Goal: Task Accomplishment & Management: Contribute content

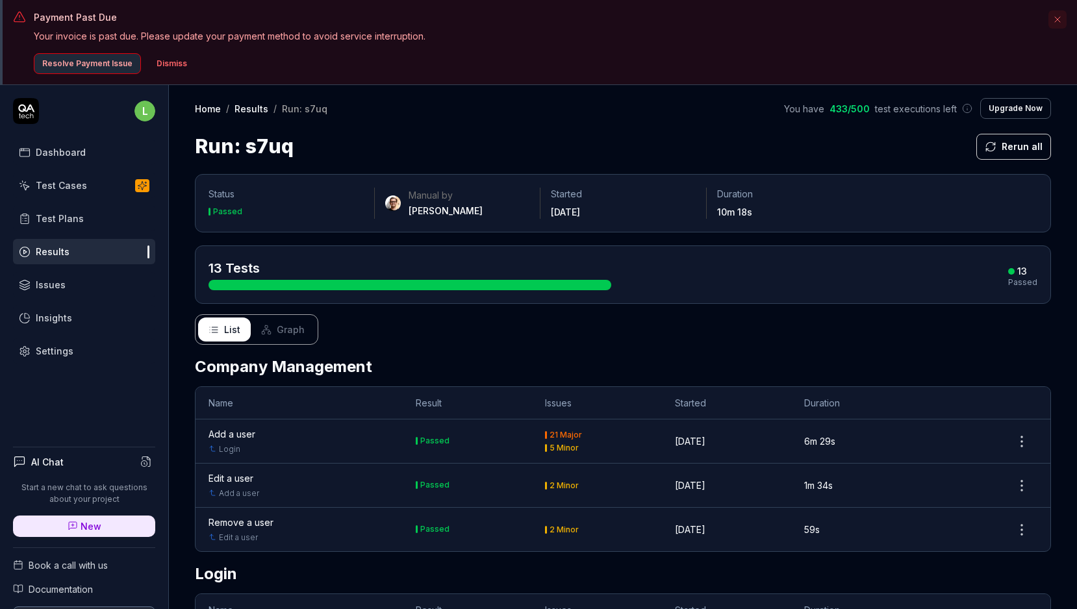
click at [48, 155] on div "Dashboard" at bounding box center [61, 152] width 50 height 14
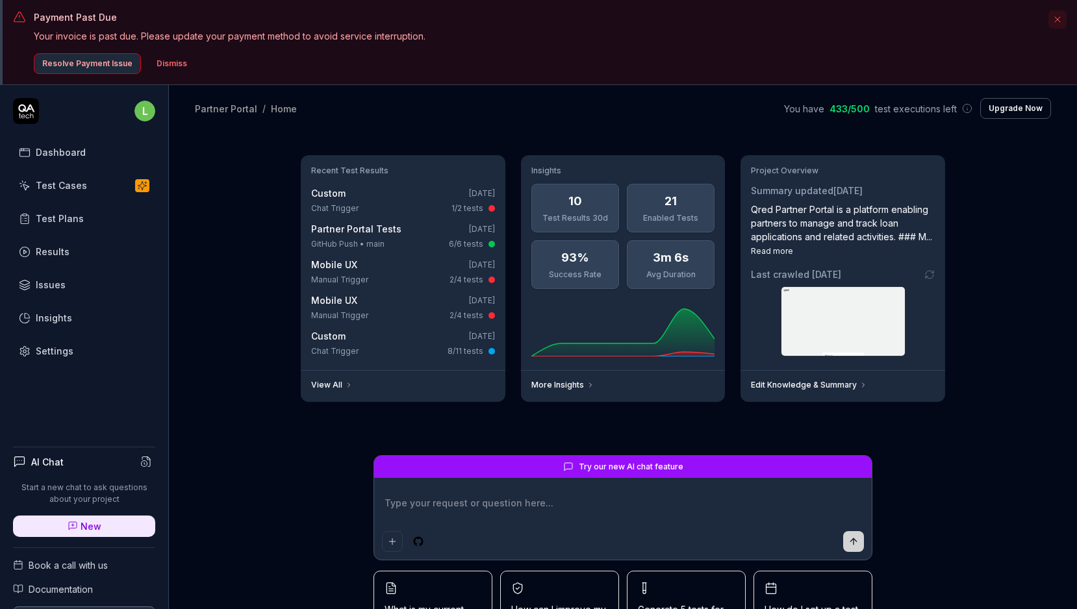
click at [74, 156] on div "Dashboard" at bounding box center [61, 152] width 50 height 14
type textarea "*"
click at [69, 188] on div "Test Cases" at bounding box center [61, 186] width 51 height 14
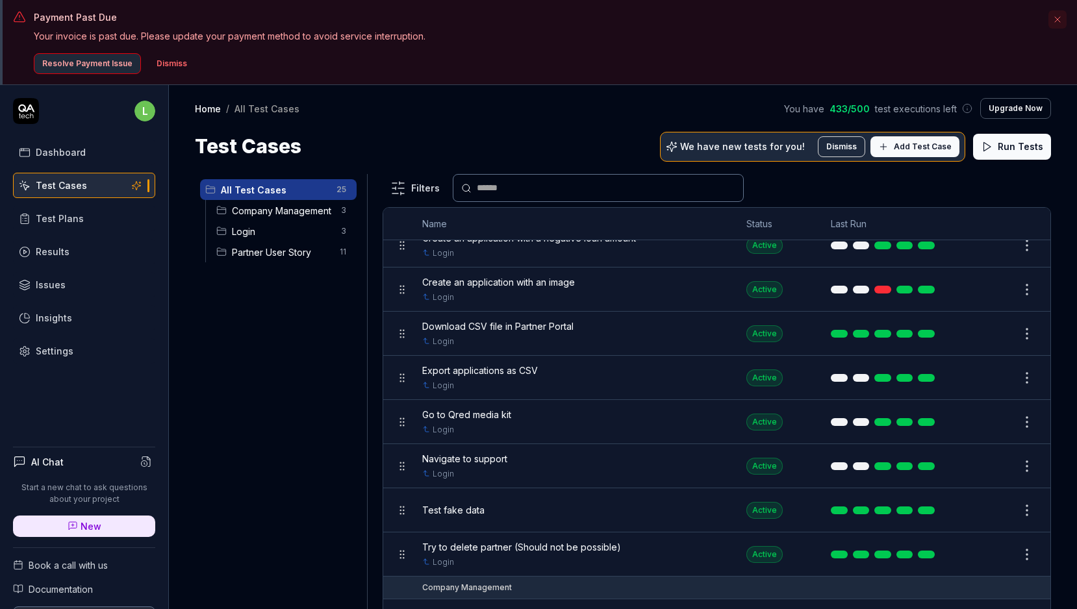
scroll to position [19, 0]
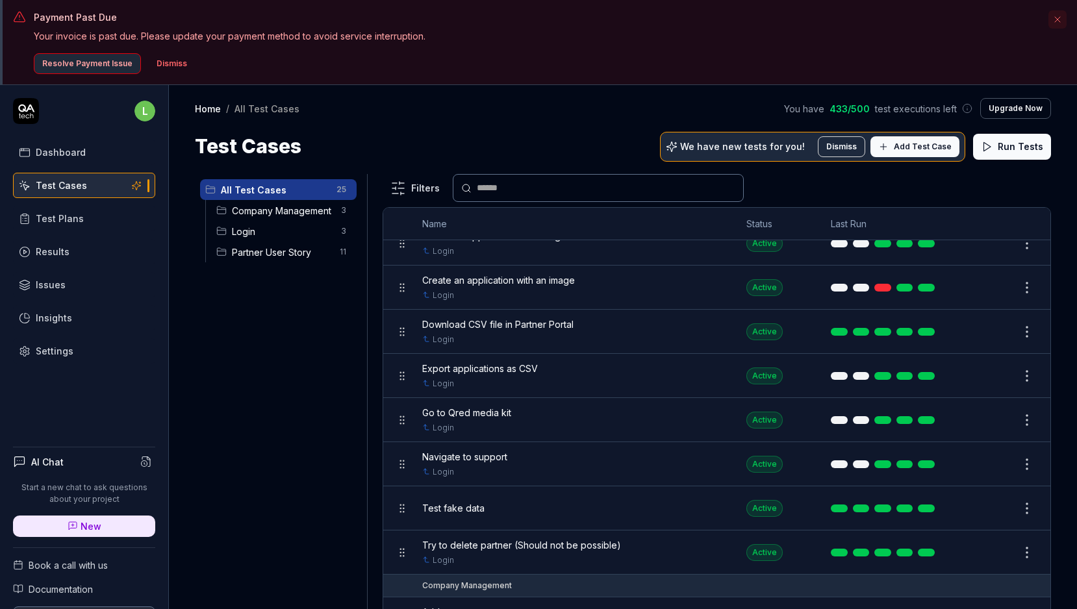
click at [873, 184] on div "Filters" at bounding box center [716, 188] width 668 height 28
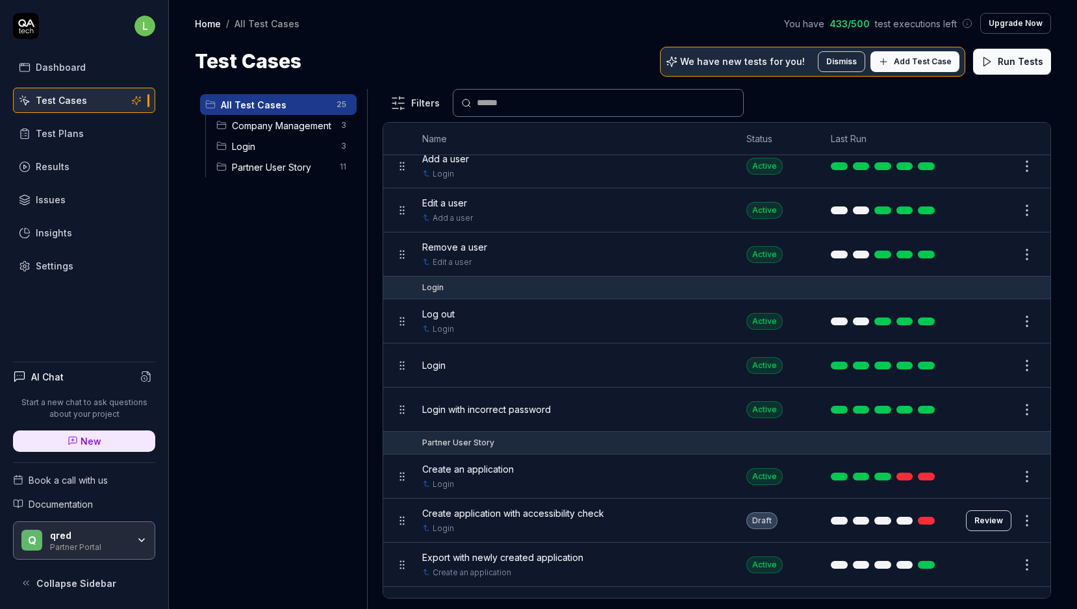
scroll to position [0, 0]
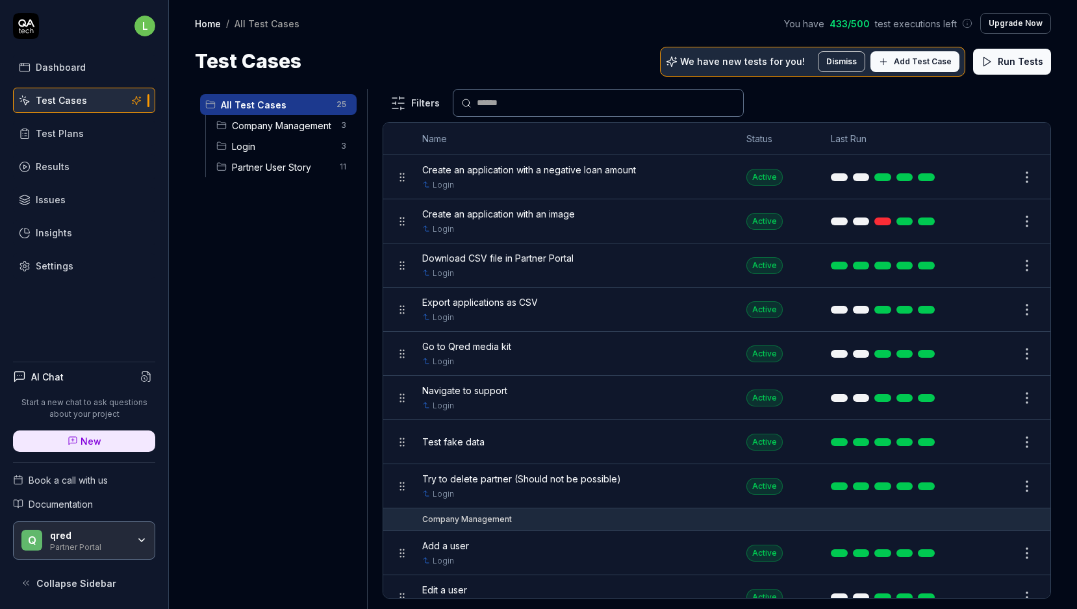
click at [1025, 174] on html "Payment Past Due Your invoice is past due. Please update your payment method to…" at bounding box center [538, 262] width 1077 height 694
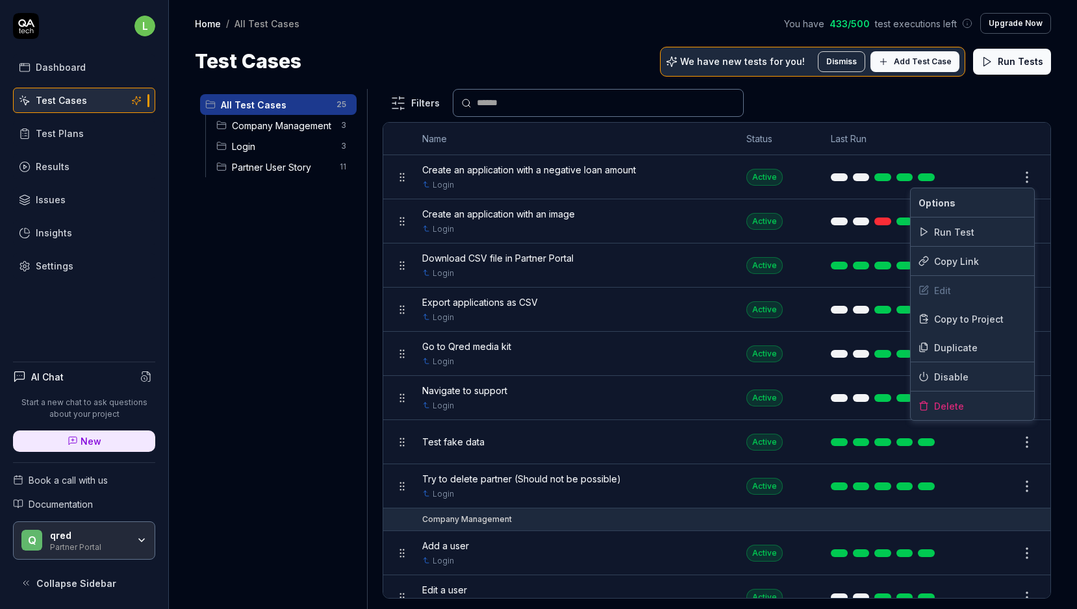
click at [564, 175] on html "Payment Past Due Your invoice is past due. Please update your payment method to…" at bounding box center [538, 262] width 1077 height 694
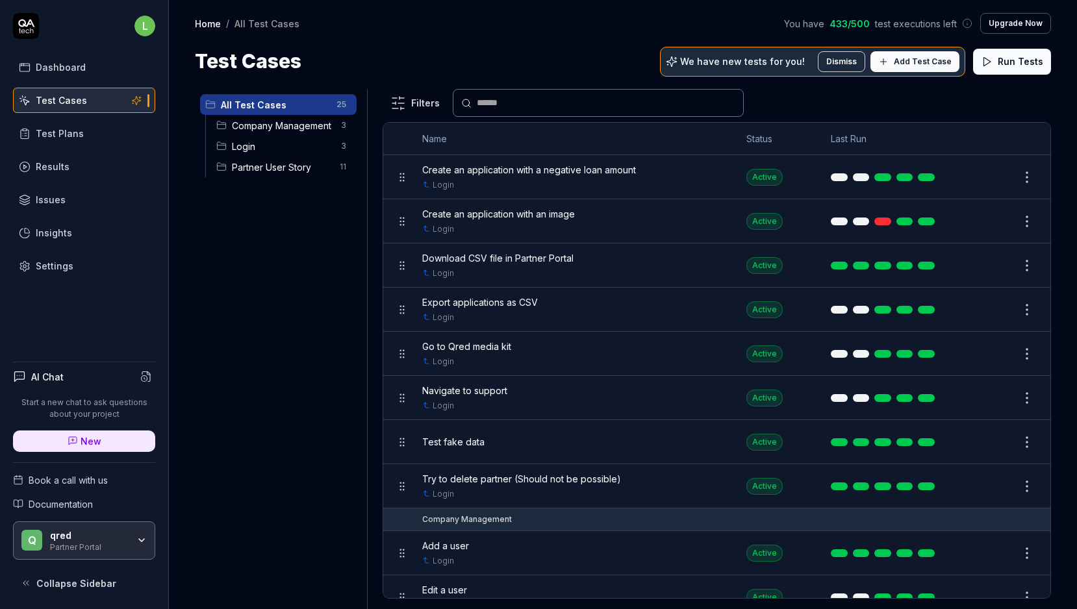
click at [575, 171] on span "Create an application with a negative loan amount" at bounding box center [529, 170] width 214 height 14
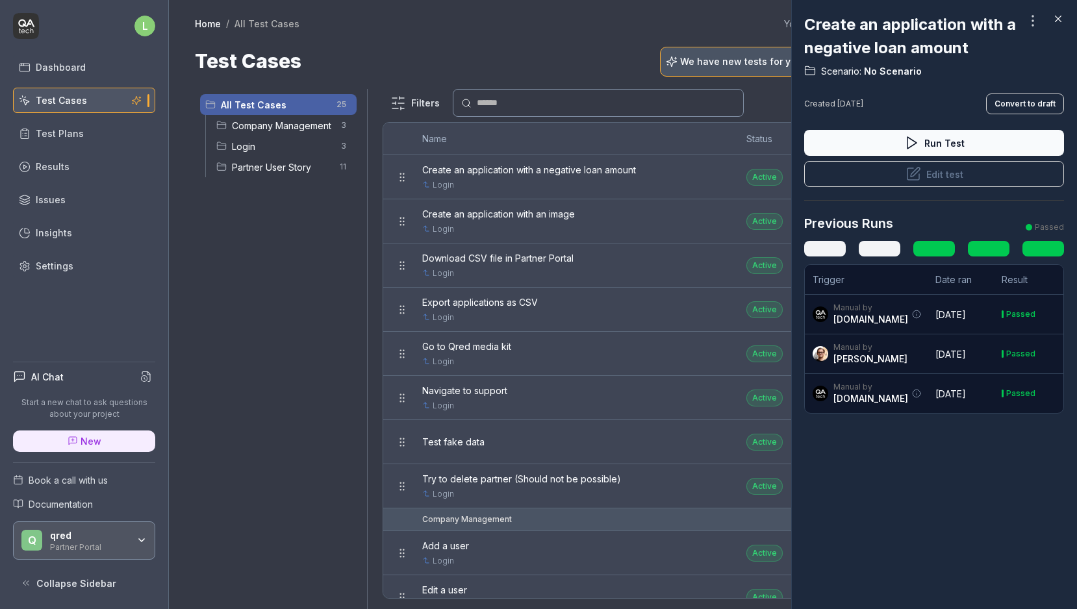
click at [597, 193] on div at bounding box center [538, 304] width 1077 height 609
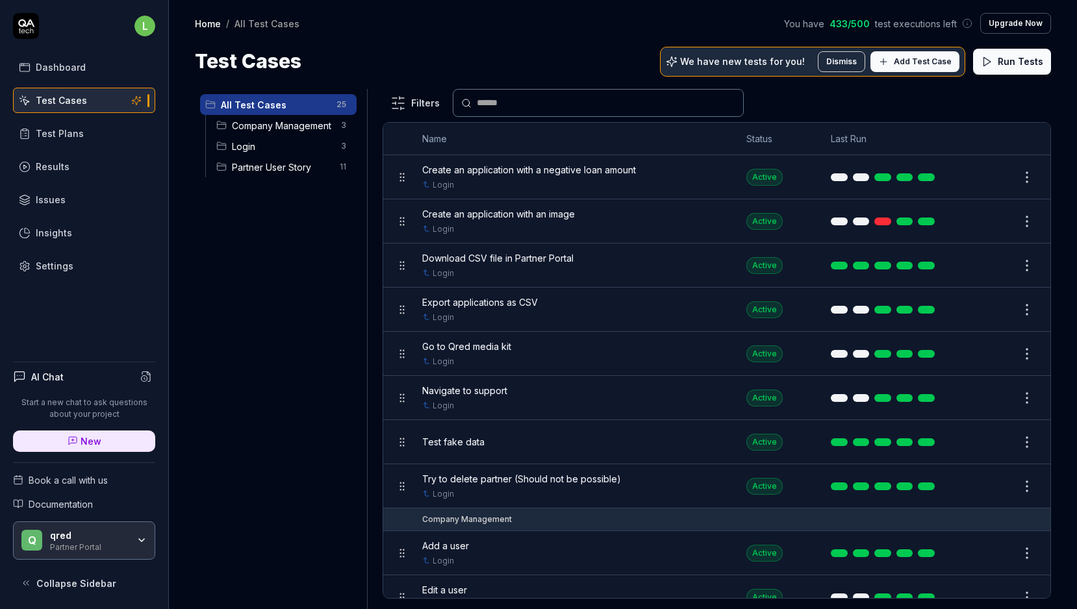
click at [545, 216] on span "Create an application with an image" at bounding box center [498, 214] width 153 height 14
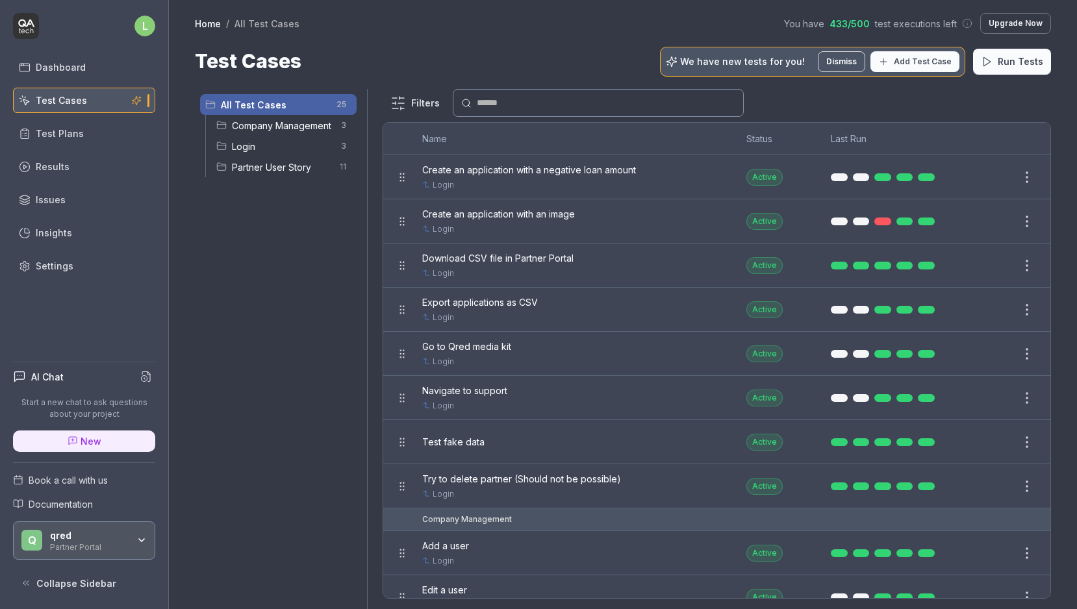
click at [545, 216] on div at bounding box center [538, 304] width 1077 height 609
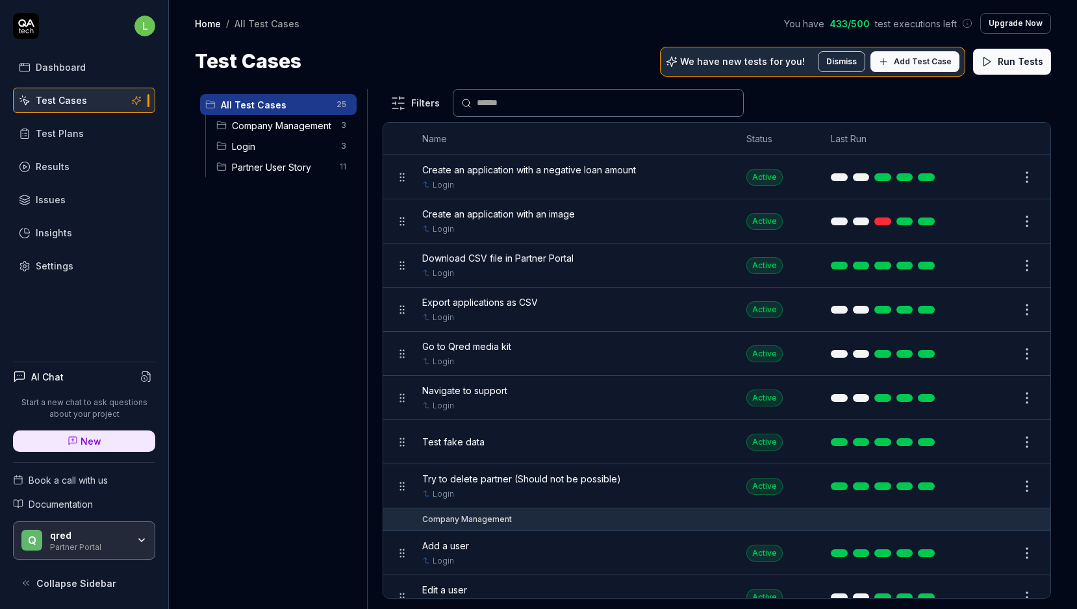
scroll to position [729, 0]
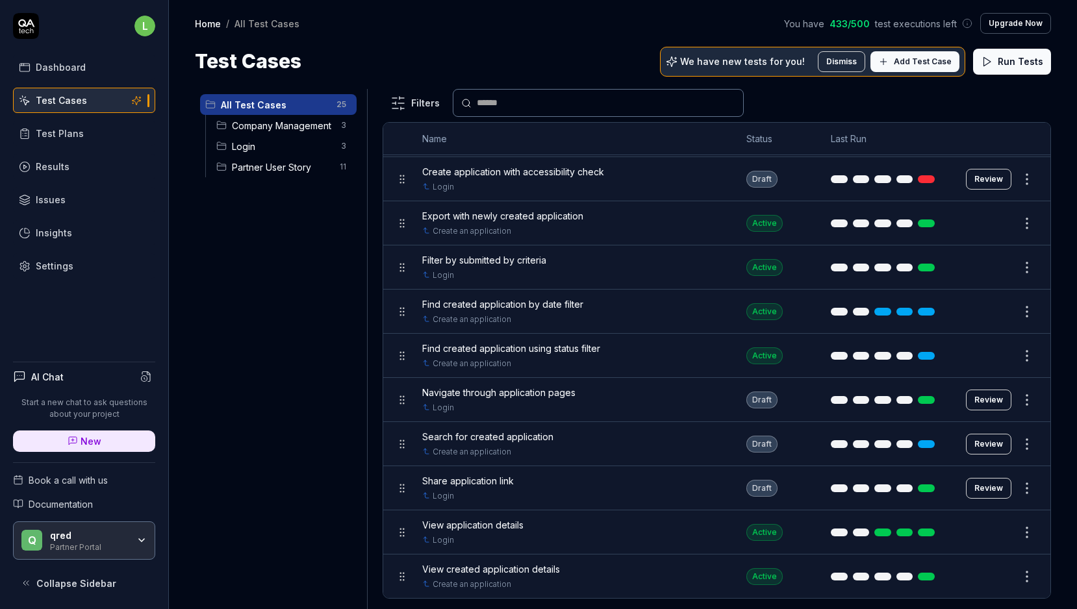
click at [522, 577] on div "View created application details Create an application" at bounding box center [571, 576] width 298 height 28
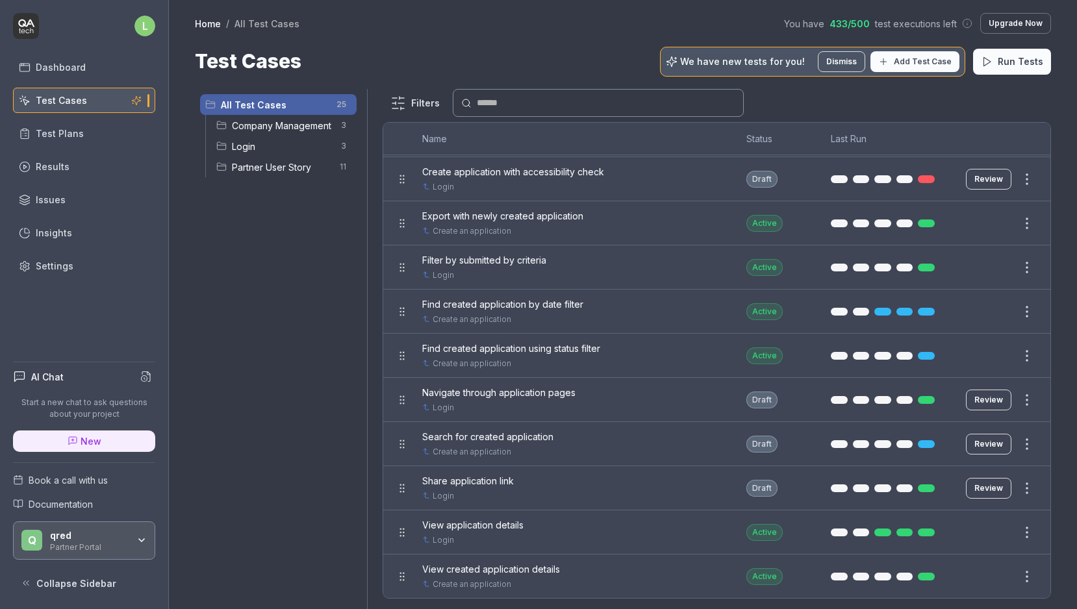
click at [522, 577] on div at bounding box center [538, 304] width 1077 height 609
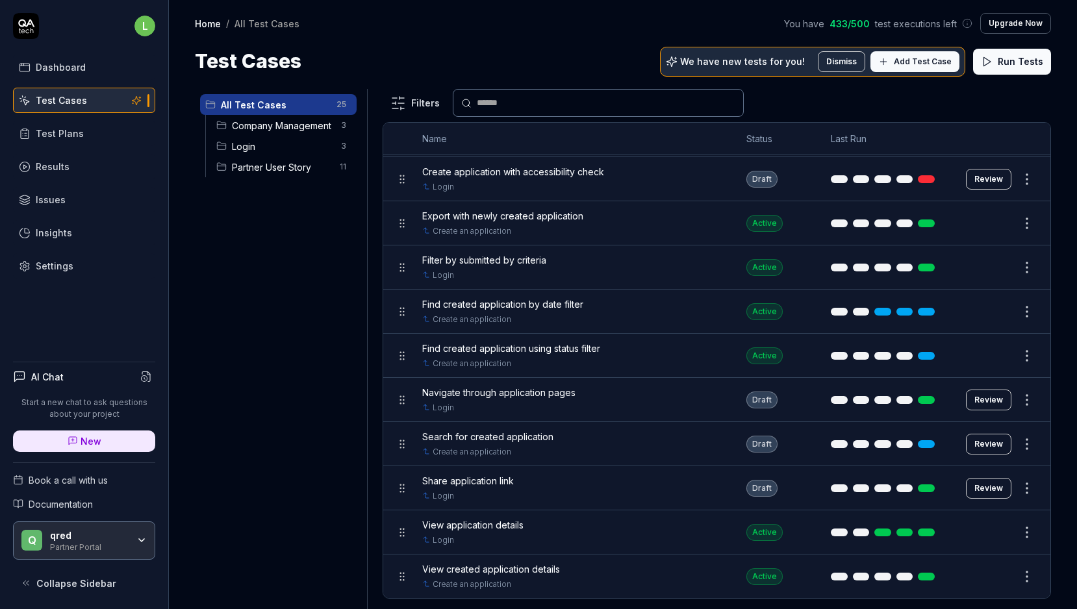
click at [517, 527] on span "View application details" at bounding box center [472, 525] width 101 height 14
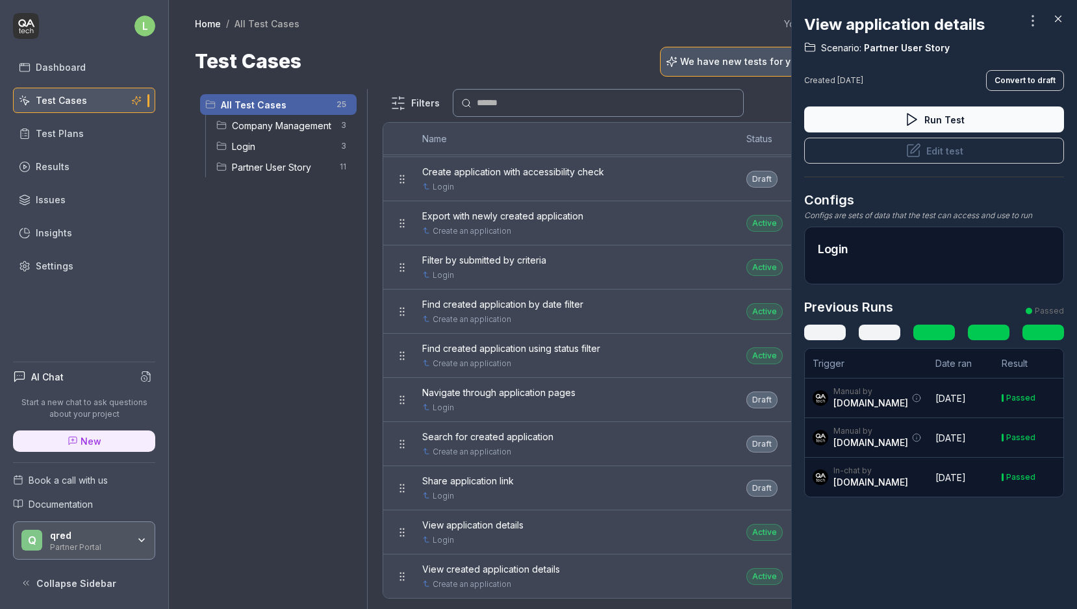
click at [517, 527] on div at bounding box center [538, 304] width 1077 height 609
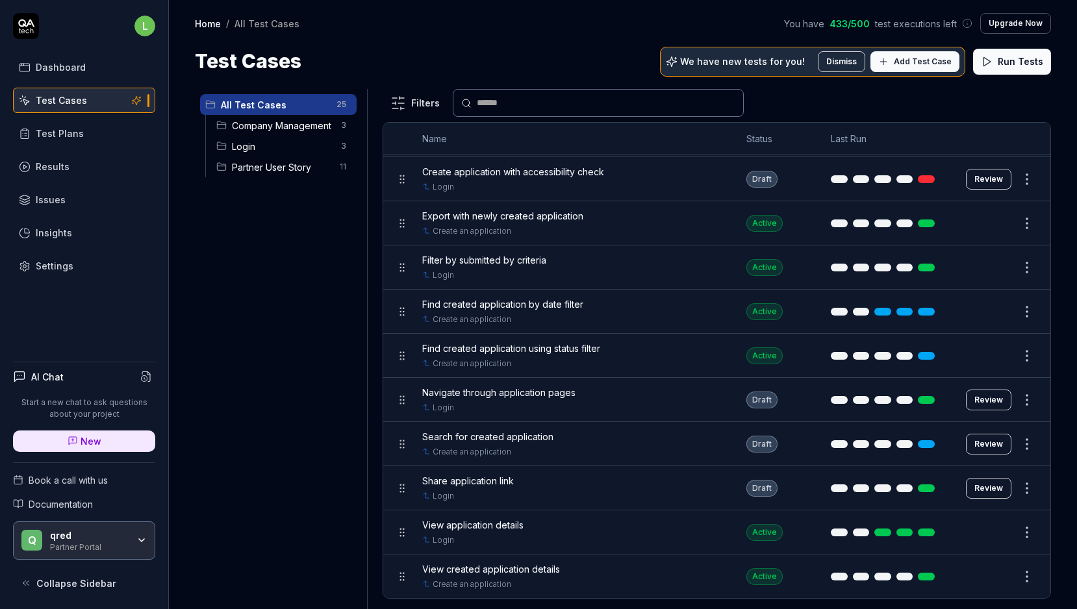
click at [62, 132] on div "Test Plans" at bounding box center [60, 134] width 48 height 14
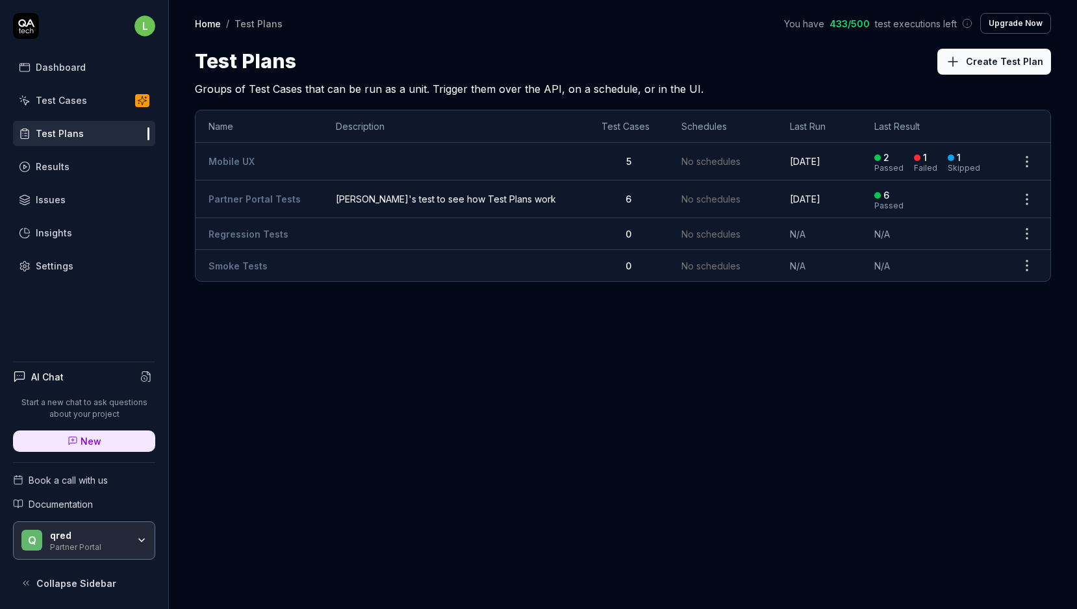
click at [285, 93] on h2 "Groups of Test Cases that can be run as a unit. Trigger them over the API, on a…" at bounding box center [623, 86] width 856 height 21
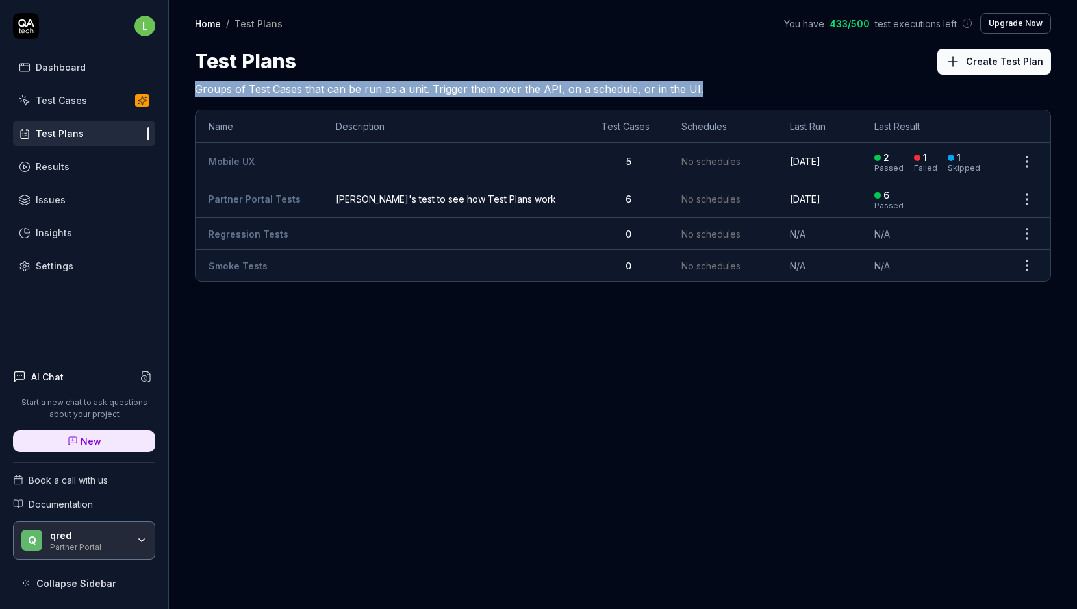
click at [285, 93] on h2 "Groups of Test Cases that can be run as a unit. Trigger them over the API, on a…" at bounding box center [623, 86] width 856 height 21
click at [332, 93] on h2 "Groups of Test Cases that can be run as a unit. Trigger them over the API, on a…" at bounding box center [623, 86] width 856 height 21
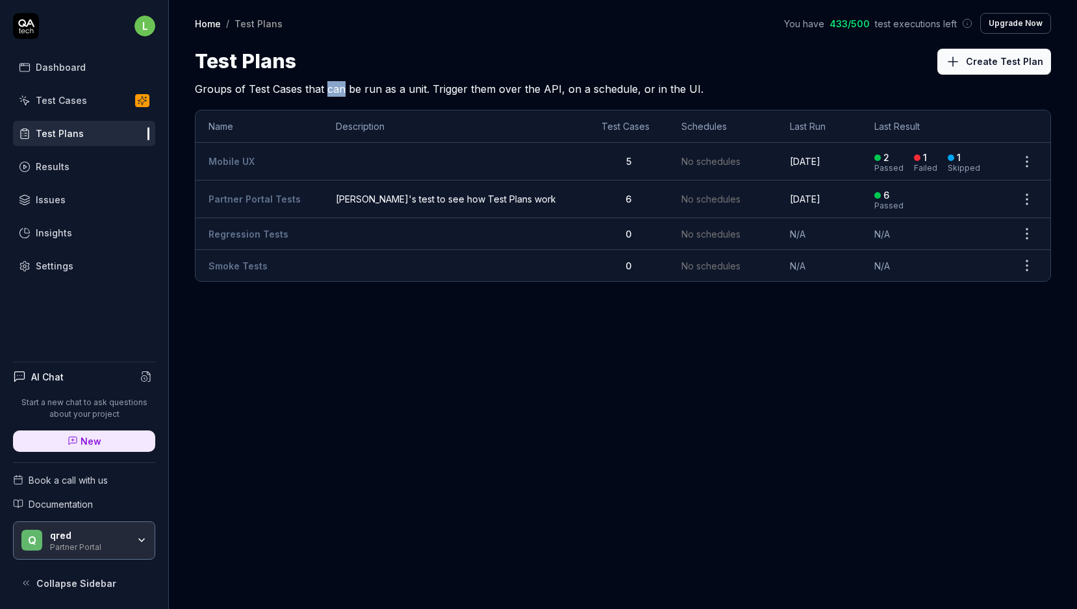
click at [332, 93] on h2 "Groups of Test Cases that can be run as a unit. Trigger them over the API, on a…" at bounding box center [623, 86] width 856 height 21
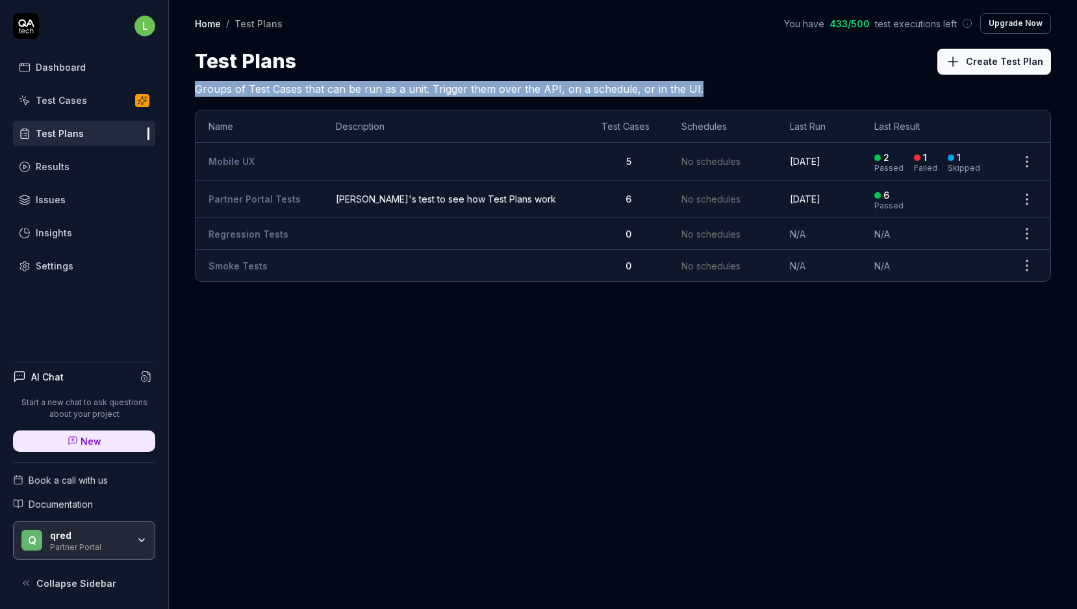
click at [332, 93] on h2 "Groups of Test Cases that can be run as a unit. Trigger them over the API, on a…" at bounding box center [623, 86] width 856 height 21
click at [602, 77] on h2 "Groups of Test Cases that can be run as a unit. Trigger them over the API, on a…" at bounding box center [623, 86] width 856 height 21
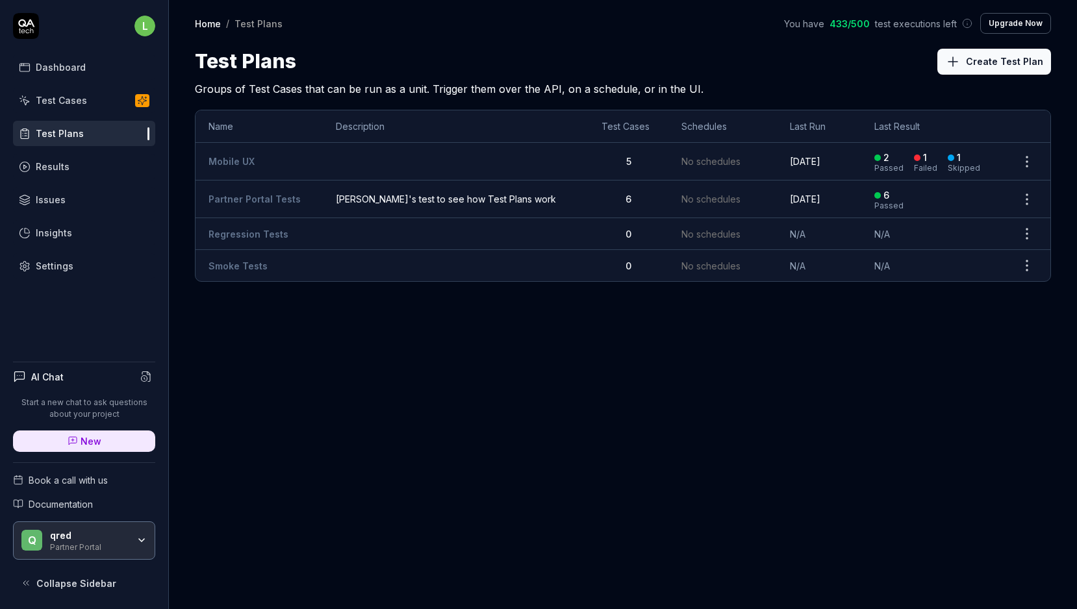
click at [602, 77] on h2 "Groups of Test Cases that can be run as a unit. Trigger them over the API, on a…" at bounding box center [623, 86] width 856 height 21
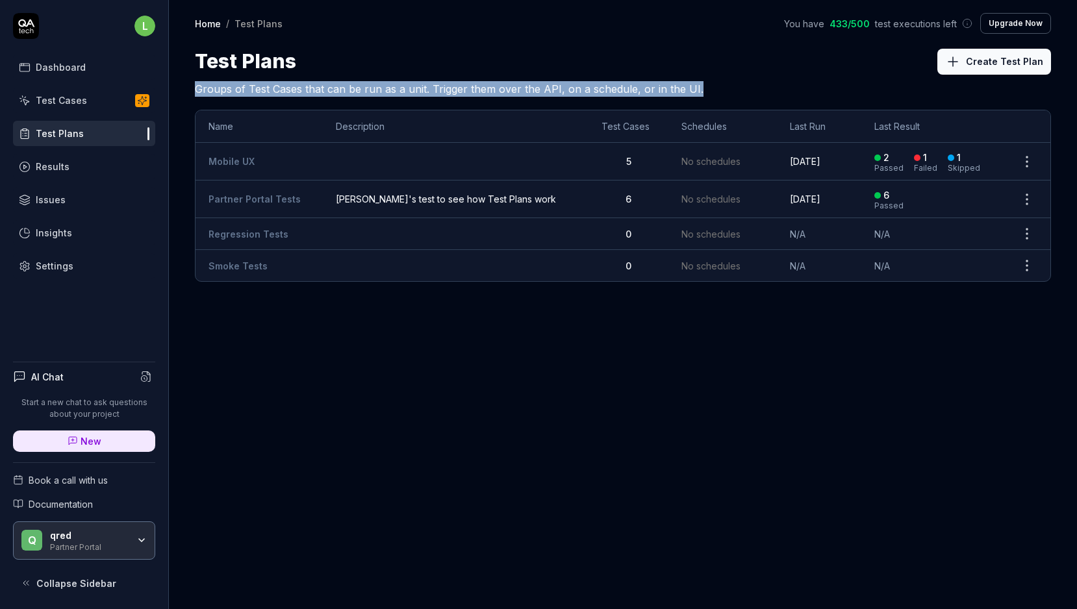
click at [602, 77] on h2 "Groups of Test Cases that can be run as a unit. Trigger them over the API, on a…" at bounding box center [623, 86] width 856 height 21
click at [477, 393] on div "Home / Test Plans You have 433 / 500 test executions left Upgrade Now Home / Te…" at bounding box center [623, 304] width 908 height 609
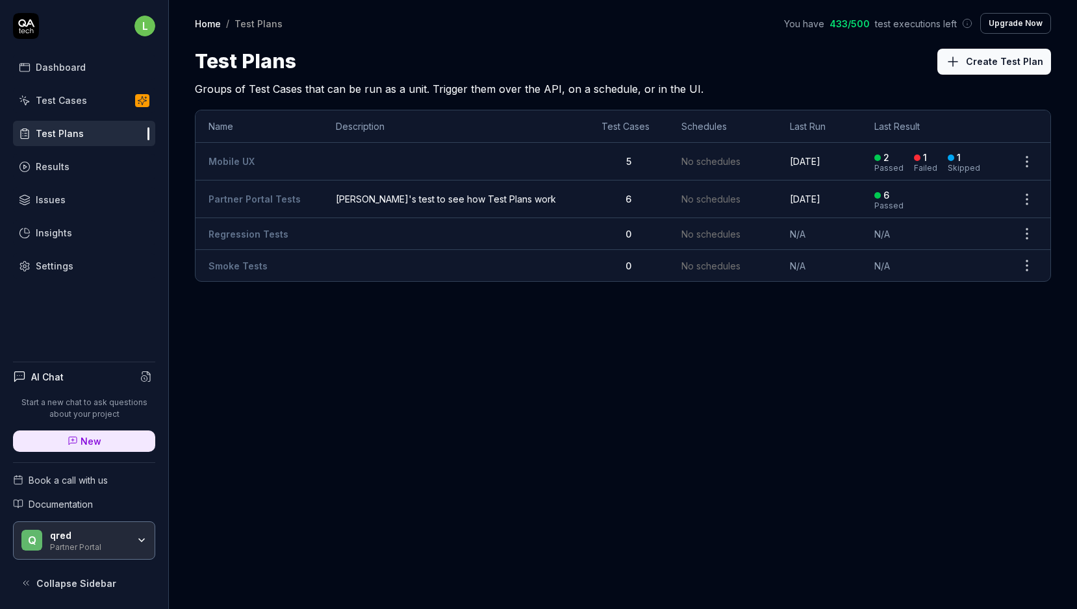
click at [973, 65] on button "Create Test Plan" at bounding box center [994, 62] width 114 height 26
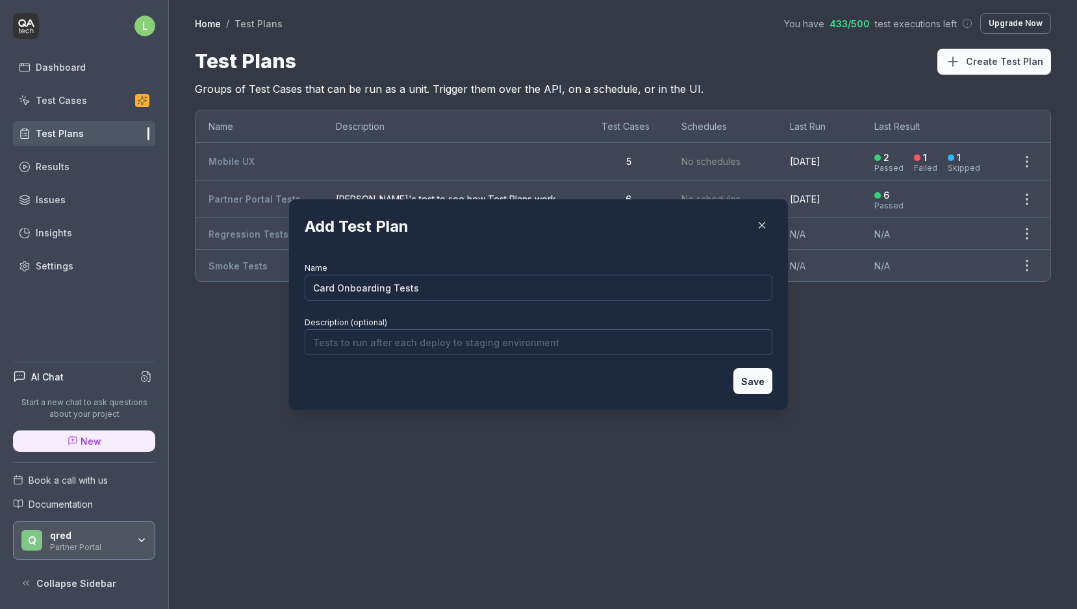
type input "Card Onboarding Tests"
click at [573, 342] on input "Description (optional)" at bounding box center [538, 342] width 467 height 26
type input "[PERSON_NAME] test to see how test plans work"
click at [761, 382] on button "Save" at bounding box center [752, 381] width 39 height 26
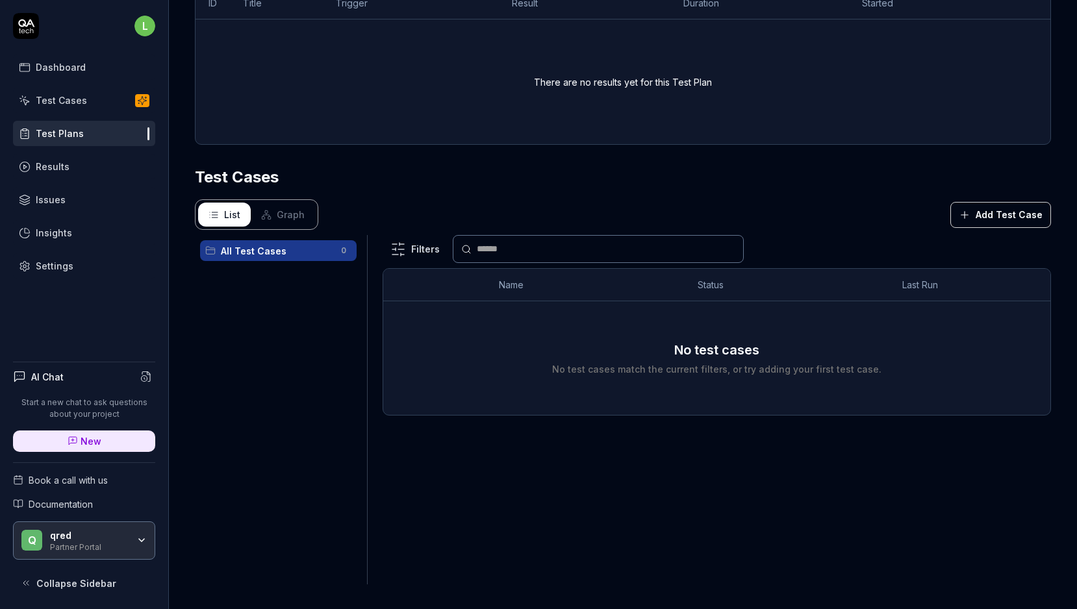
scroll to position [242, 0]
click at [1020, 214] on button "Add Test Case" at bounding box center [1000, 214] width 101 height 26
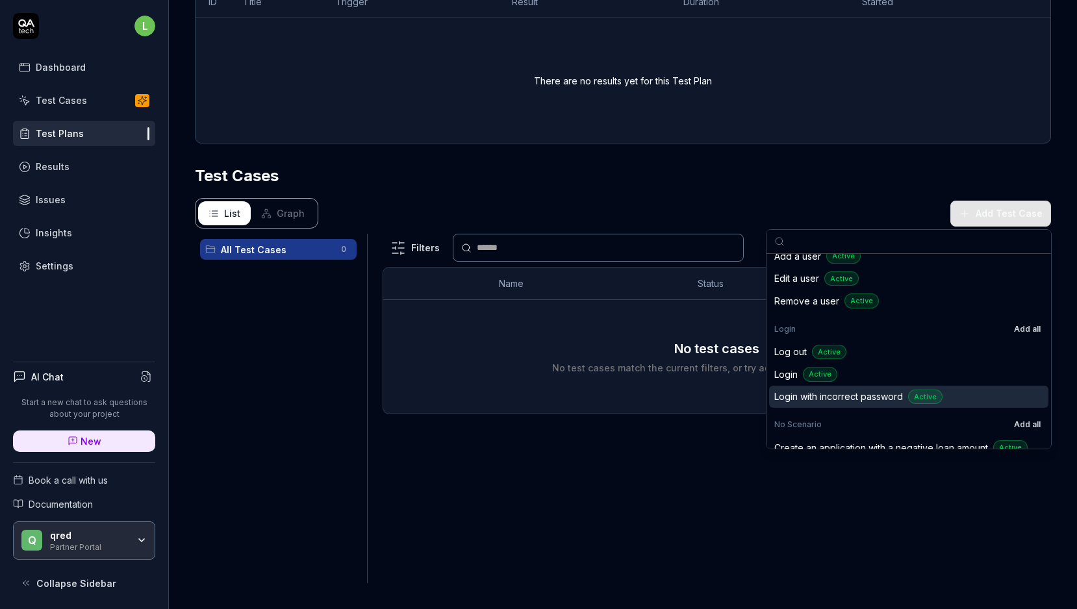
scroll to position [0, 0]
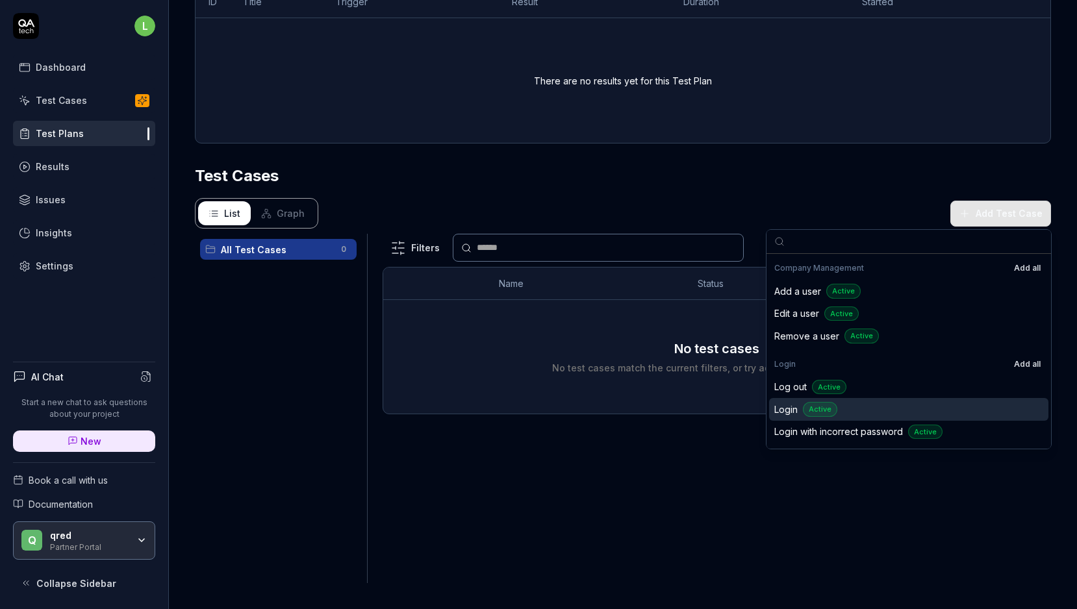
click at [805, 411] on div "Active" at bounding box center [820, 409] width 34 height 15
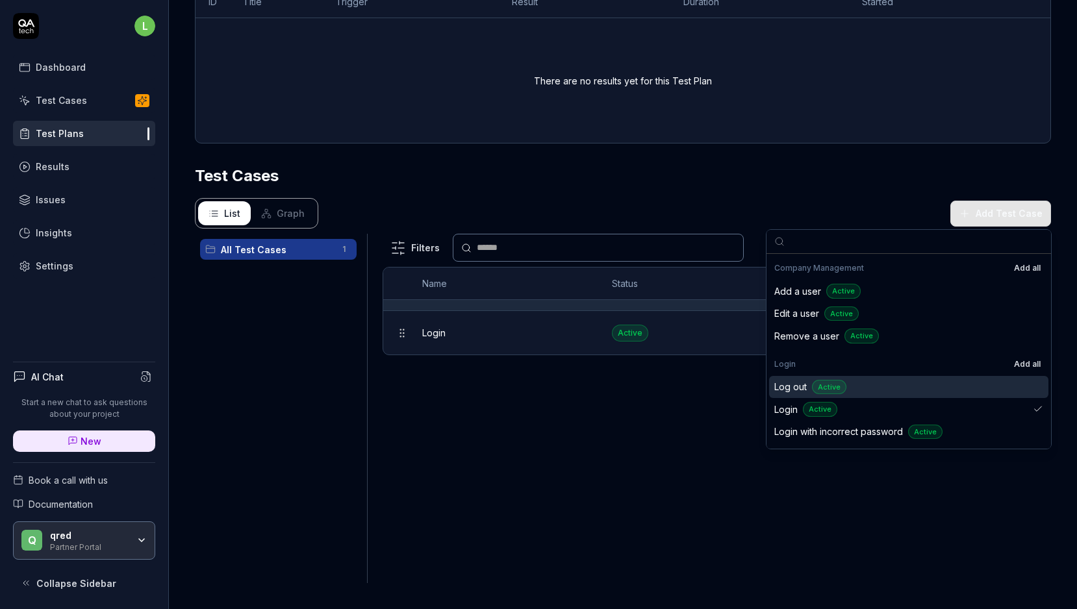
click at [630, 439] on div "Filters Name Status Last Run Login Active Edit" at bounding box center [716, 408] width 668 height 349
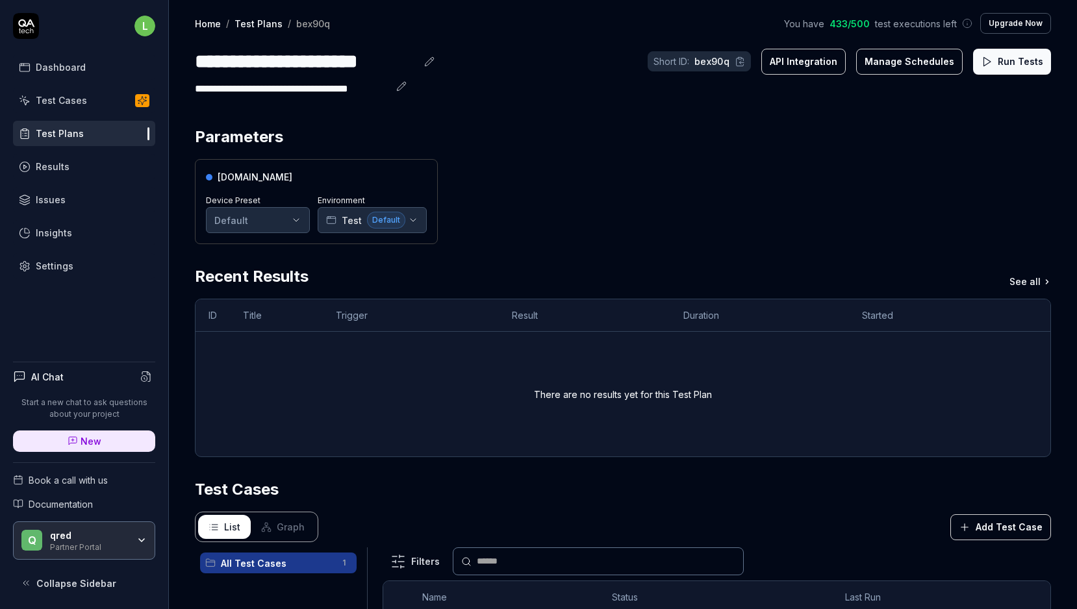
click at [813, 66] on button "API Integration" at bounding box center [803, 62] width 84 height 26
click at [358, 225] on span "Test" at bounding box center [352, 221] width 20 height 14
click at [549, 209] on div "[DOMAIN_NAME] Device Preset Default Environment Test Default" at bounding box center [623, 201] width 856 height 85
click at [255, 216] on html "**********" at bounding box center [538, 262] width 1077 height 694
click at [499, 184] on html "**********" at bounding box center [538, 262] width 1077 height 694
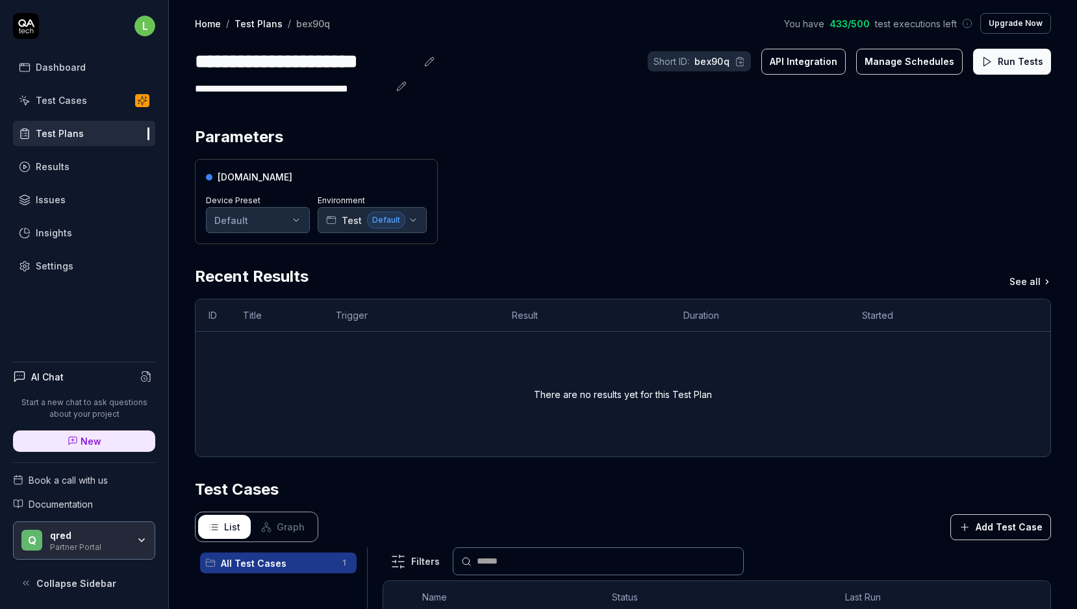
click at [76, 105] on div "Test Cases" at bounding box center [61, 100] width 51 height 14
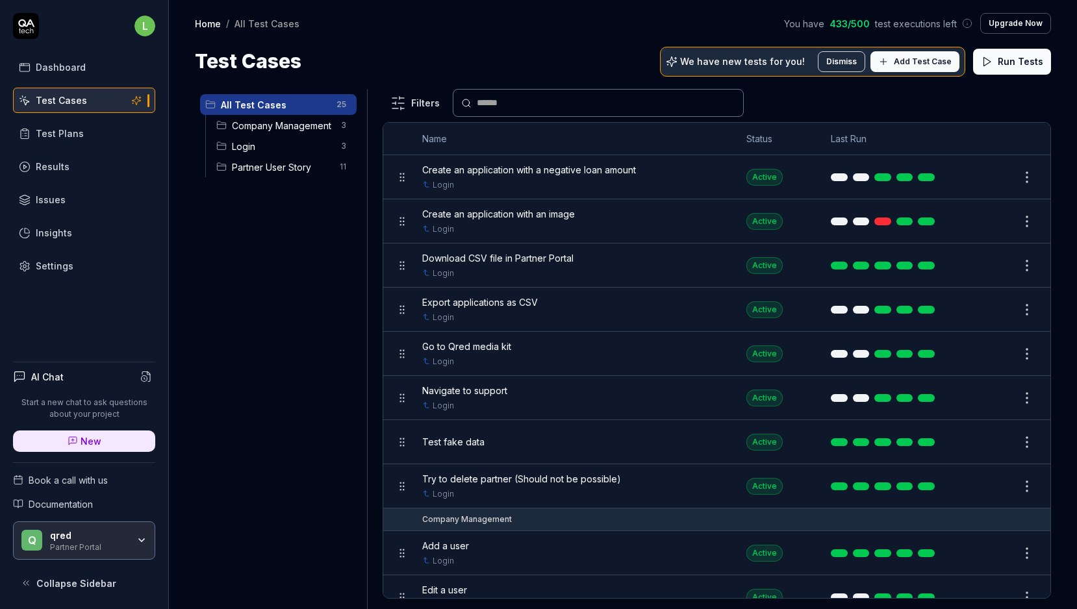
click at [903, 61] on span "Add Test Case" at bounding box center [922, 62] width 58 height 12
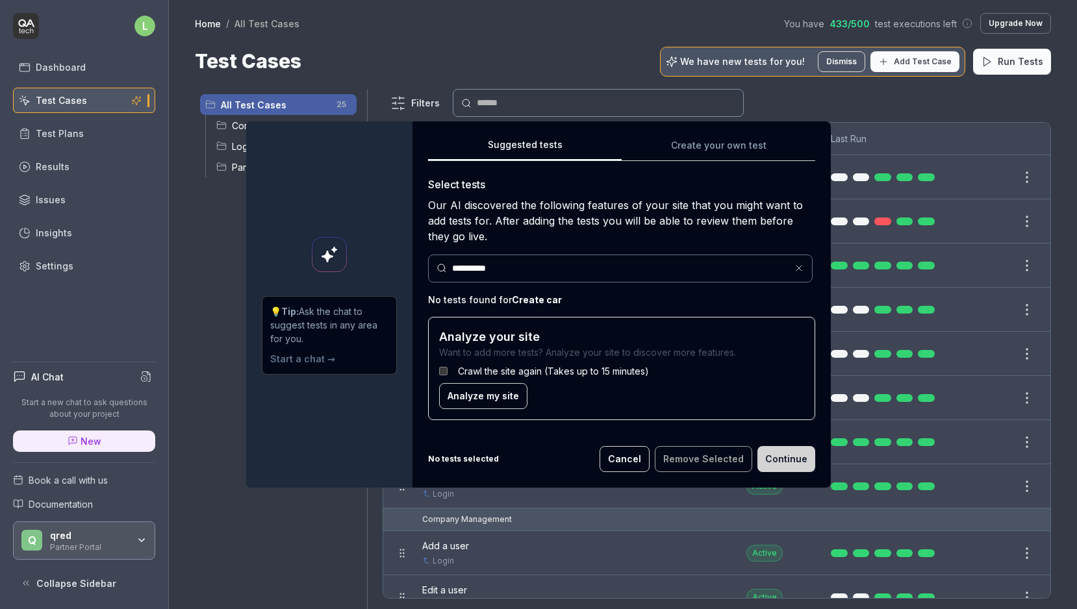
type input "**********"
click at [593, 312] on div "**********" at bounding box center [621, 304] width 387 height 254
click at [592, 274] on input "**********" at bounding box center [628, 269] width 352 height 14
click at [592, 241] on div "Our AI discovered the following features of your site that you might want to ad…" at bounding box center [621, 220] width 387 height 47
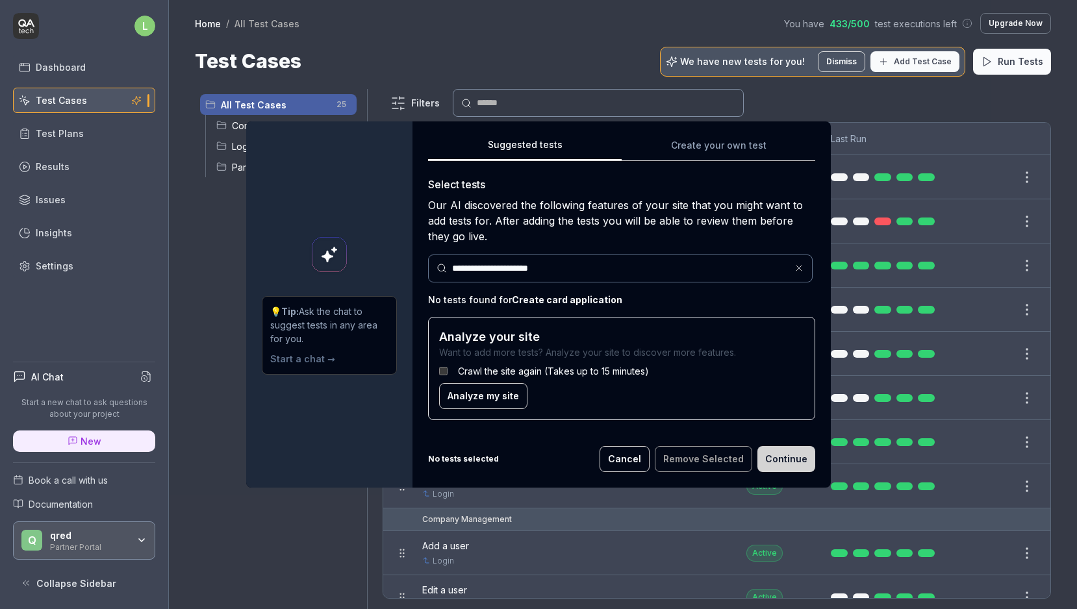
click at [719, 147] on div "**********" at bounding box center [621, 283] width 387 height 293
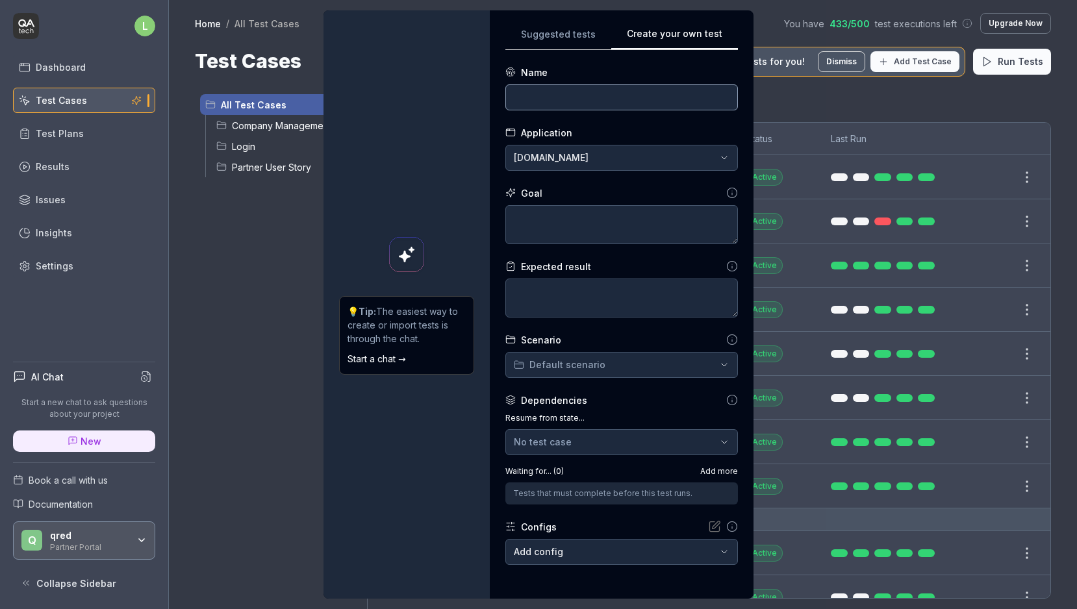
click at [530, 97] on input at bounding box center [621, 97] width 232 height 26
type input "Create Card Application"
click at [540, 151] on div "**********" at bounding box center [538, 304] width 1077 height 609
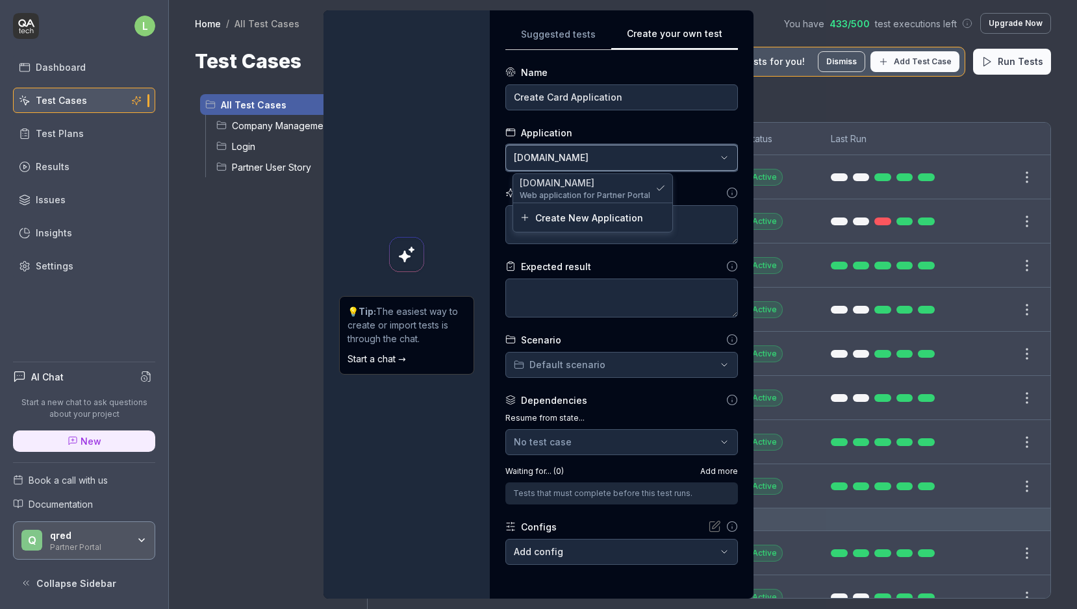
click at [703, 179] on div "**********" at bounding box center [538, 304] width 1077 height 609
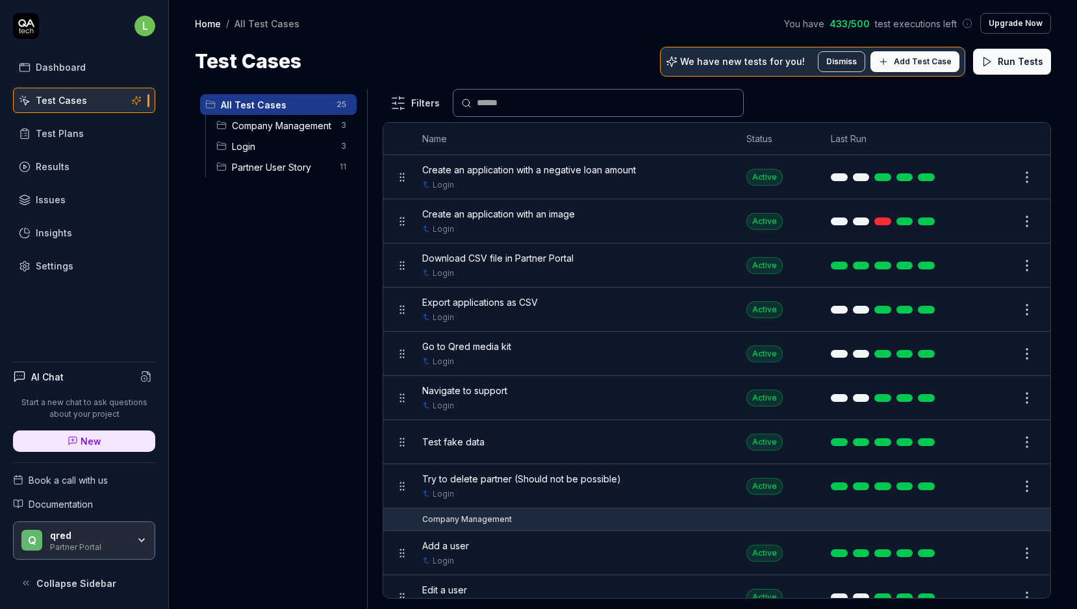
click at [569, 214] on span "Create an application with an image" at bounding box center [498, 214] width 153 height 14
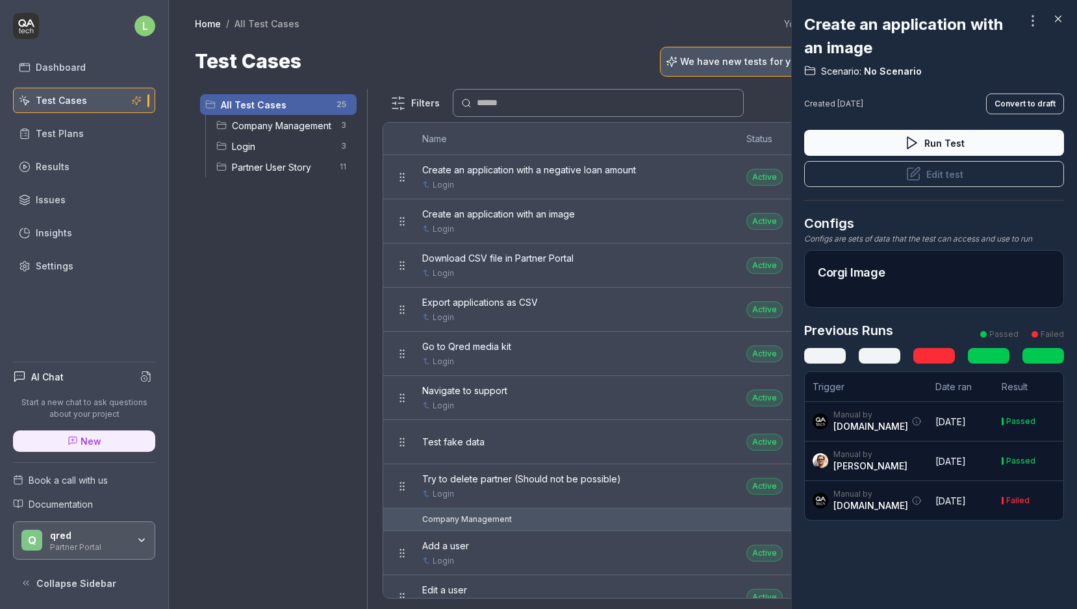
click at [1027, 32] on body "Payment Past Due Your invoice is past due. Please update your payment method to…" at bounding box center [538, 262] width 1077 height 694
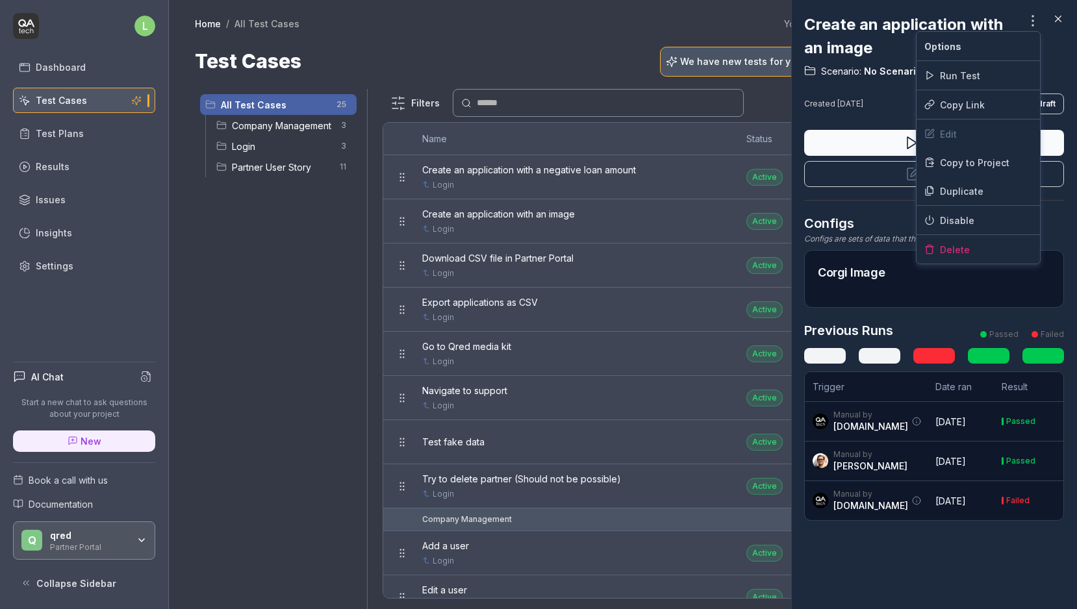
click at [1025, 26] on div "Create an application with an image Scenario: No Scenario Created [DATE] Conver…" at bounding box center [538, 304] width 1077 height 609
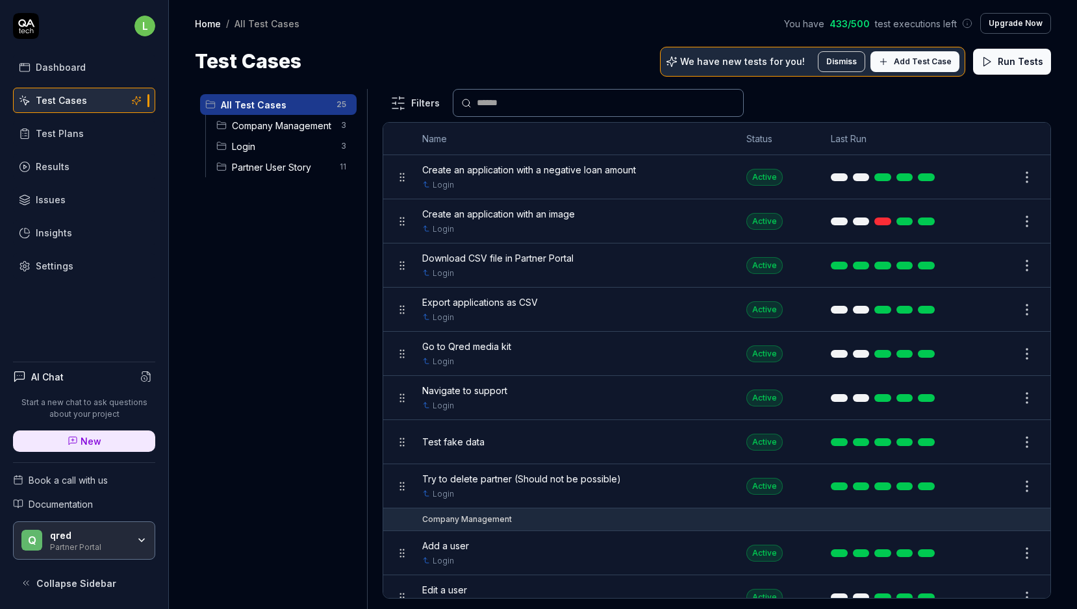
click at [54, 134] on div "Test Plans" at bounding box center [60, 134] width 48 height 14
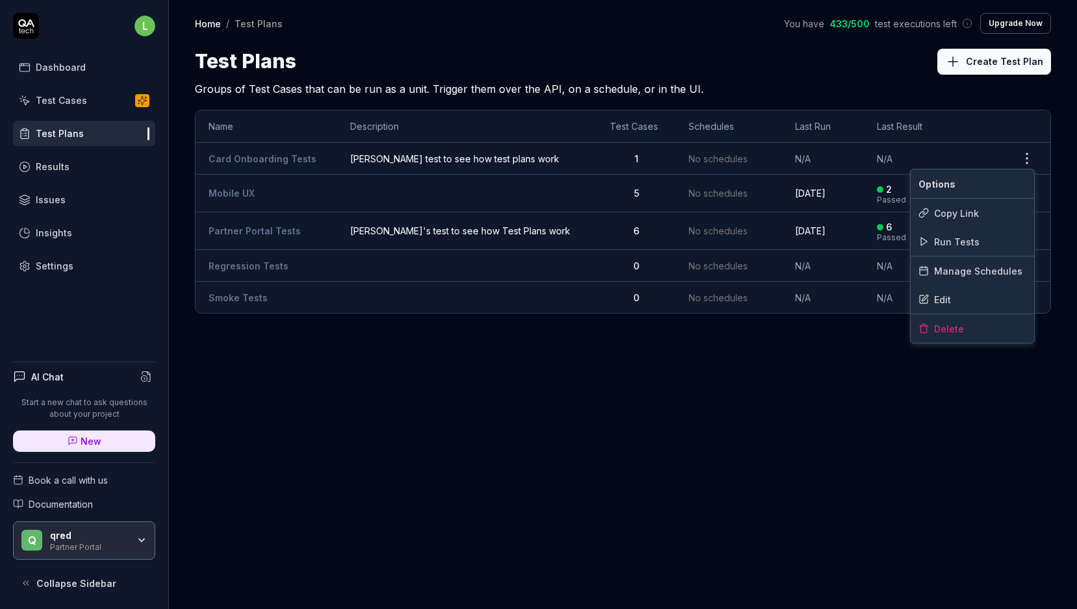
click at [1032, 150] on html "Payment Past Due Your invoice is past due. Please update your payment method to…" at bounding box center [538, 262] width 1077 height 694
click at [973, 332] on div "Delete" at bounding box center [971, 328] width 123 height 29
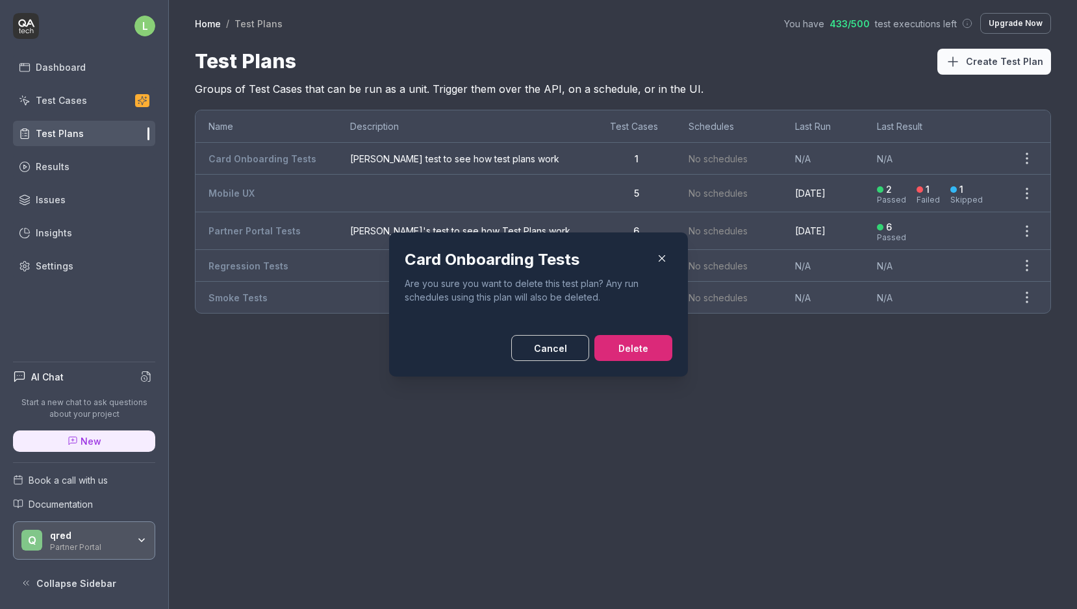
click at [650, 361] on div "Card Onboarding Tests Are you sure you want to delete this test plan? Any run s…" at bounding box center [538, 304] width 299 height 144
click at [650, 358] on button "Delete" at bounding box center [633, 348] width 78 height 26
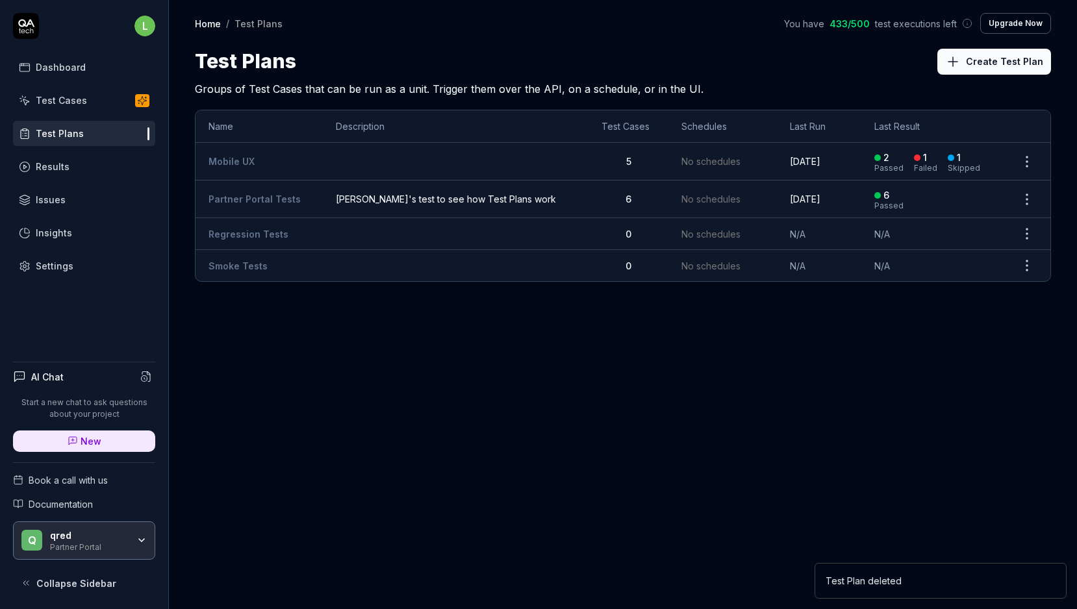
click at [71, 97] on div "Test Cases" at bounding box center [61, 100] width 51 height 14
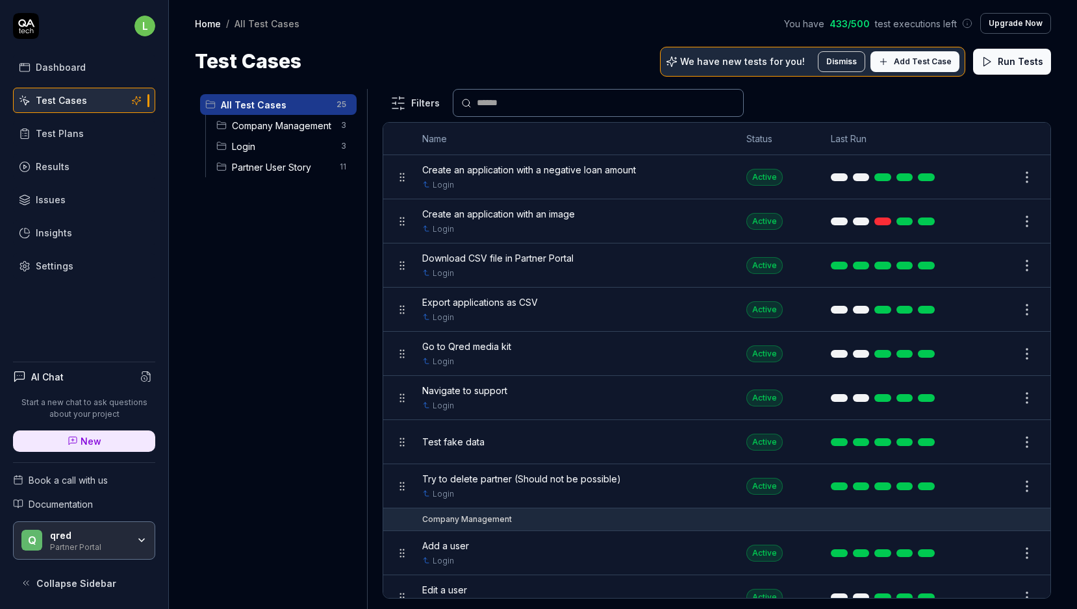
click at [282, 126] on span "Company Management" at bounding box center [282, 126] width 101 height 14
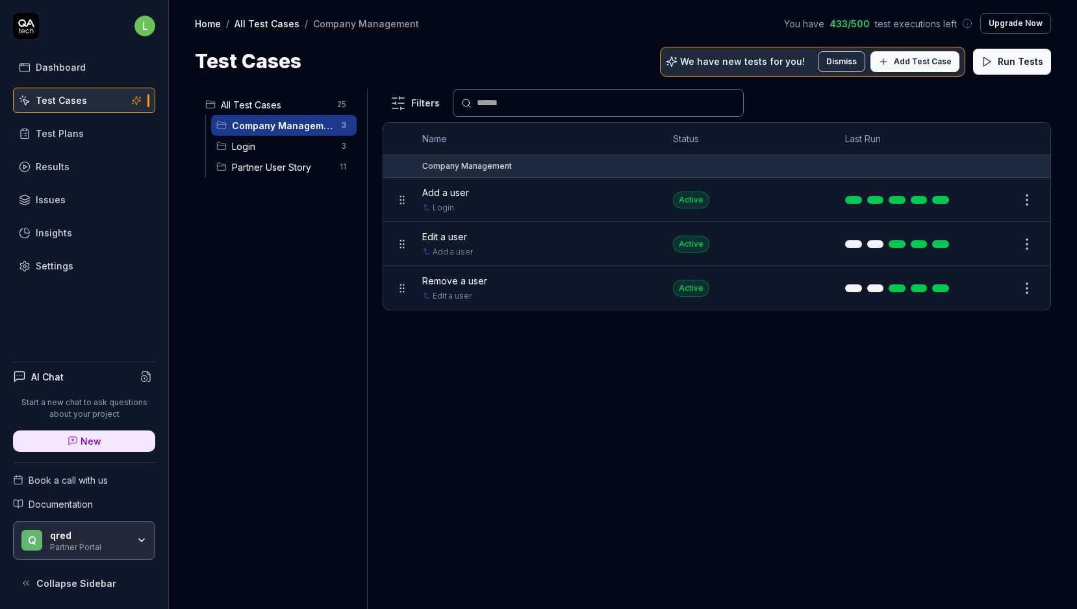
click at [281, 142] on span "Login" at bounding box center [282, 147] width 101 height 14
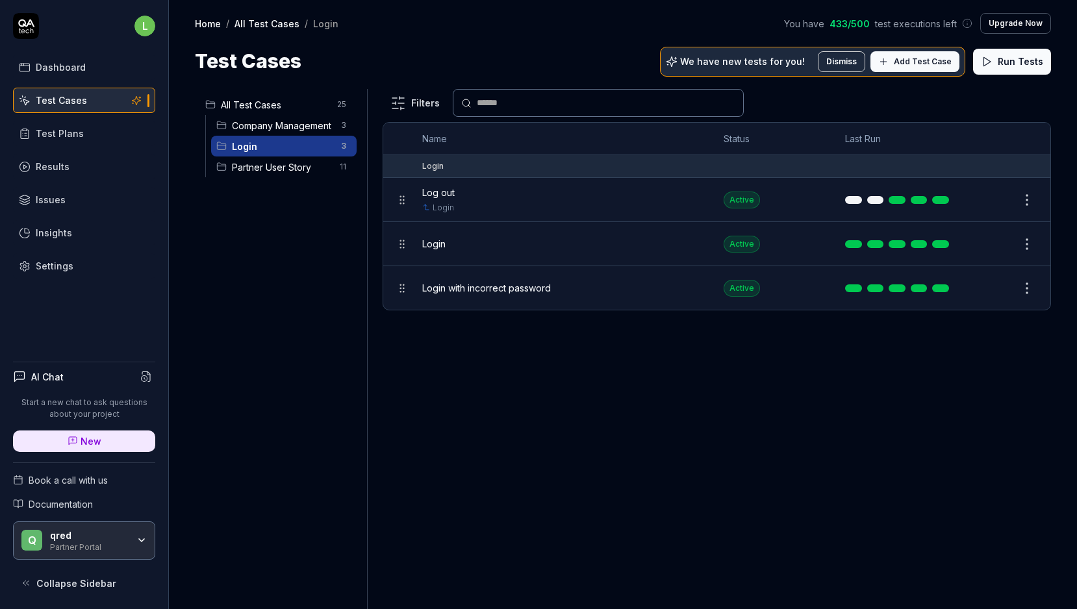
click at [284, 160] on span "Partner User Story" at bounding box center [282, 167] width 100 height 14
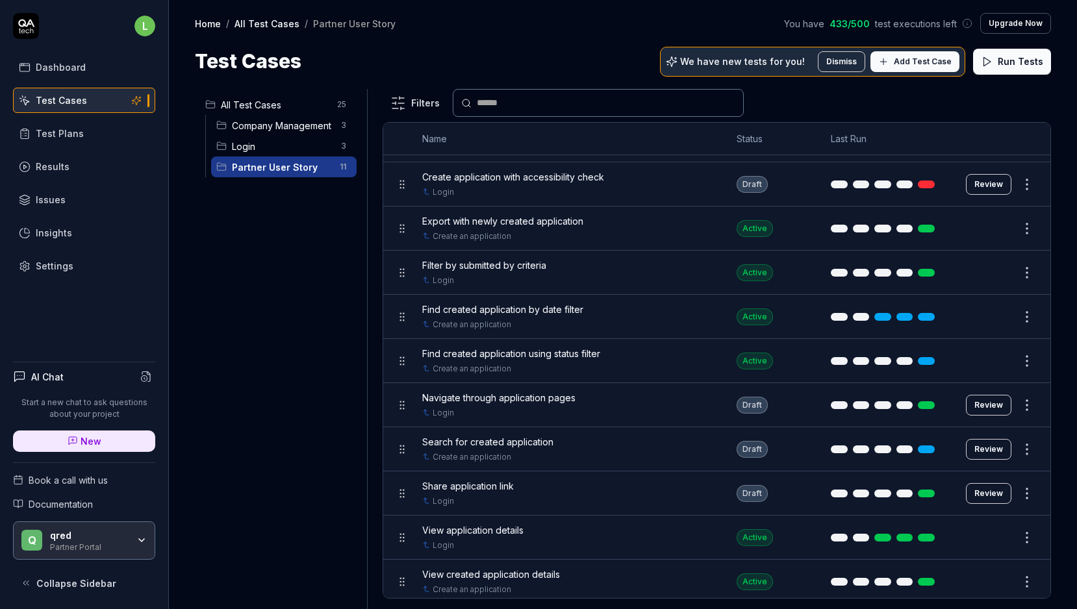
scroll to position [65, 0]
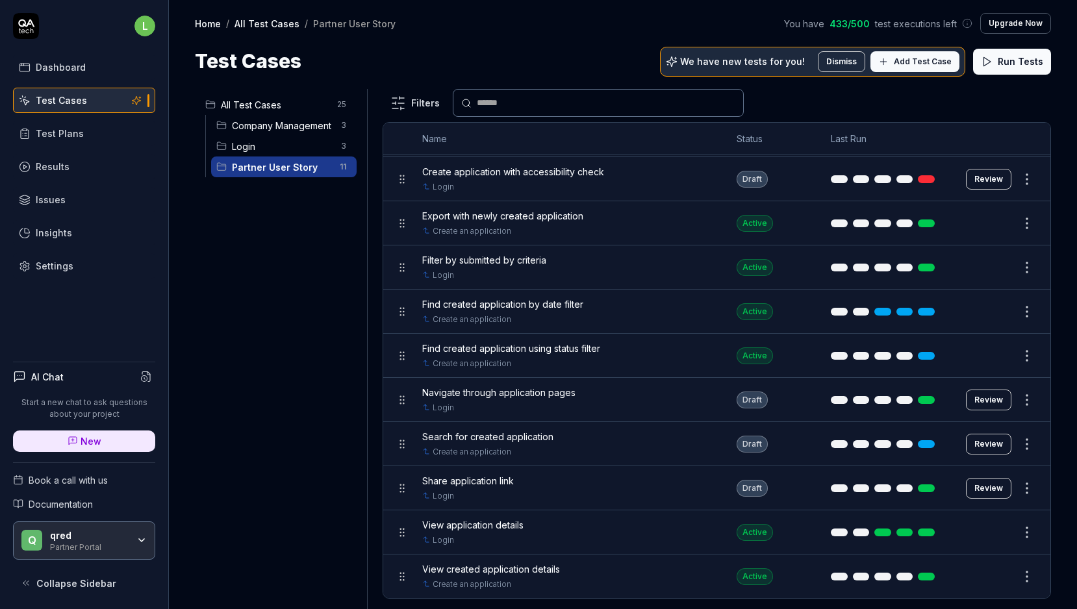
click at [1030, 401] on html "Payment Past Due Your invoice is past due. Please update your payment method to…" at bounding box center [538, 262] width 1077 height 694
click at [634, 358] on html "Payment Past Due Your invoice is past due. Please update your payment method to…" at bounding box center [538, 262] width 1077 height 694
click at [577, 358] on div "Create an application" at bounding box center [566, 364] width 288 height 12
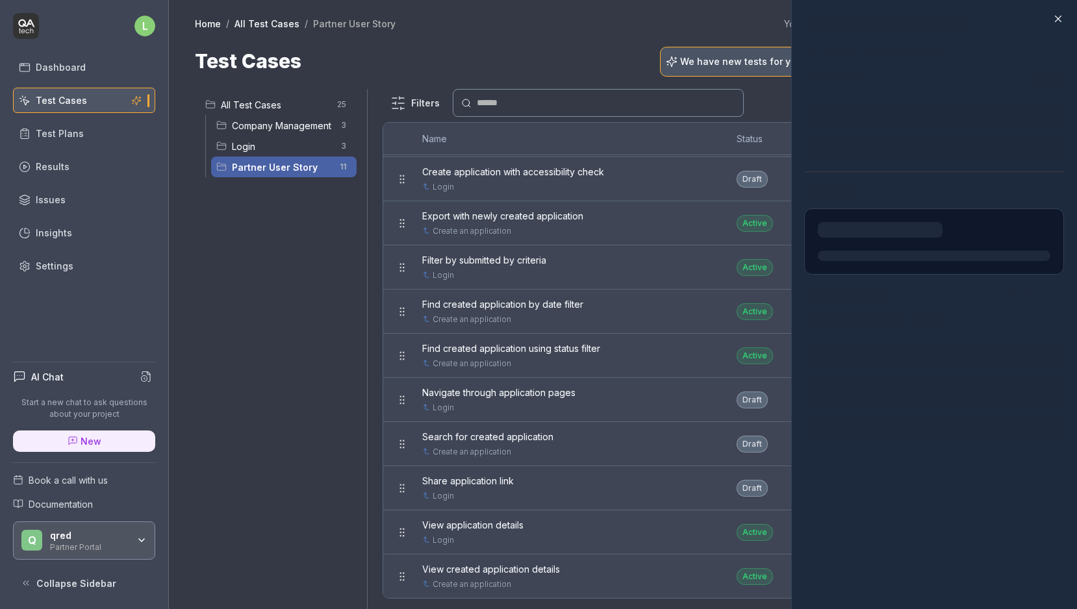
click at [578, 347] on div at bounding box center [538, 304] width 1077 height 609
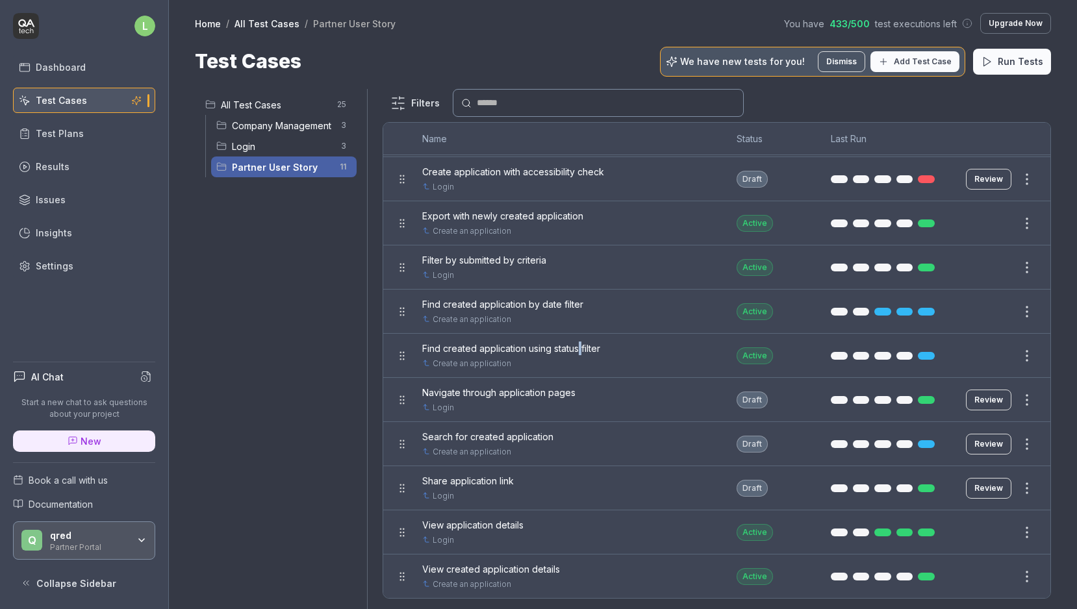
click at [578, 347] on span "Find created application using status filter" at bounding box center [511, 349] width 178 height 14
click at [578, 347] on div at bounding box center [538, 304] width 1077 height 609
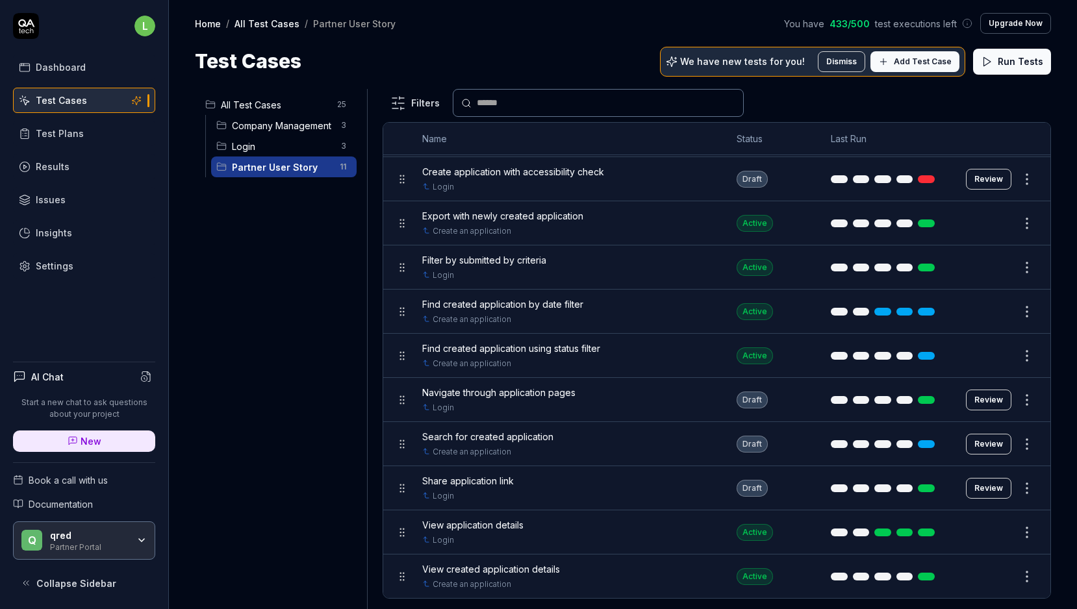
click at [541, 492] on div "Login" at bounding box center [566, 496] width 288 height 12
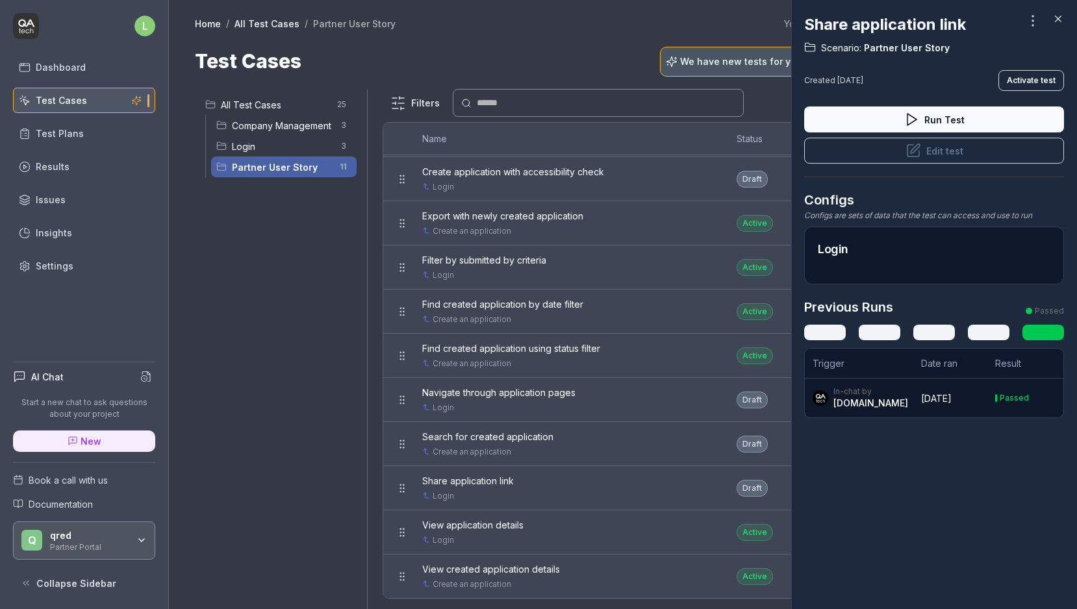
click at [533, 480] on div at bounding box center [538, 304] width 1077 height 609
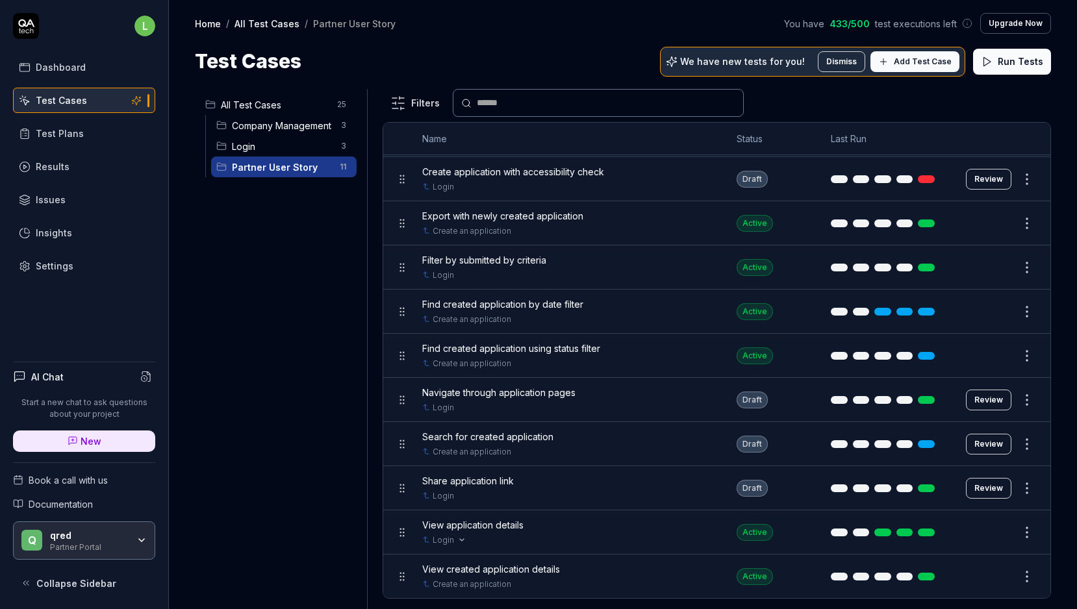
click at [521, 537] on div "Login" at bounding box center [566, 540] width 288 height 12
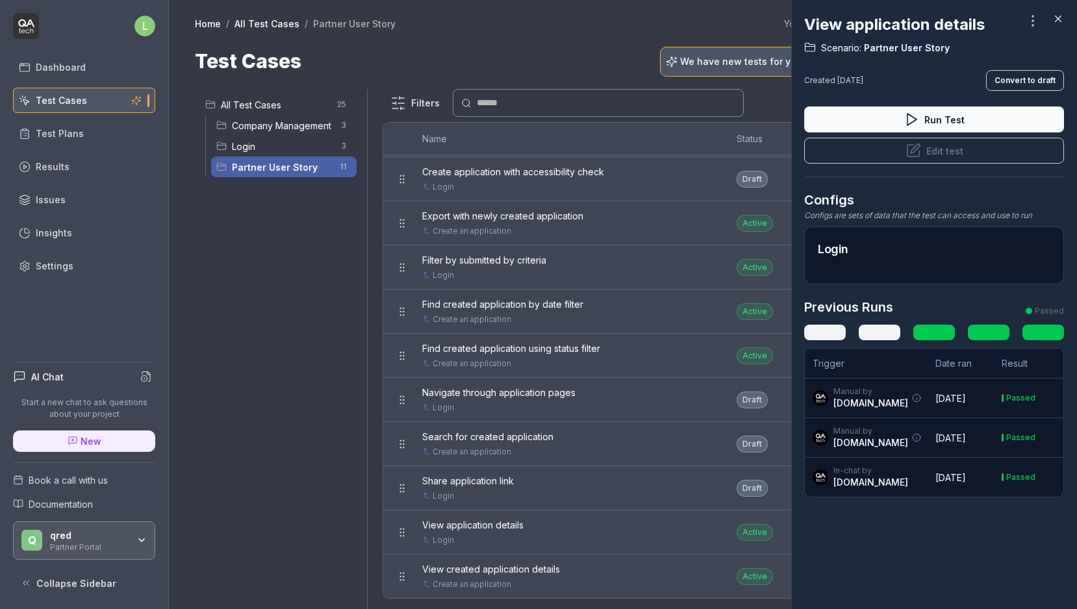
click at [521, 537] on div at bounding box center [538, 304] width 1077 height 609
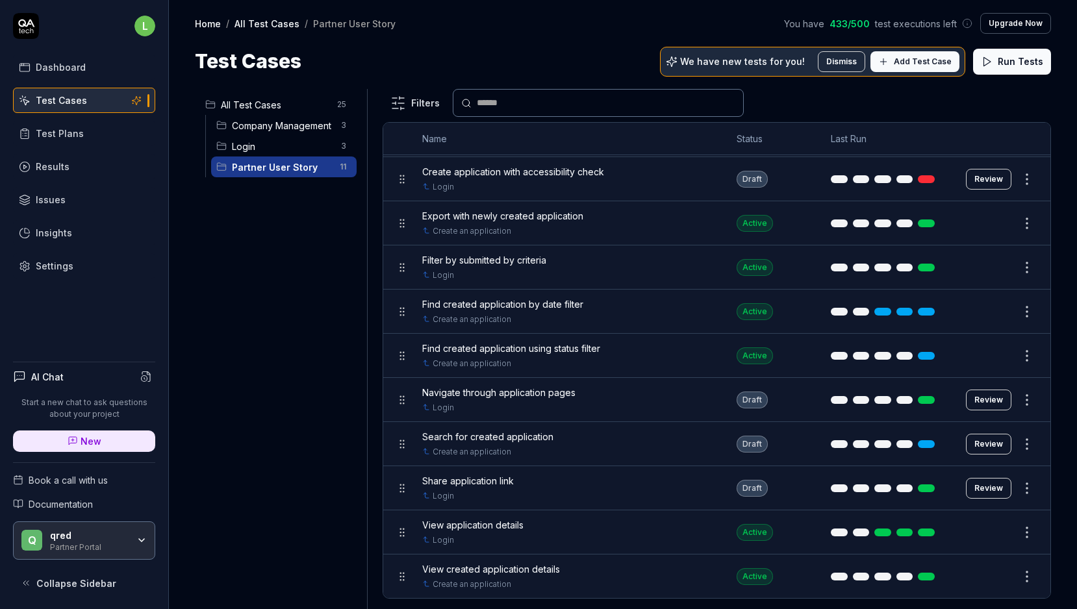
click at [521, 568] on span "View created application details" at bounding box center [491, 569] width 138 height 14
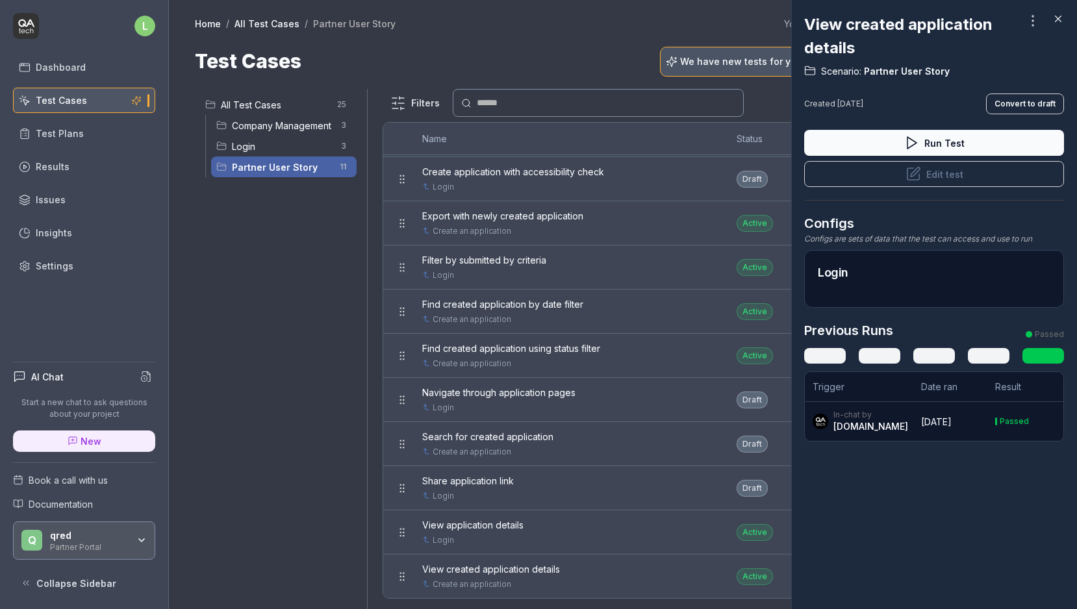
click at [546, 575] on div at bounding box center [538, 304] width 1077 height 609
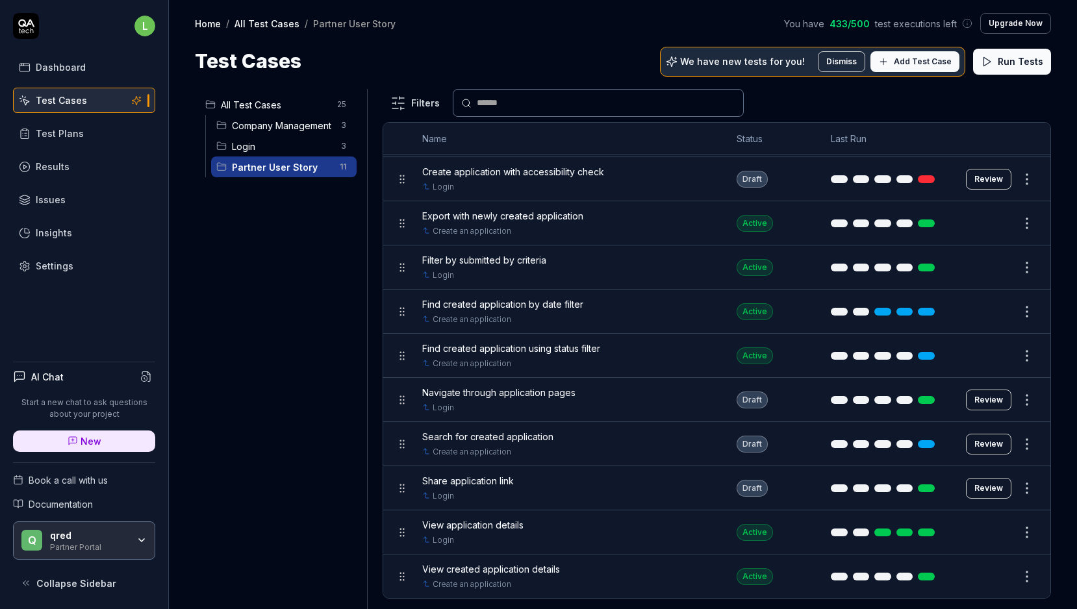
click at [291, 155] on div "Login 3" at bounding box center [283, 146] width 145 height 21
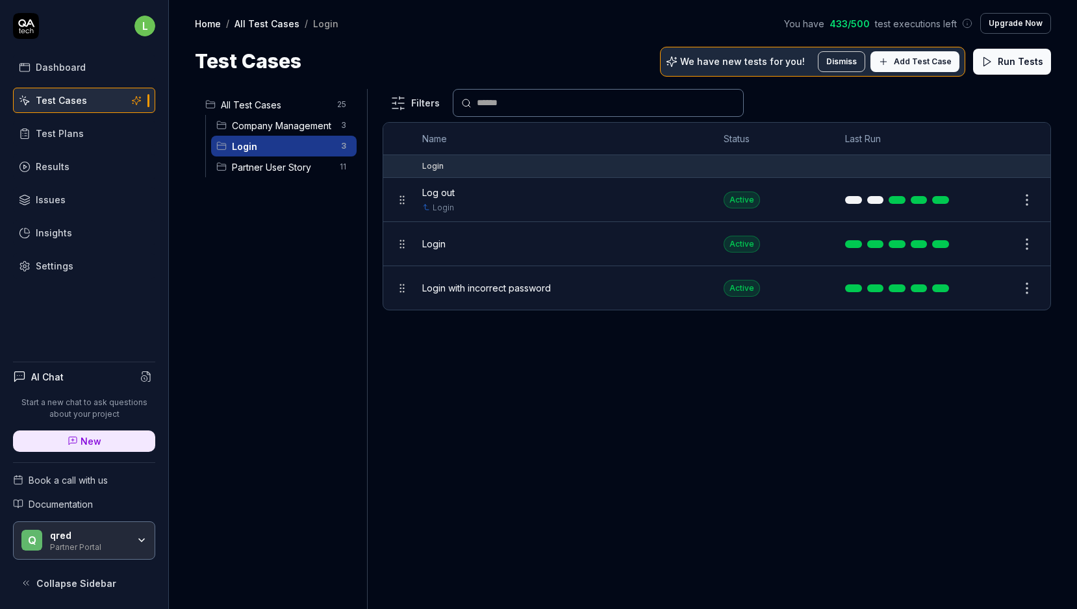
click at [287, 133] on div "Company Management 3" at bounding box center [283, 125] width 145 height 21
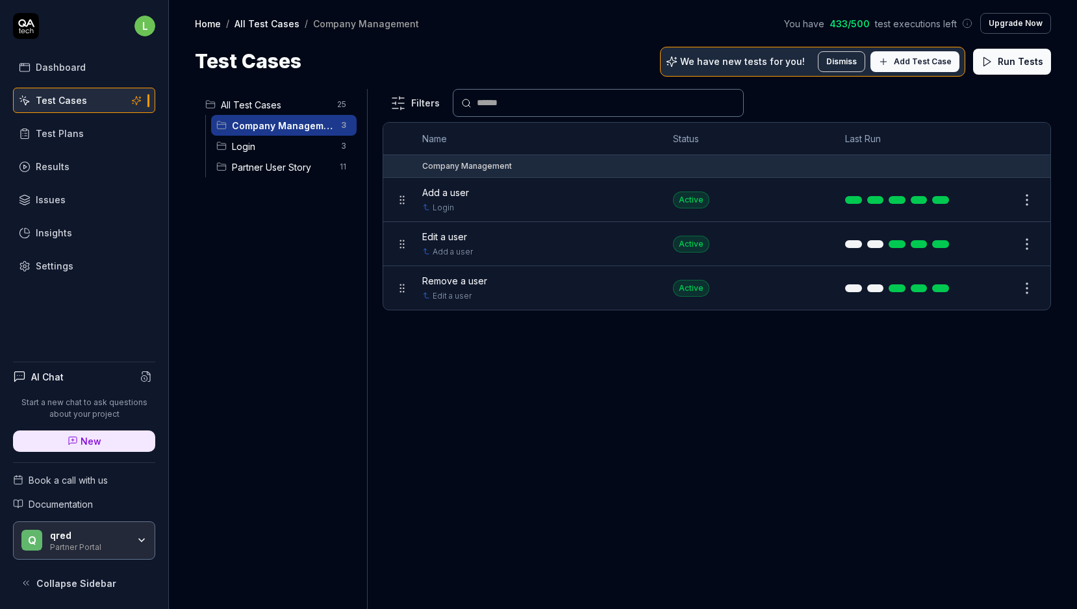
click at [284, 115] on div "Company Management 3" at bounding box center [283, 125] width 145 height 21
click at [284, 108] on span "All Test Cases" at bounding box center [275, 105] width 108 height 14
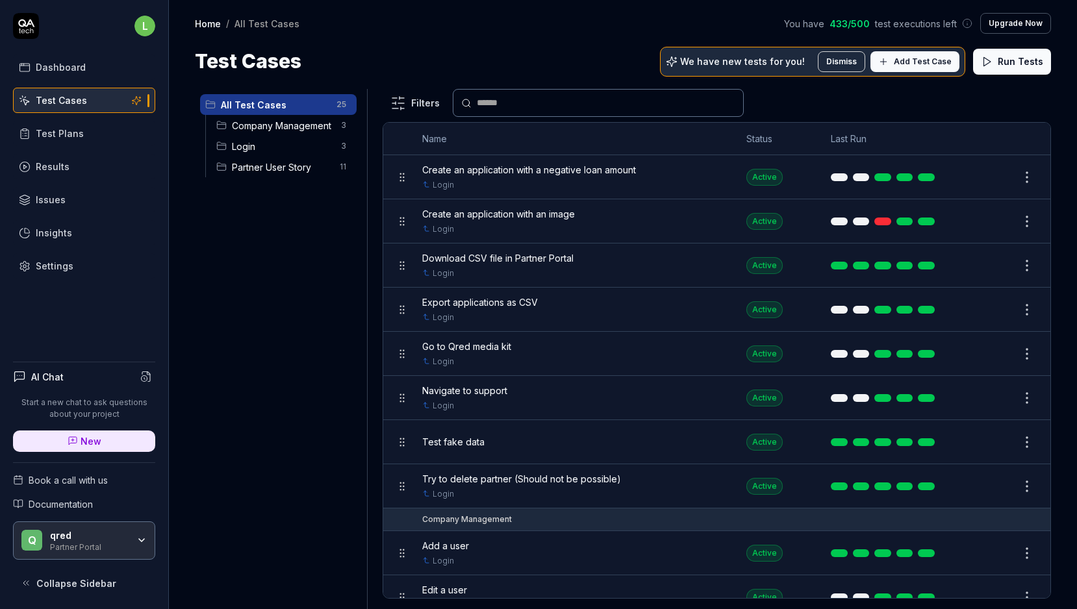
click at [84, 134] on link "Test Plans" at bounding box center [84, 133] width 142 height 25
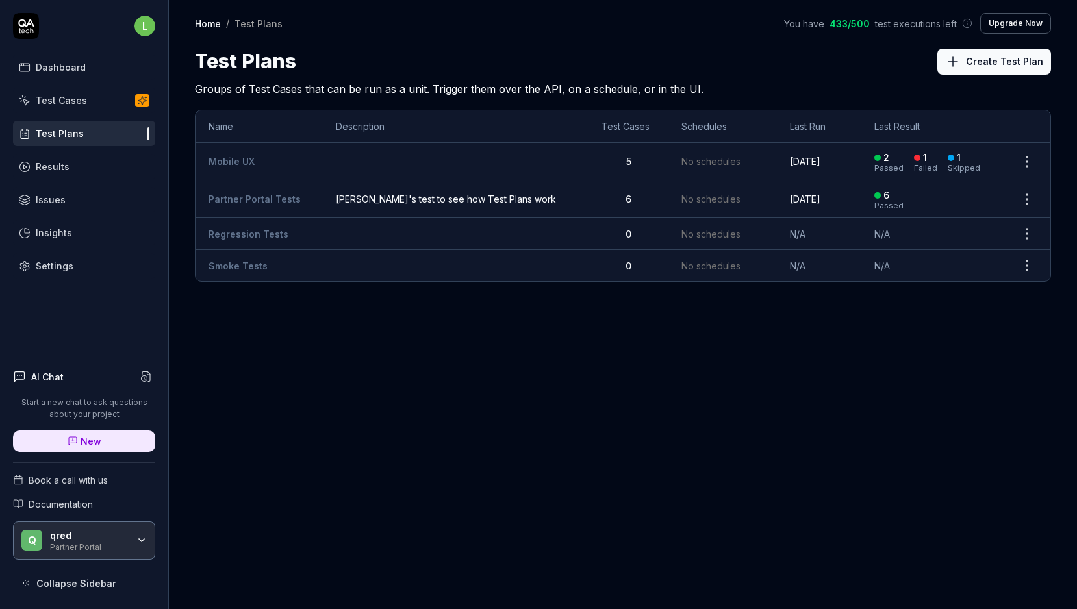
click at [82, 161] on link "Results" at bounding box center [84, 166] width 142 height 25
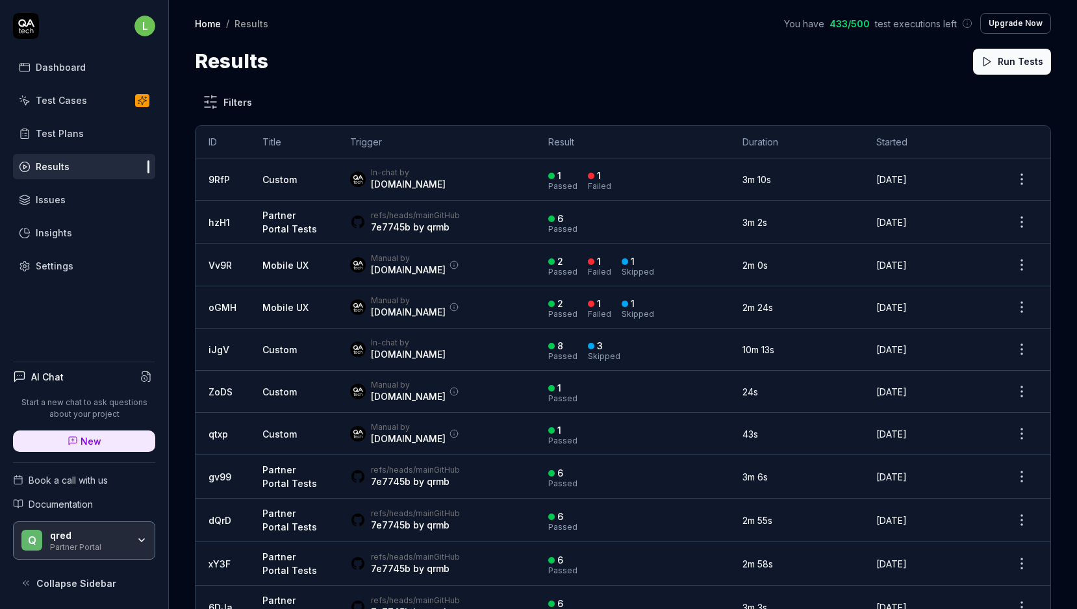
click at [71, 193] on link "Issues" at bounding box center [84, 199] width 142 height 25
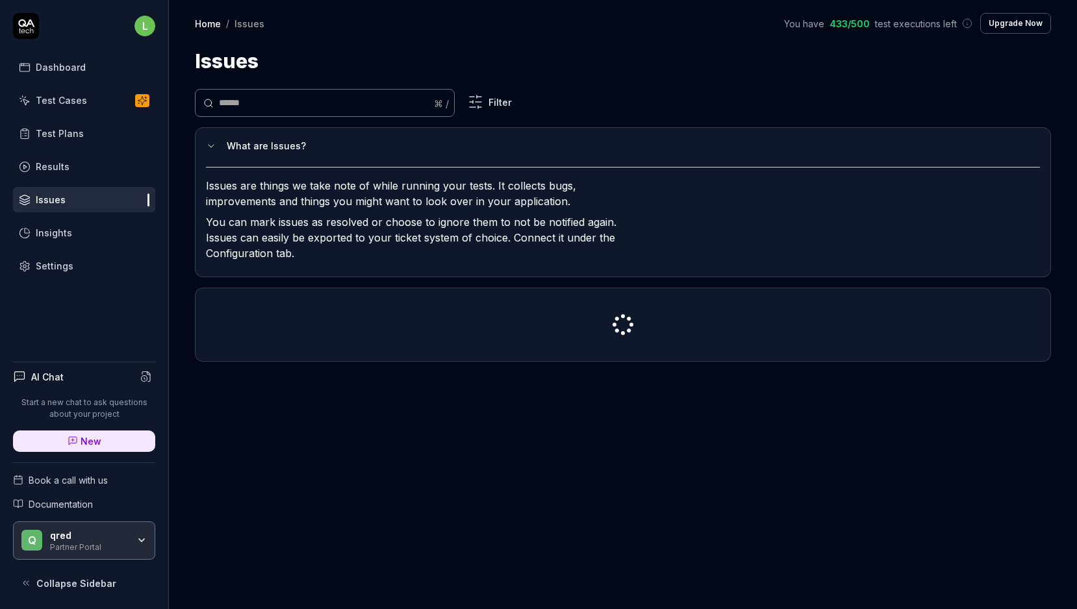
click at [77, 229] on link "Insights" at bounding box center [84, 232] width 142 height 25
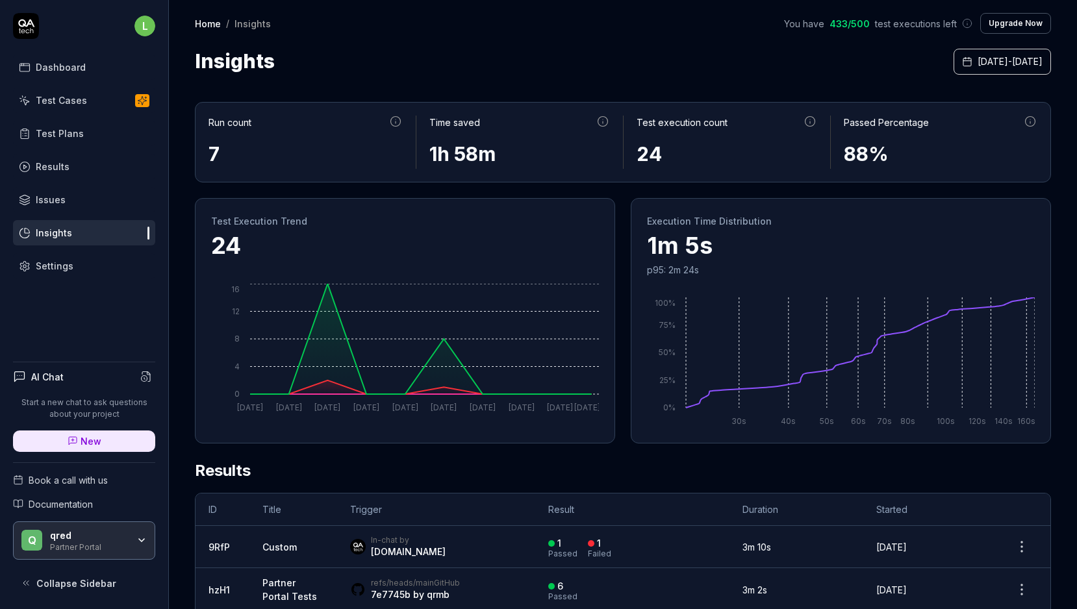
click at [81, 250] on div "Dashboard Test Cases Test Plans Results Issues Insights Settings" at bounding box center [84, 167] width 142 height 224
click at [81, 264] on link "Settings" at bounding box center [84, 265] width 142 height 25
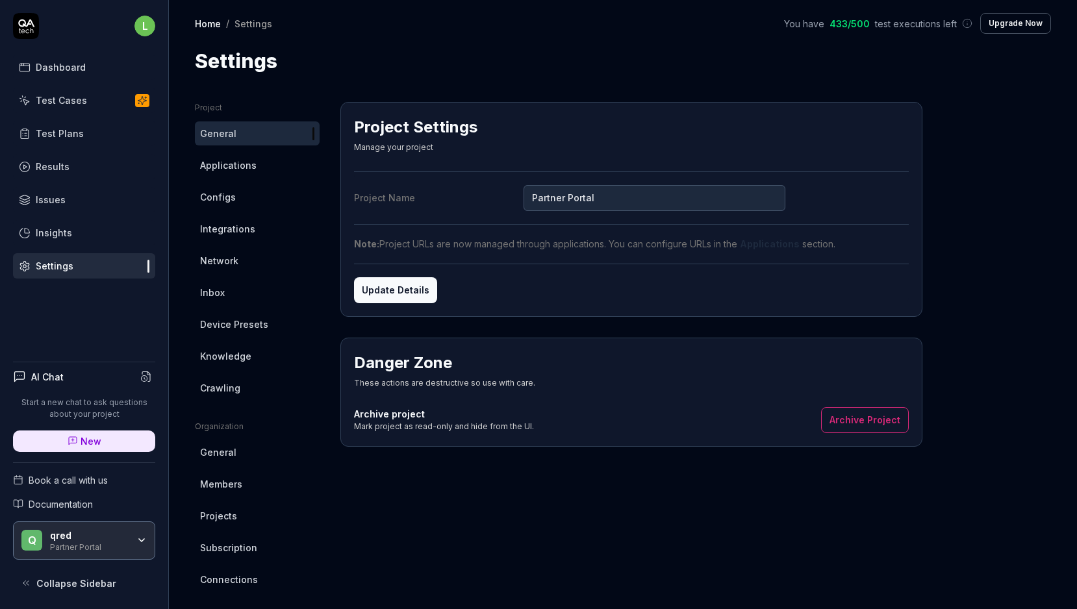
click at [136, 535] on icon "button" at bounding box center [141, 540] width 10 height 10
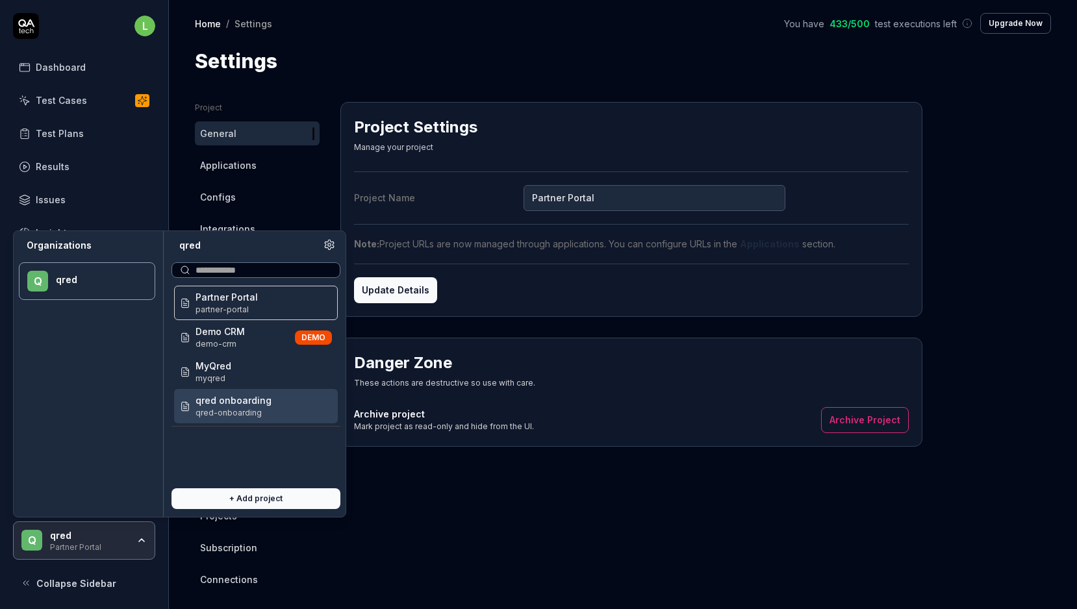
click at [258, 410] on span "qred-onboarding" at bounding box center [233, 413] width 76 height 12
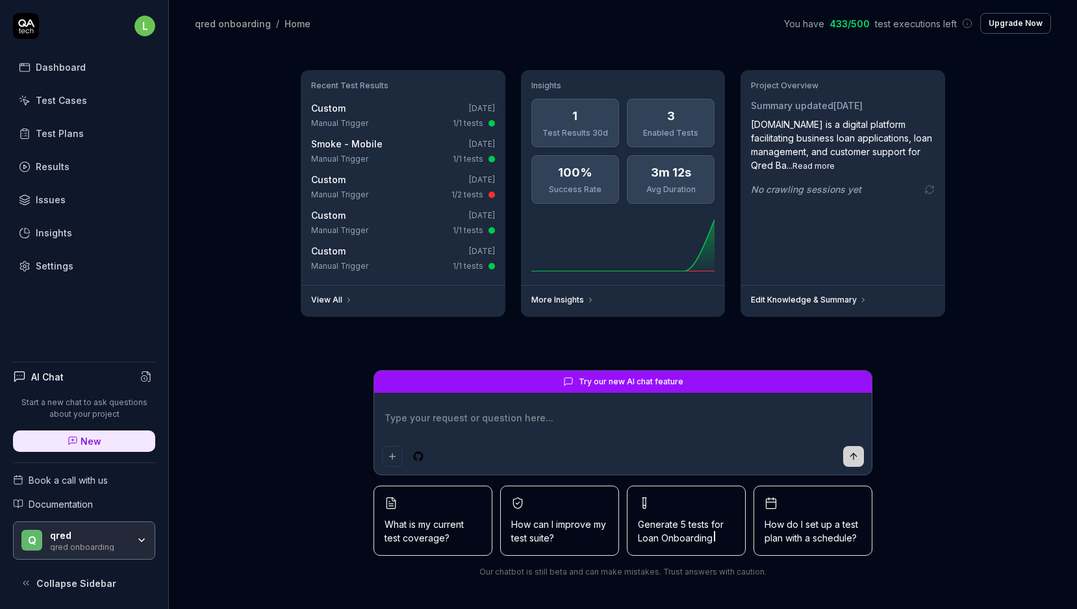
type textarea "*"
click at [45, 103] on div "Test Cases" at bounding box center [61, 100] width 51 height 14
click at [56, 99] on div "Test Cases" at bounding box center [61, 100] width 51 height 14
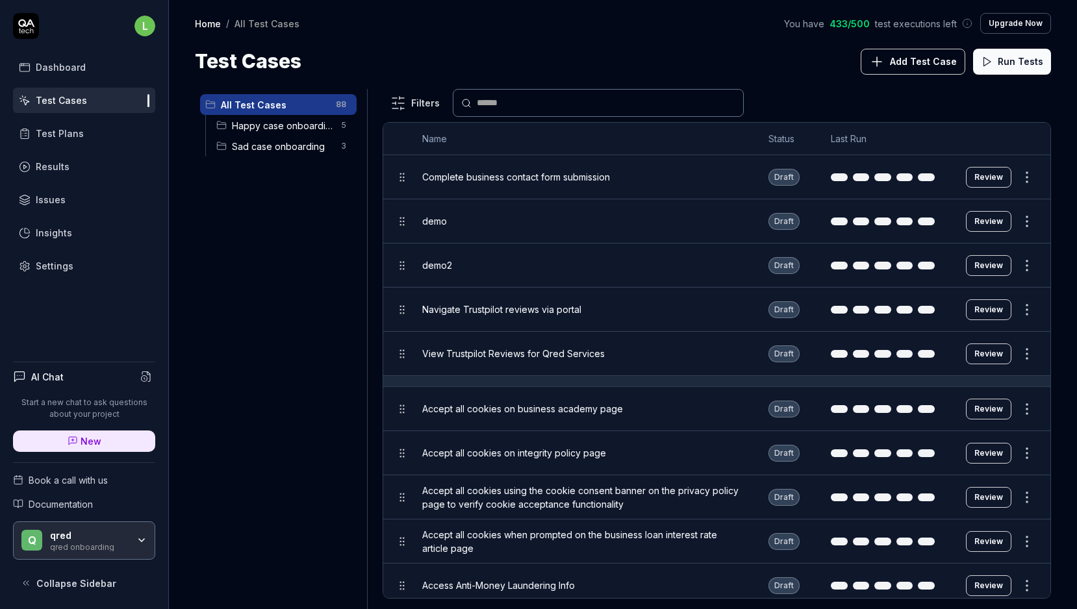
click at [60, 134] on div "Test Plans" at bounding box center [60, 134] width 48 height 14
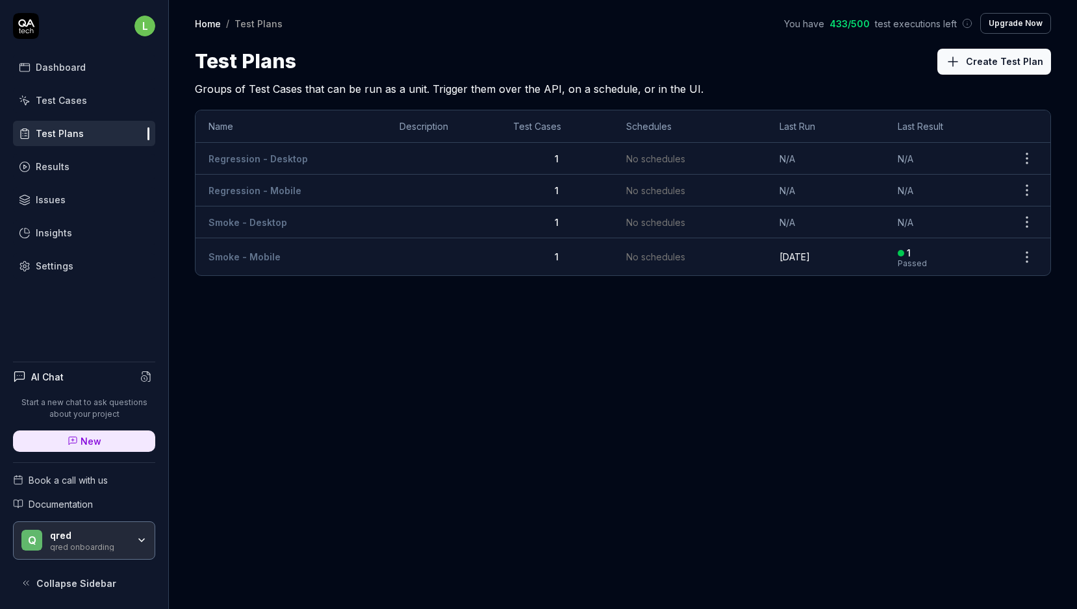
click at [73, 100] on div "Test Cases" at bounding box center [61, 100] width 51 height 14
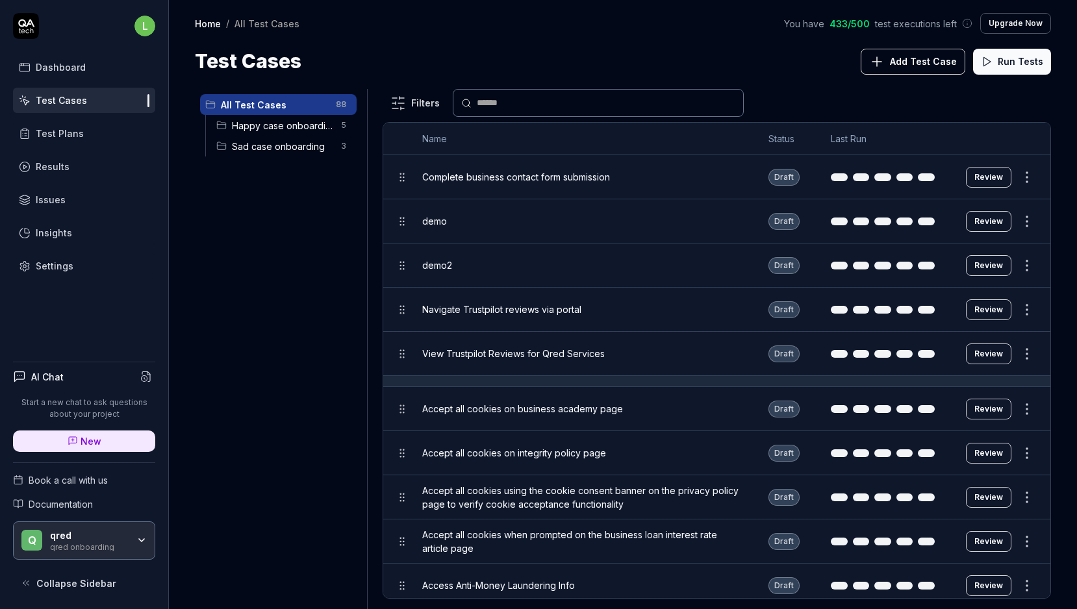
click at [698, 44] on div "Home / All Test Cases You have 433 / 500 test executions left Upgrade Now Home …" at bounding box center [623, 38] width 908 height 76
click at [916, 52] on button "Add Test Case" at bounding box center [912, 62] width 105 height 26
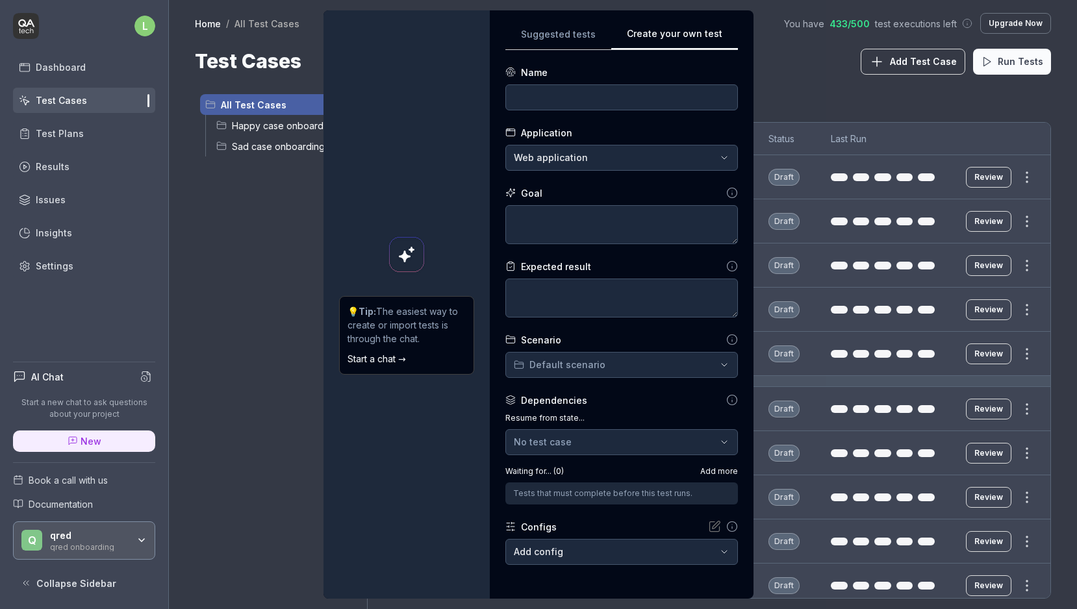
click at [597, 160] on div "**********" at bounding box center [538, 304] width 1077 height 609
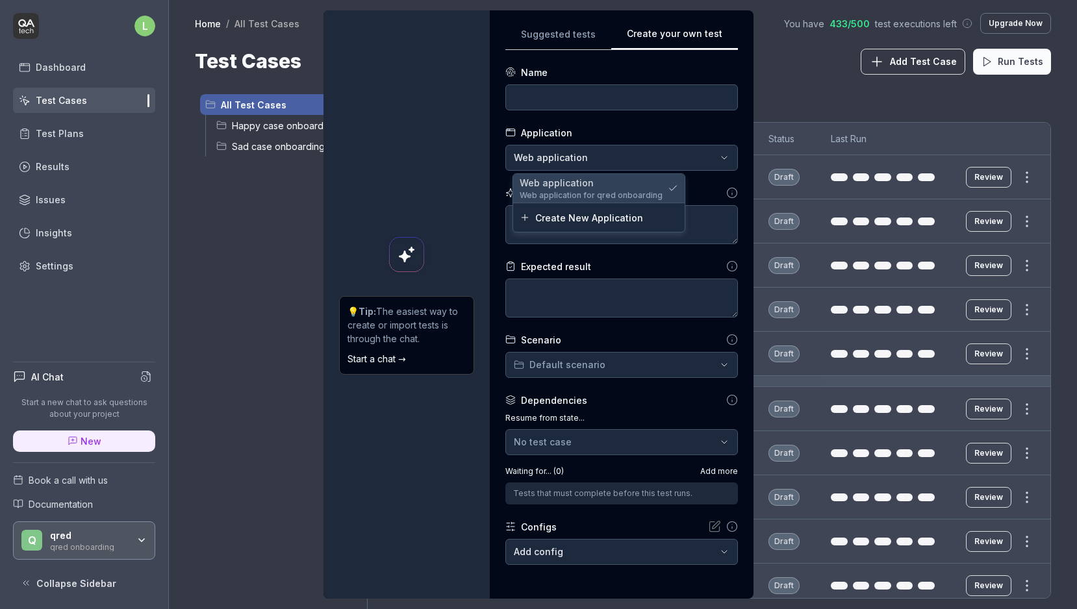
click at [595, 197] on span "Web application for qred onboarding" at bounding box center [590, 196] width 143 height 12
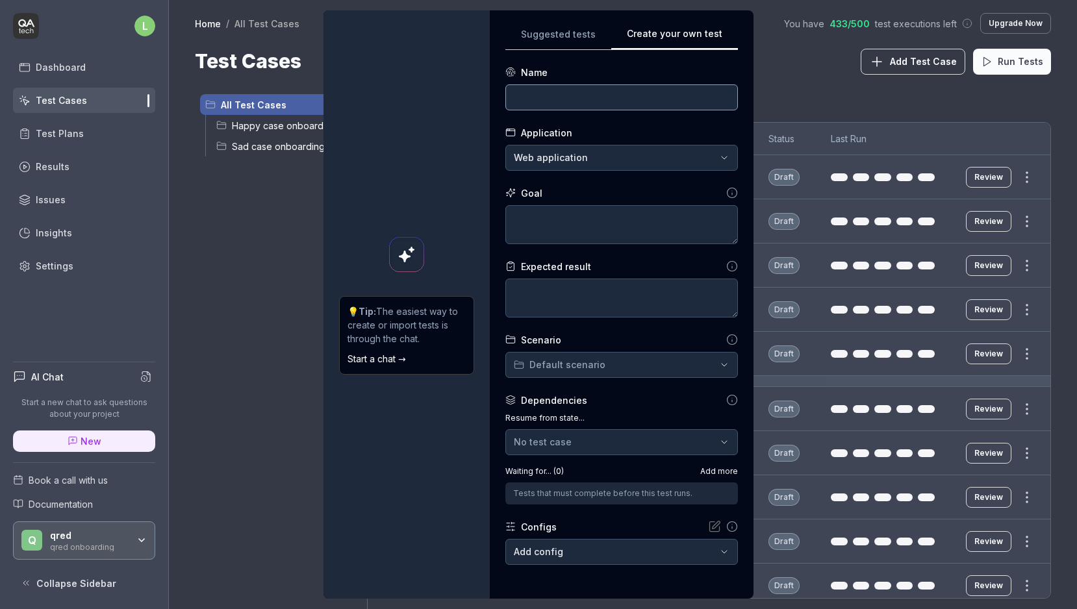
click at [580, 90] on input at bounding box center [621, 97] width 232 height 26
click at [558, 208] on textarea at bounding box center [621, 224] width 232 height 39
click at [554, 292] on textarea at bounding box center [621, 298] width 232 height 39
click at [569, 103] on input at bounding box center [621, 97] width 232 height 26
click at [558, 106] on input "Create an card application" at bounding box center [621, 97] width 232 height 26
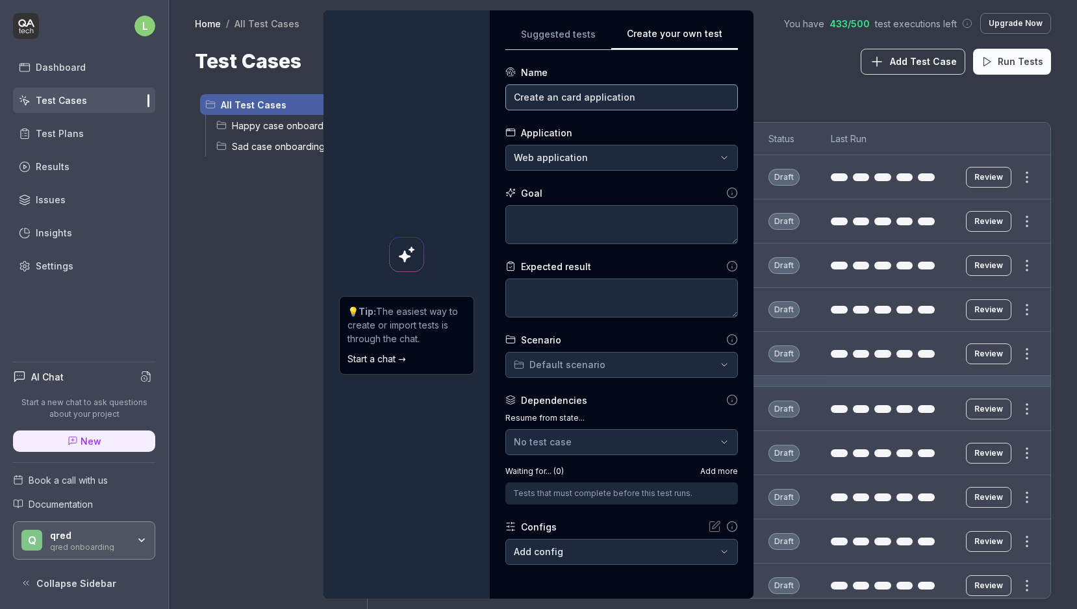
click at [558, 97] on input "Create an card application" at bounding box center [621, 97] width 232 height 26
type input "Create card application"
click at [590, 227] on textarea at bounding box center [621, 224] width 232 height 39
type textarea "*"
type textarea "C"
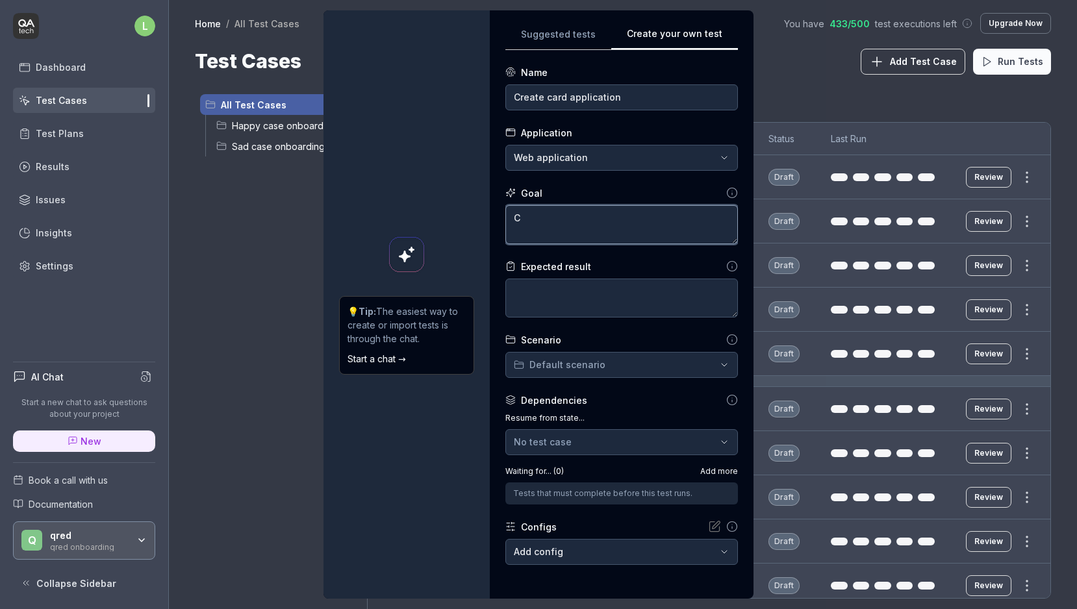
type textarea "*"
type textarea "Cr"
type textarea "*"
type textarea "Cre"
type textarea "*"
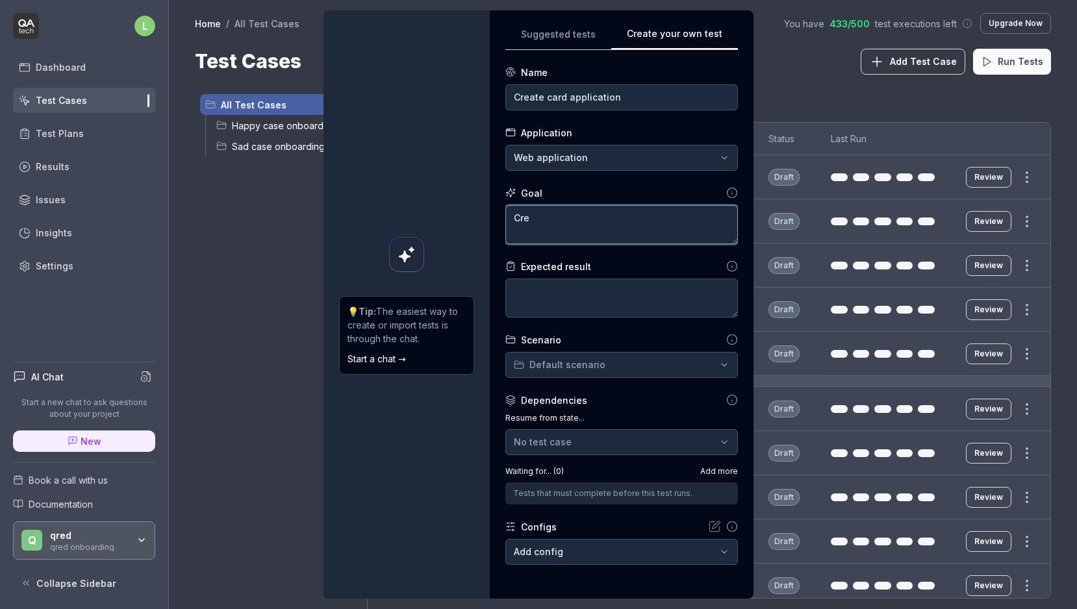
type textarea "Crea"
type textarea "*"
type textarea "Creat"
type textarea "*"
type textarea "Create"
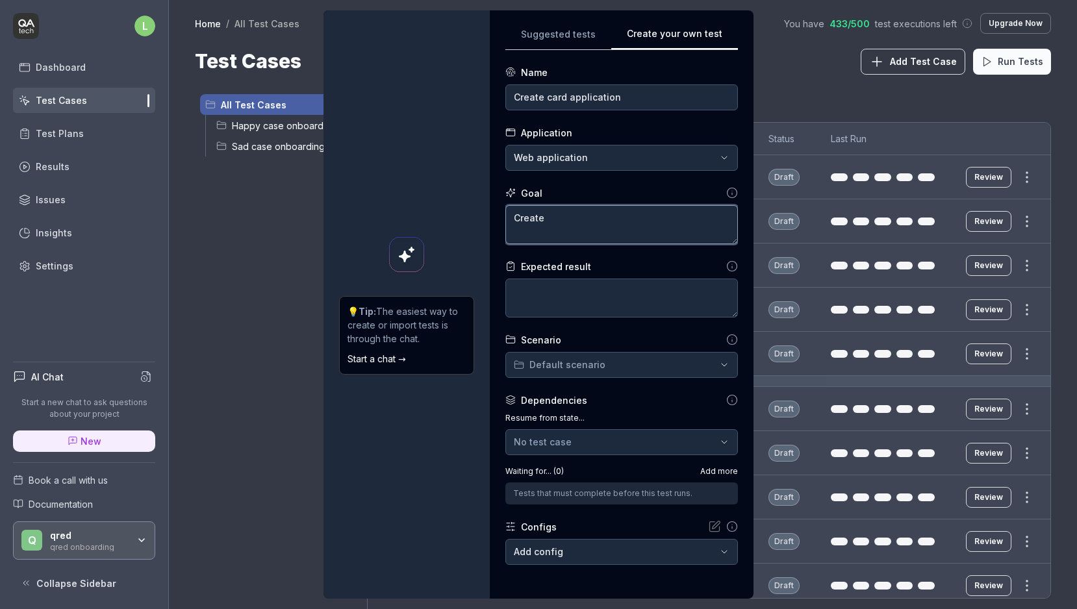
type textarea "*"
type textarea "Create"
type textarea "*"
type textarea "Create a"
type textarea "*"
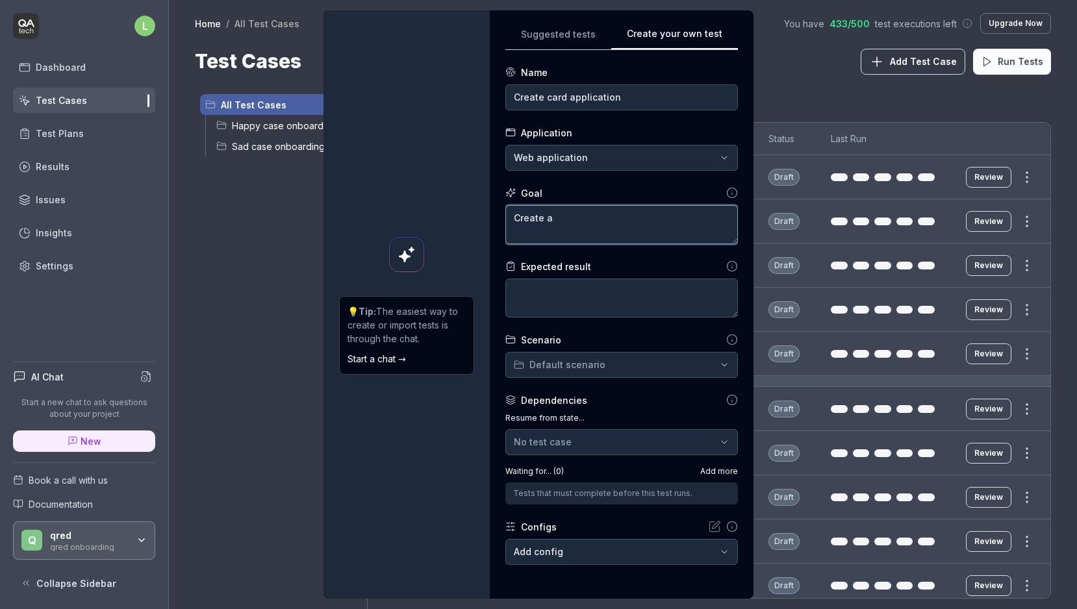
type textarea "Create a"
type textarea "*"
type textarea "Create a c"
type textarea "*"
type textarea "Create a ca"
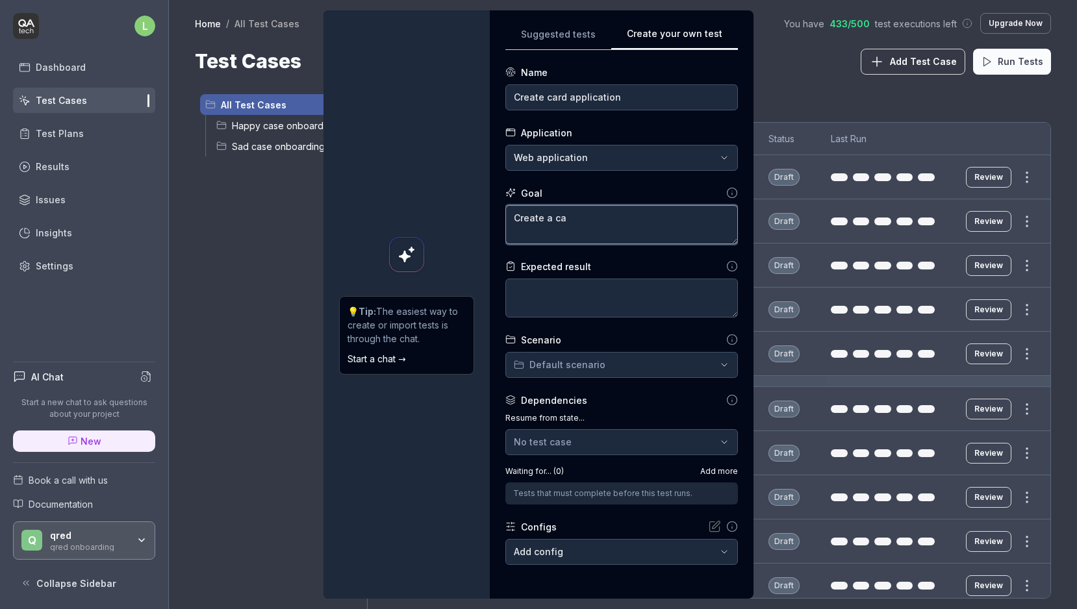
type textarea "*"
type textarea "Create a car"
type textarea "*"
type textarea "Create a card"
type textarea "*"
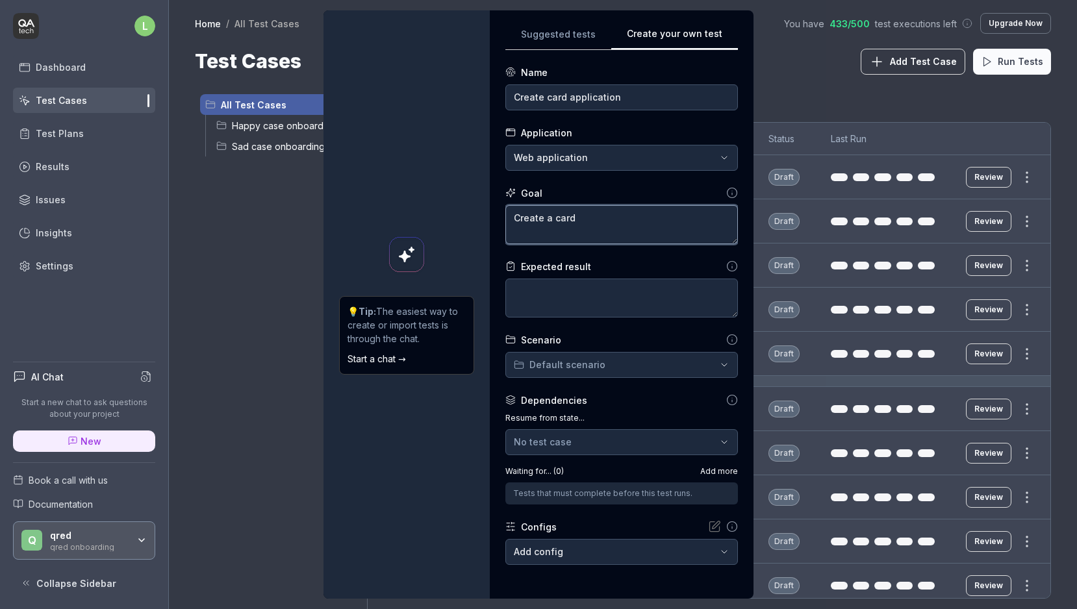
type textarea "Create a card a"
type textarea "*"
type textarea "Create a card ap"
type textarea "*"
type textarea "Create a card app"
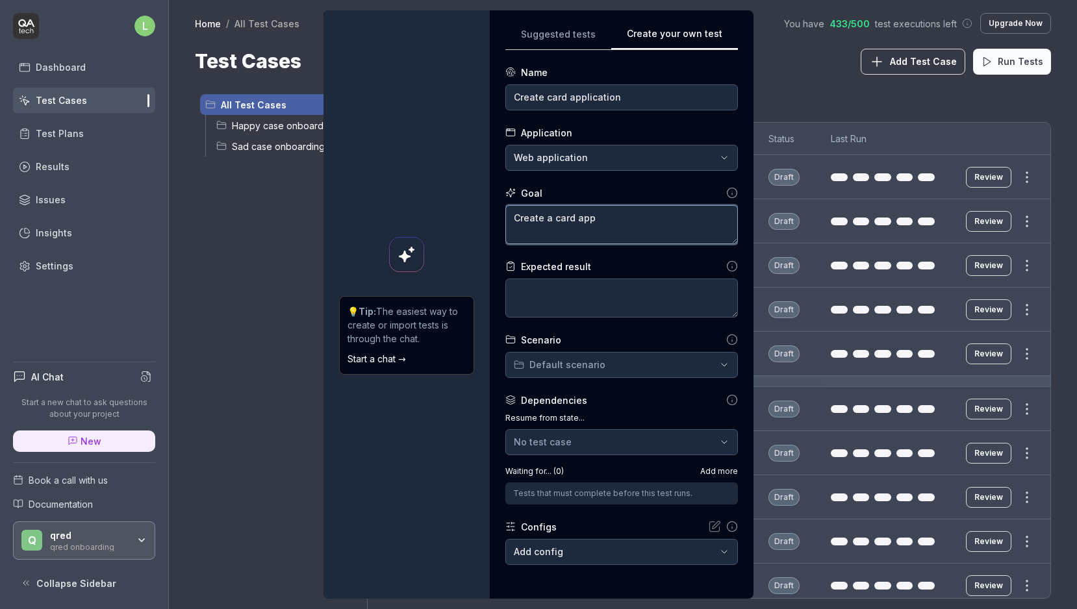
type textarea "*"
type textarea "Create a card appl"
type textarea "*"
type textarea "Create a card appli"
type textarea "*"
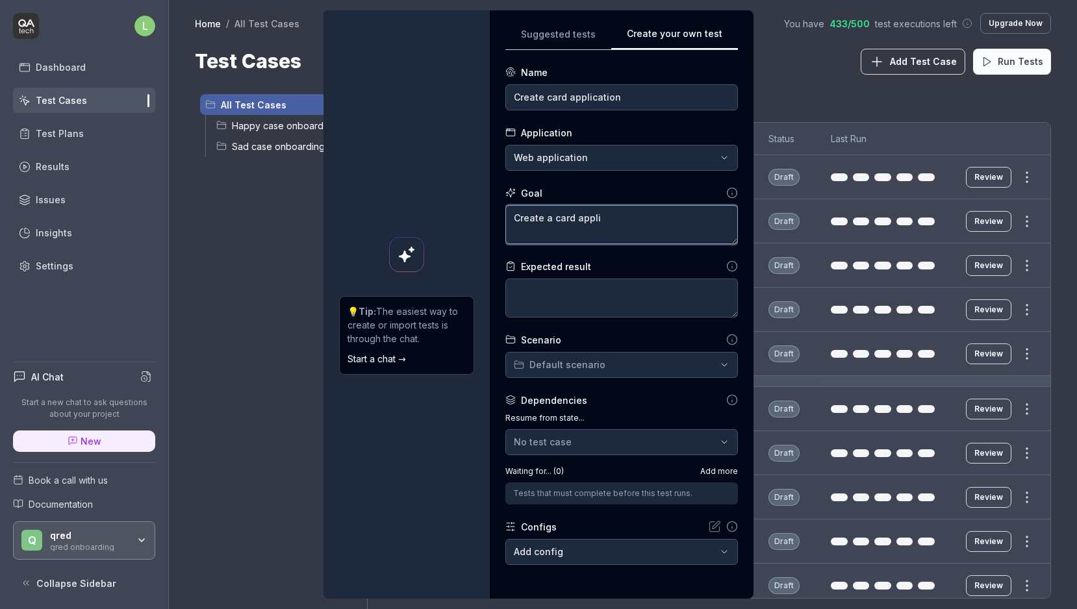
type textarea "Create a card applic"
type textarea "*"
type textarea "Create a card applica"
type textarea "*"
type textarea "Create a card applicat"
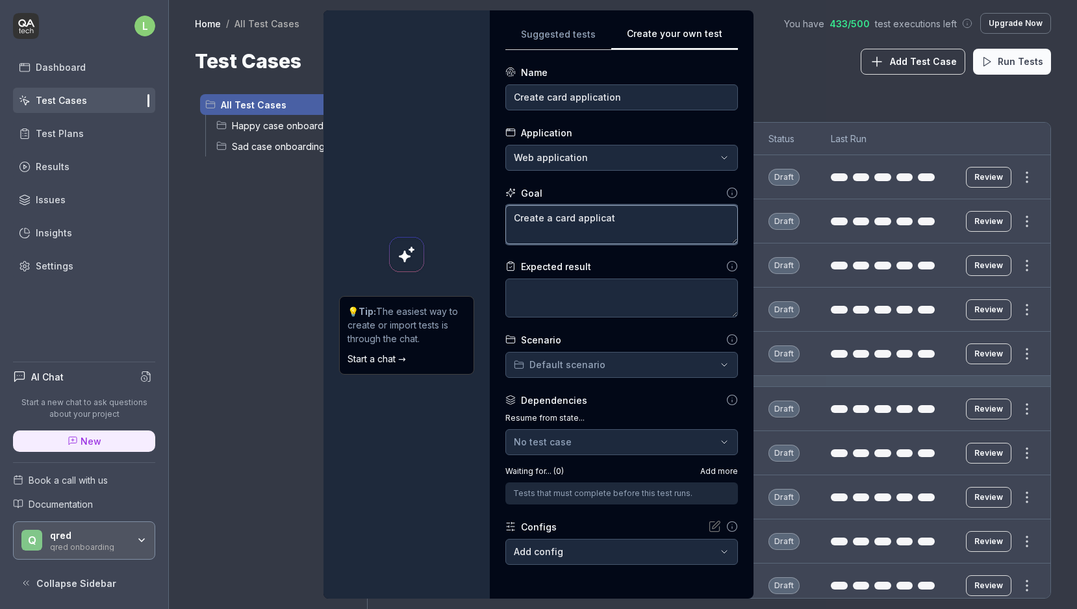
type textarea "*"
type textarea "Create a card applicatio"
type textarea "*"
type textarea "Create a card application"
click at [549, 218] on textarea "Create a card application" at bounding box center [621, 224] width 232 height 39
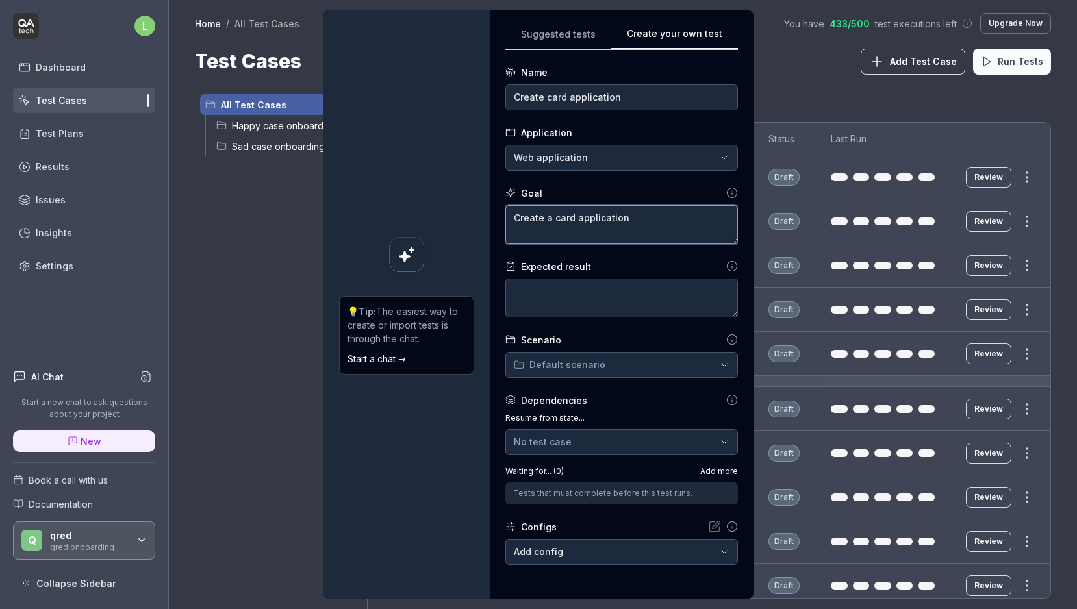
type textarea "*"
type textarea "a card application"
type textarea "*"
type textarea "sa card application"
type textarea "*"
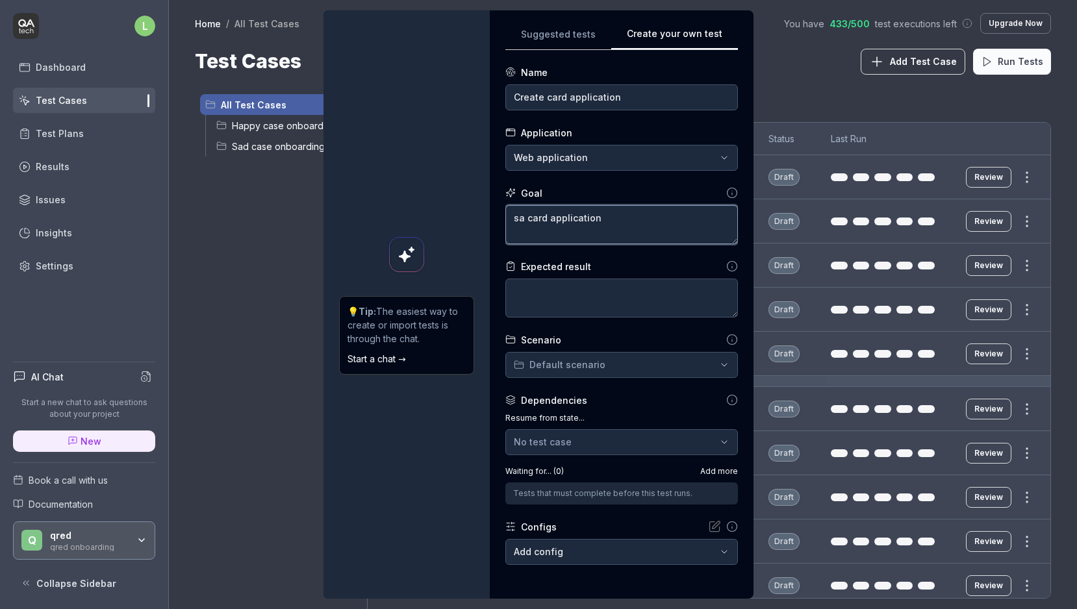
type textarea "sua card application"
type textarea "*"
type textarea "suca card application"
type textarea "*"
type textarea "succa card application"
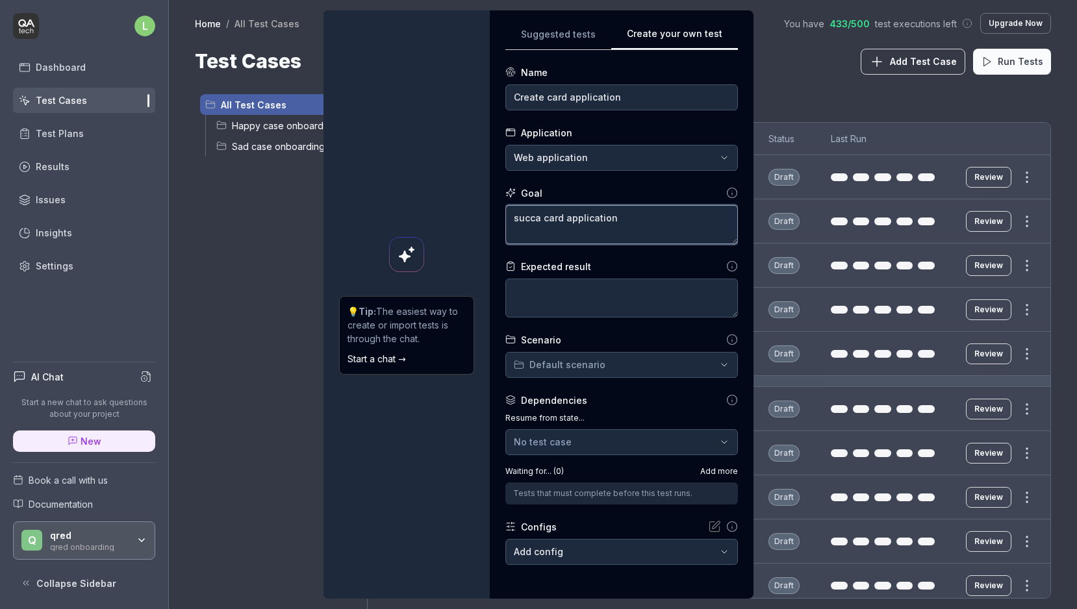
type textarea "*"
type textarea "succea card application"
type textarea "*"
type textarea "succesa card application"
type textarea "*"
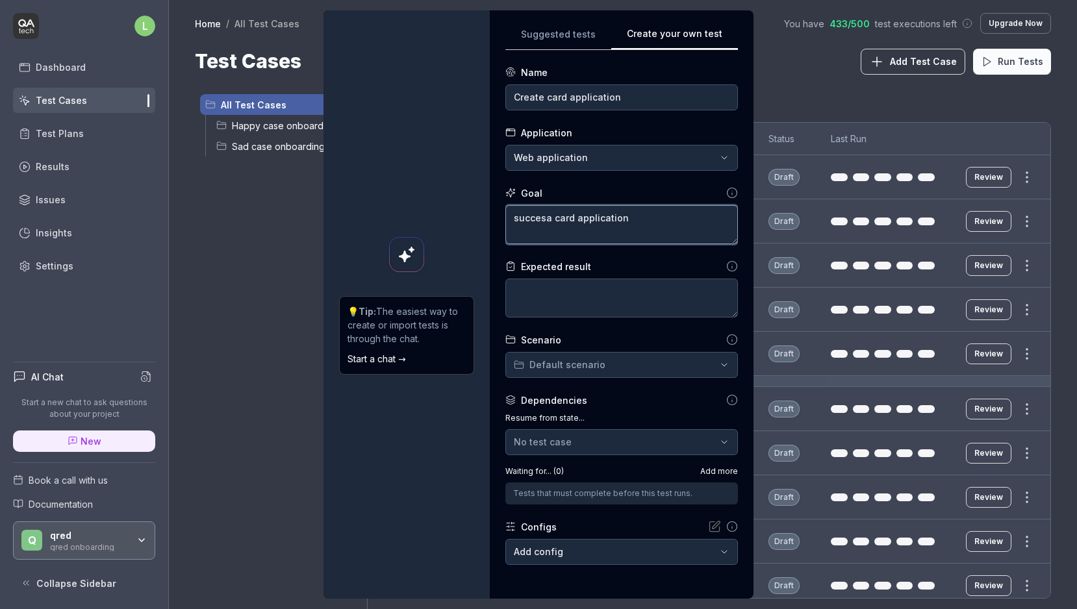
type textarea "succesfa card application"
type textarea "*"
type textarea "succesfua card application"
type textarea "*"
type textarea "succesfula card application"
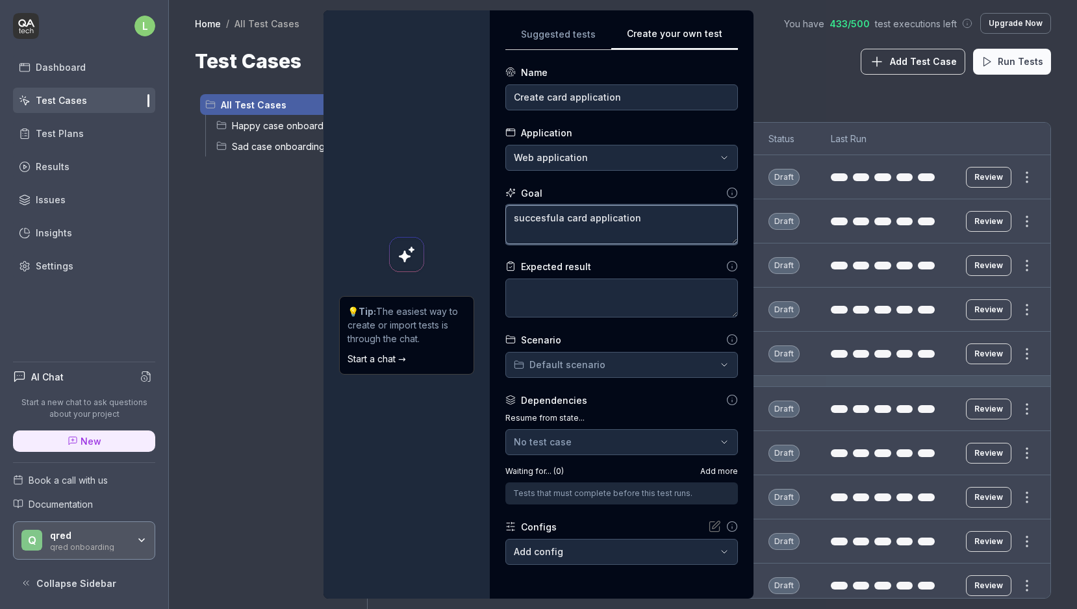
type textarea "*"
type textarea "succesfulla card application"
type textarea "*"
type textarea "succesfullya card application"
type textarea "*"
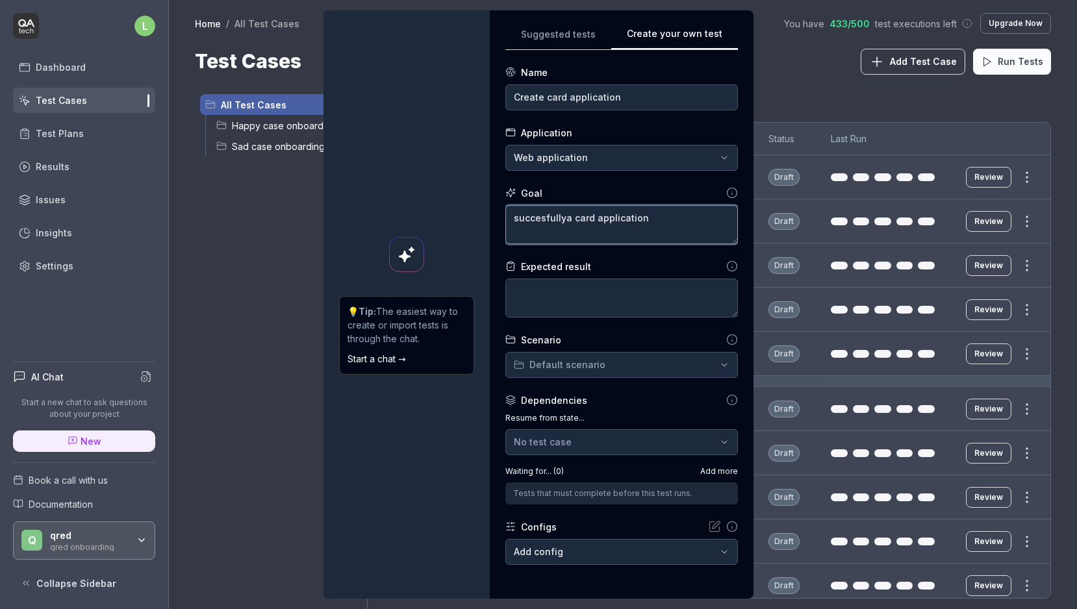
type textarea "succesfully a card application"
type textarea "*"
type textarea "succesfully card application"
type textarea "*"
type textarea "succesfully c card application"
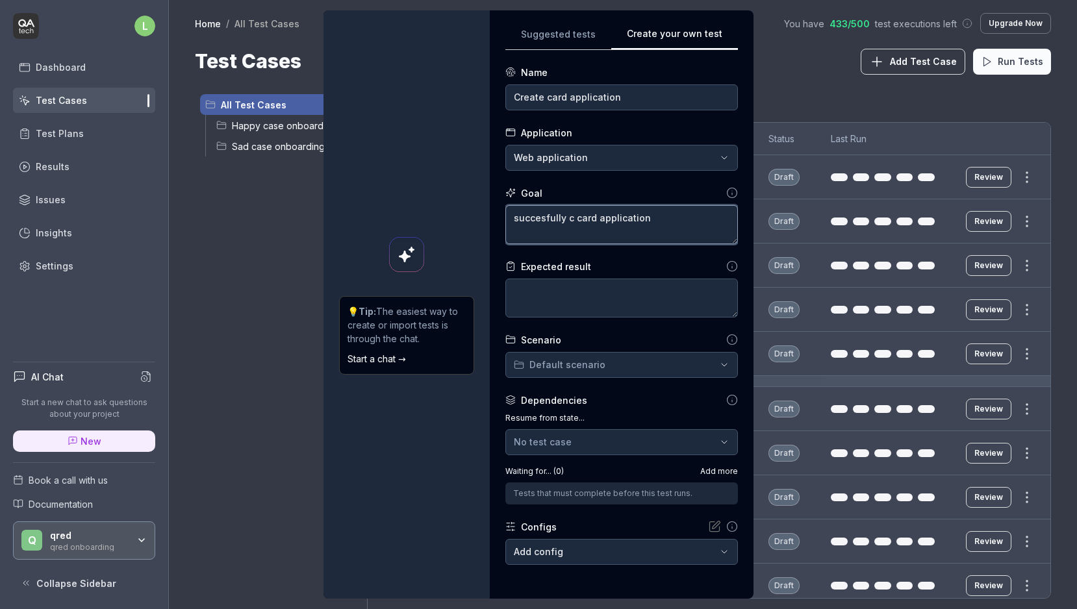
type textarea "*"
type textarea "succesfully cr card application"
type textarea "*"
type textarea "succesfully cre card application"
type textarea "*"
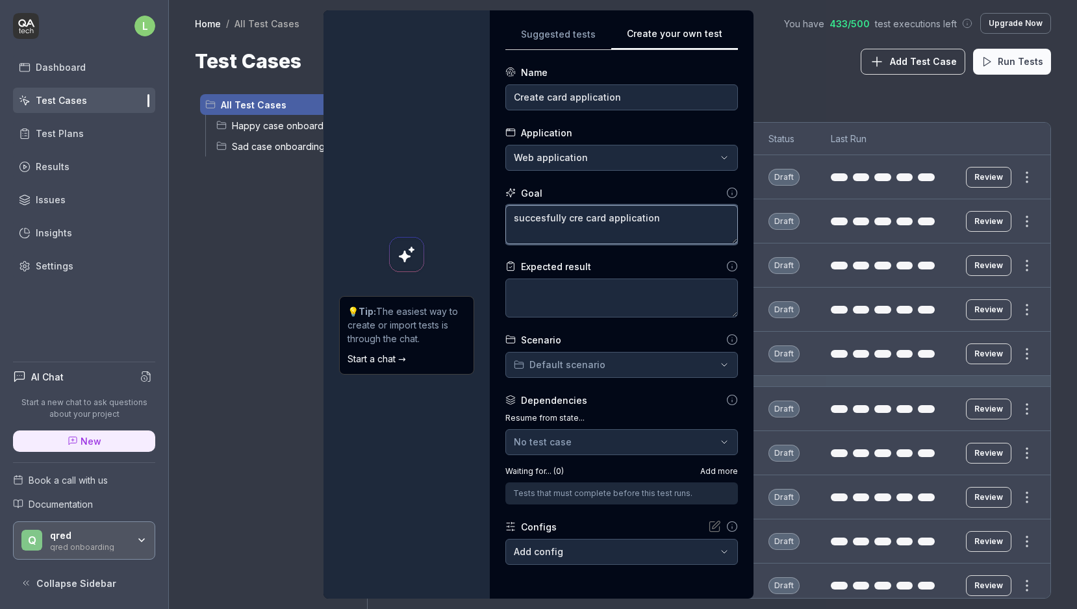
type textarea "succesfully crea card application"
type textarea "*"
type textarea "succesfully creat card application"
type textarea "*"
type textarea "succesfully create card application"
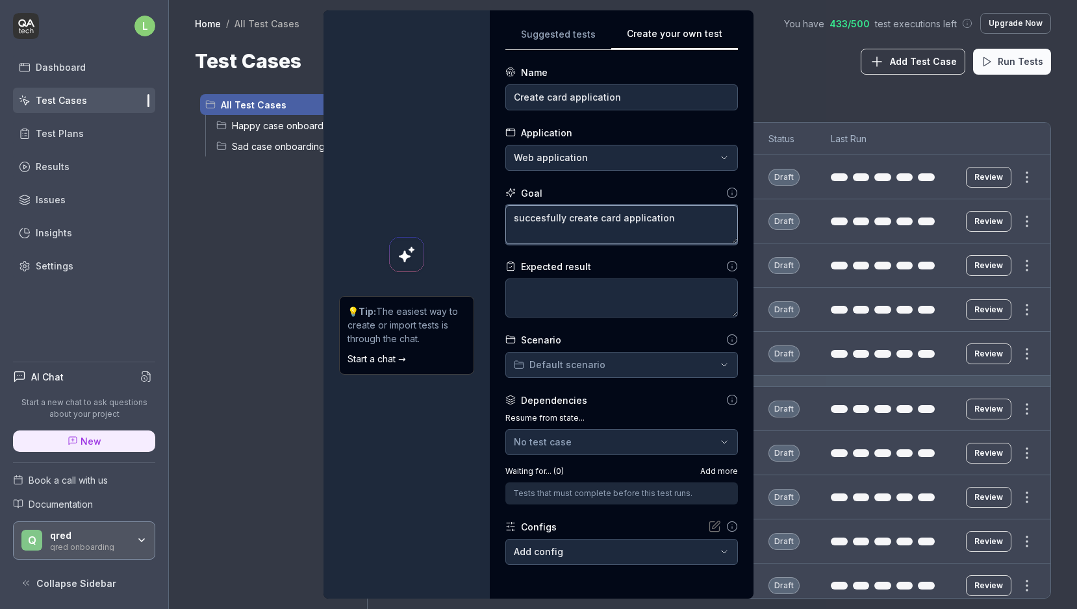
type textarea "*"
type textarea "succesfully create card application"
type textarea "*"
type textarea "succesfully create a card application"
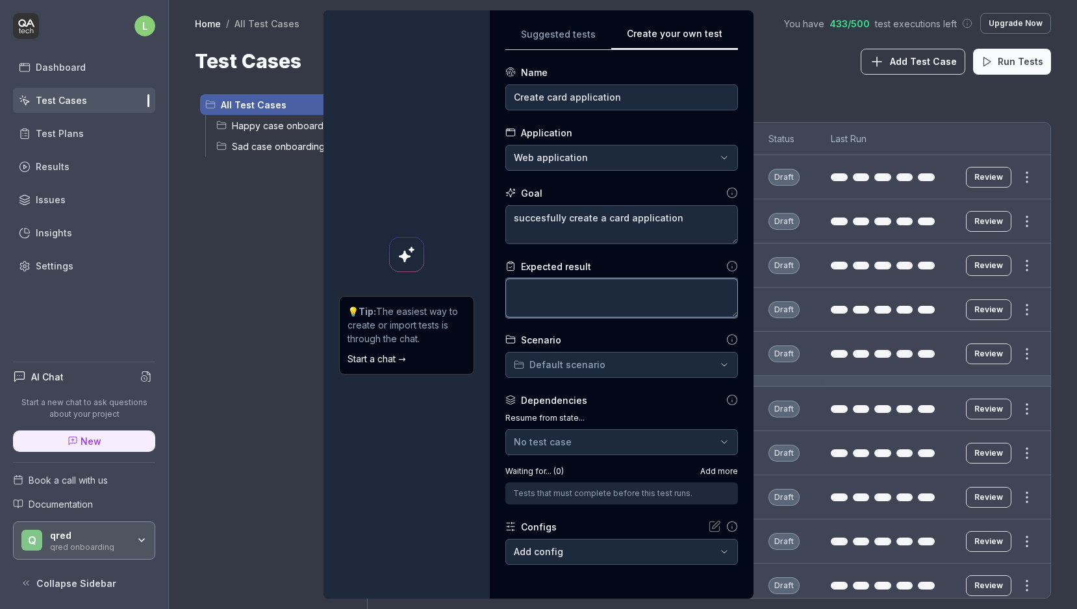
click at [650, 295] on textarea at bounding box center [621, 298] width 232 height 39
click at [576, 298] on textarea at bounding box center [621, 298] width 232 height 39
type textarea "*"
type textarea "c"
type textarea "*"
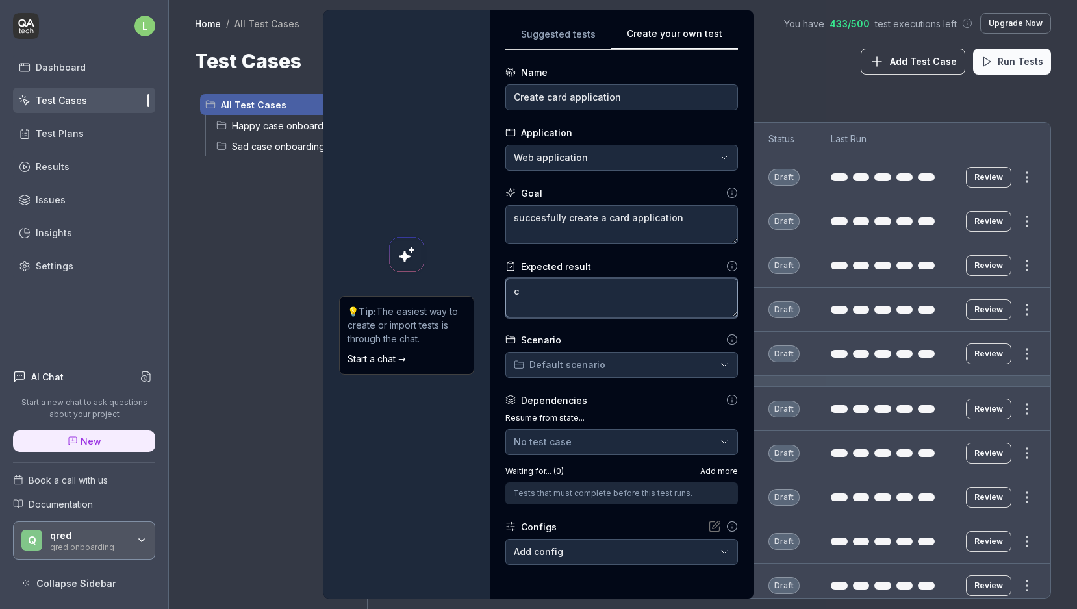
type textarea "ca"
type textarea "*"
type textarea "car"
type textarea "*"
type textarea "card"
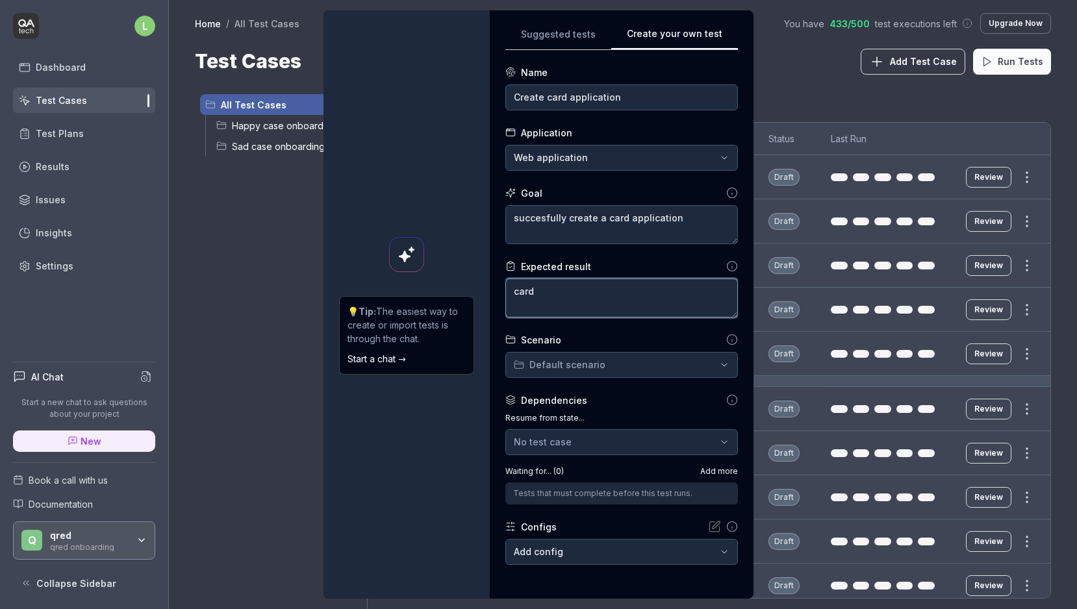
type textarea "*"
type textarea "card a"
type textarea "*"
type textarea "card ap"
type textarea "*"
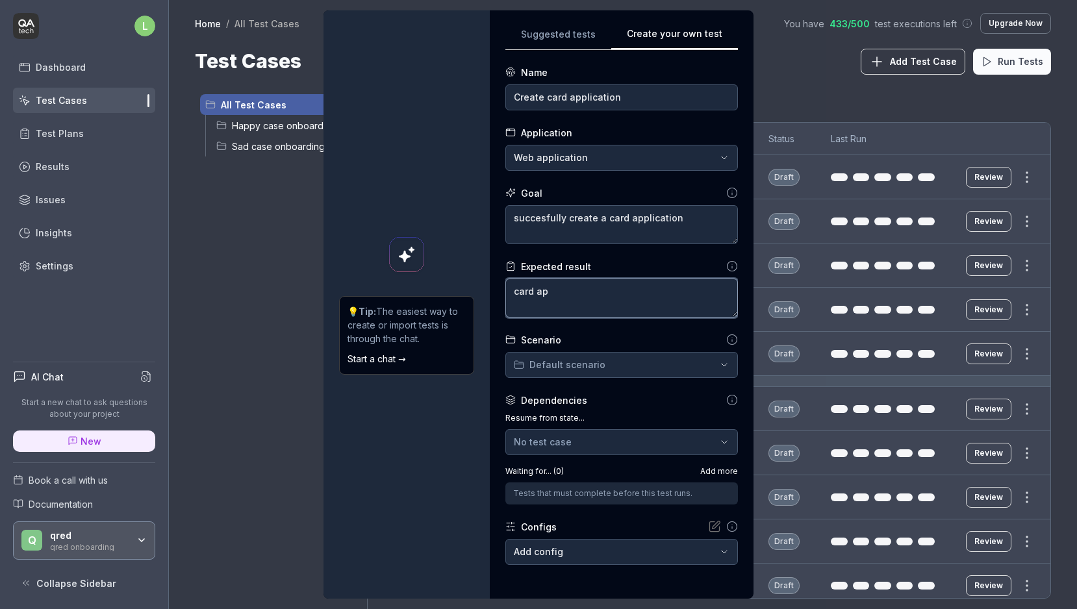
type textarea "card app"
type textarea "*"
type textarea "card appl"
type textarea "*"
type textarea "card appli"
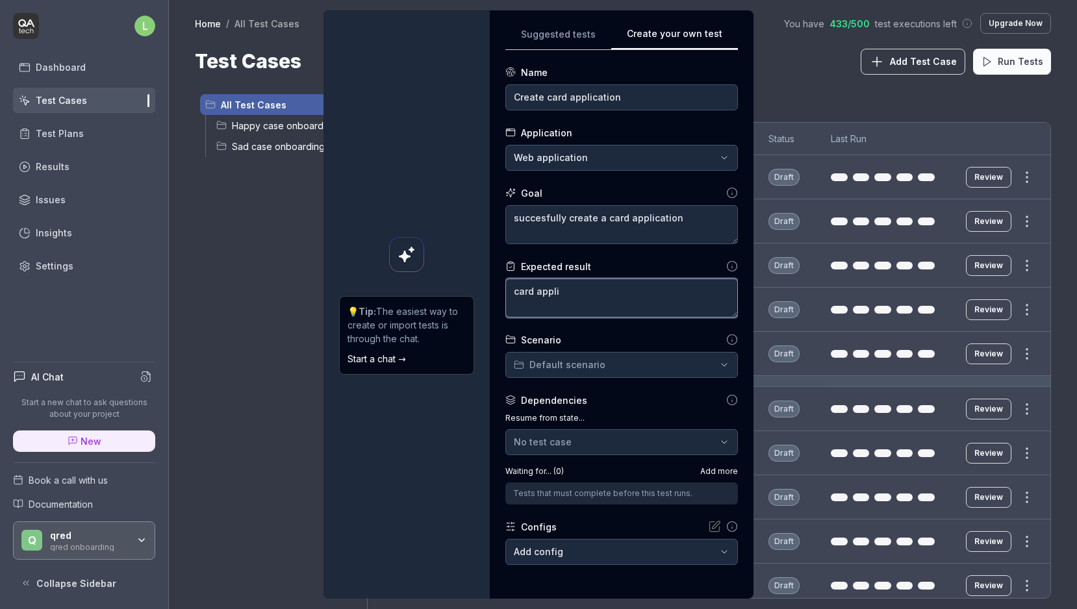
type textarea "*"
type textarea "card applic"
type textarea "*"
type textarea "card applica"
type textarea "*"
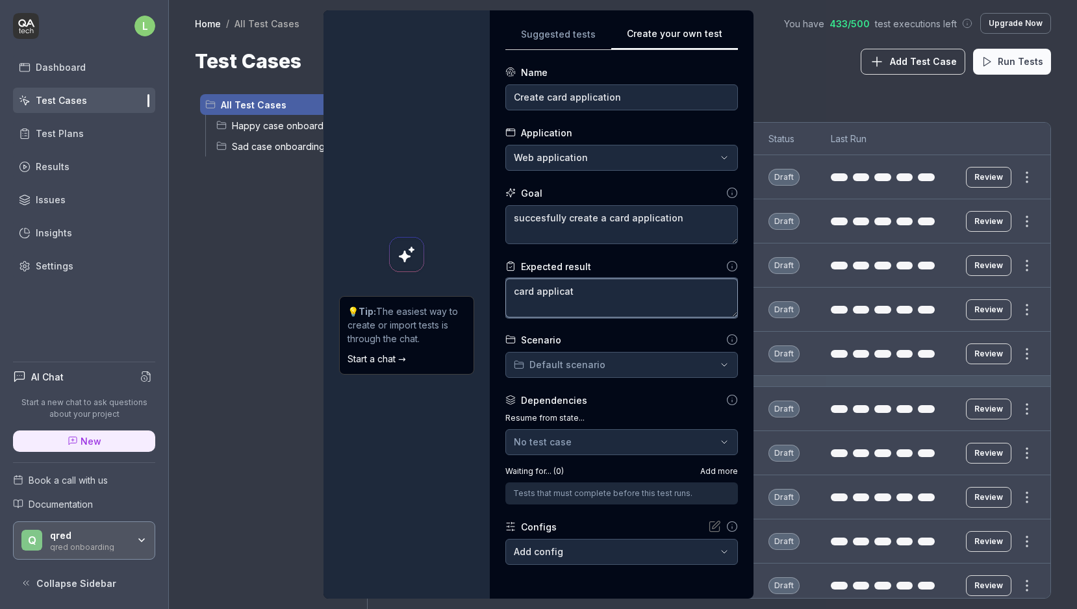
type textarea "card applicati"
type textarea "*"
type textarea "card applicatio"
type textarea "*"
type textarea "card application"
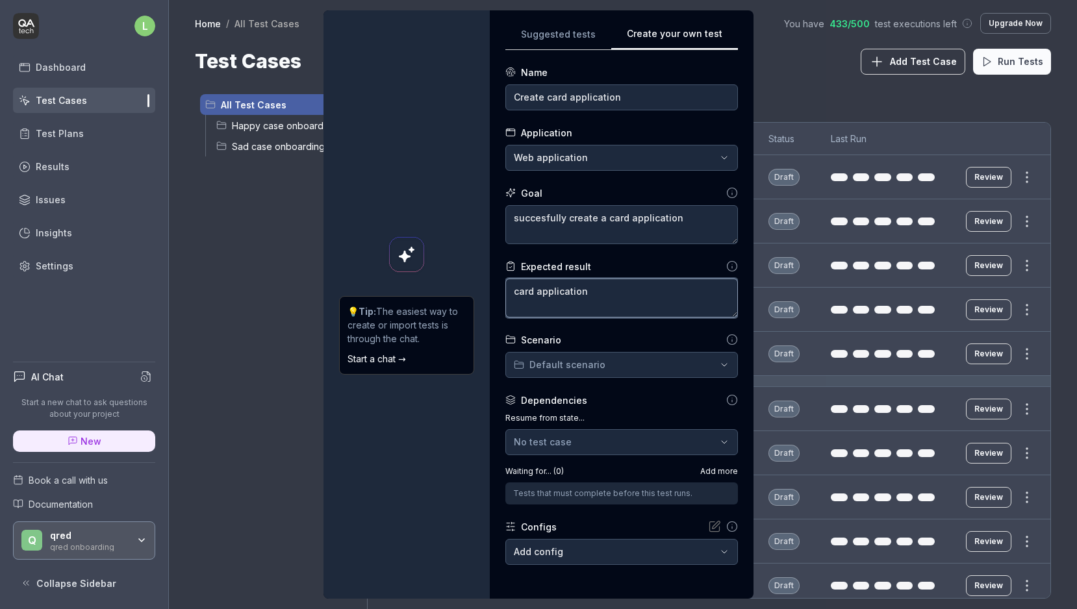
type textarea "*"
type textarea "card application"
type textarea "*"
type textarea "card application s"
type textarea "*"
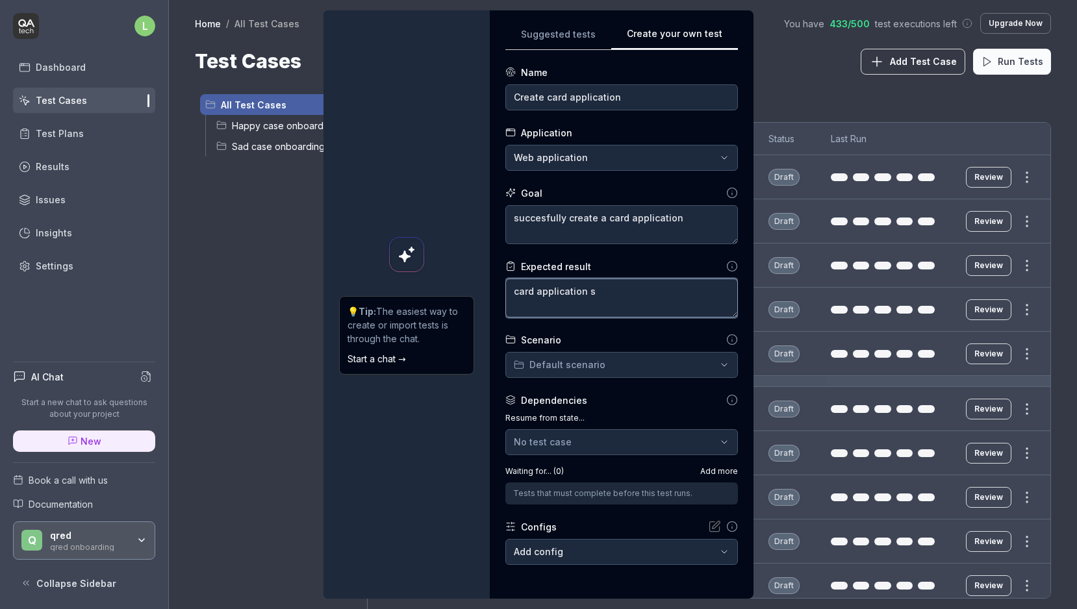
type textarea "card application se"
type textarea "*"
type textarea "card application sen"
type textarea "*"
type textarea "card application sent"
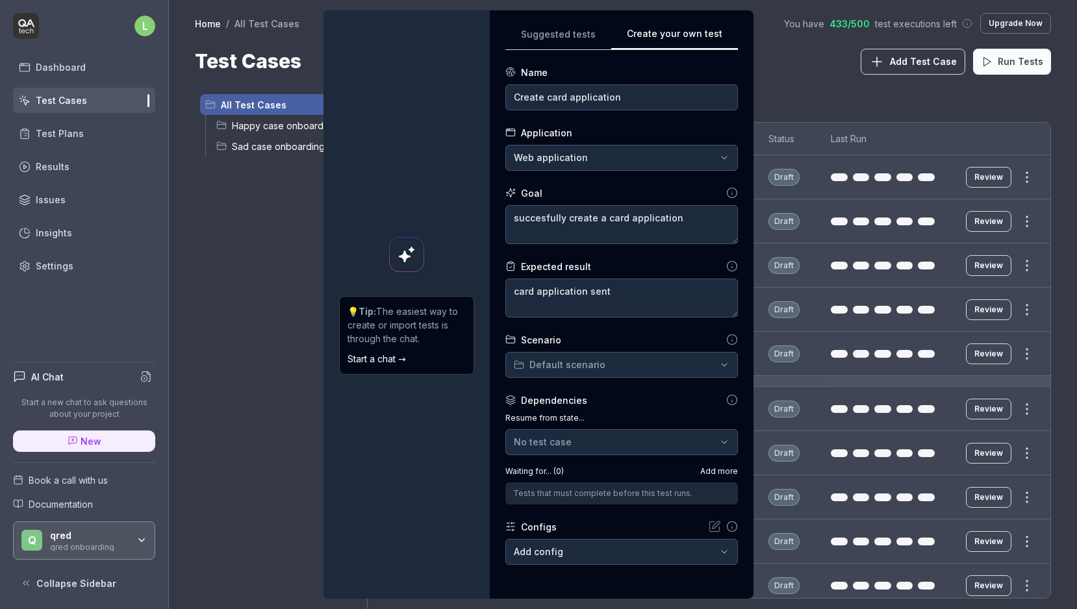
click at [585, 359] on div "**********" at bounding box center [538, 304] width 1077 height 609
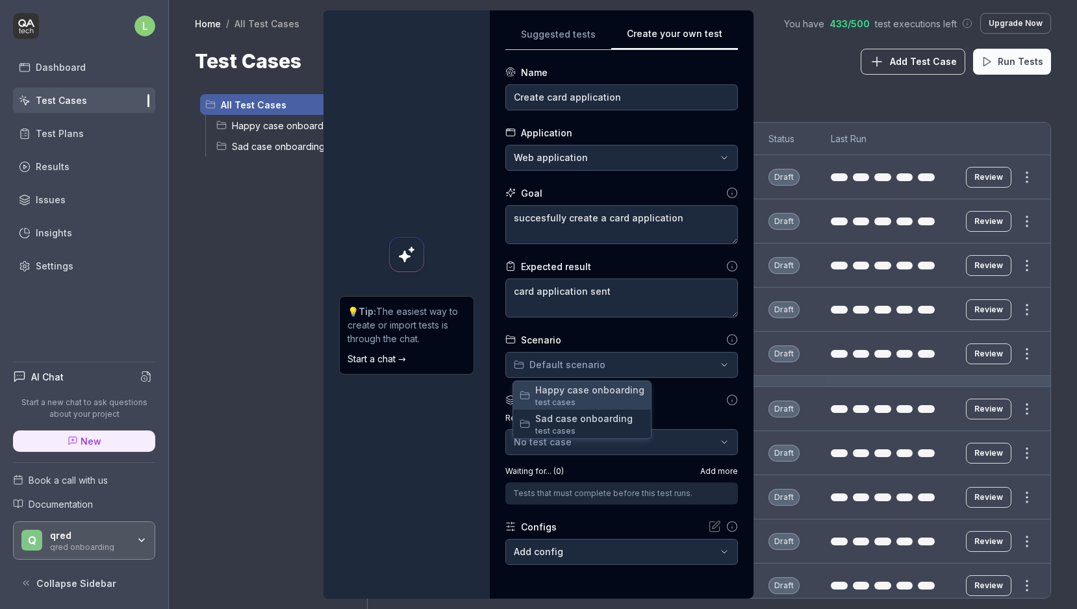
click at [582, 395] on span "Happy case onboarding" at bounding box center [589, 390] width 109 height 14
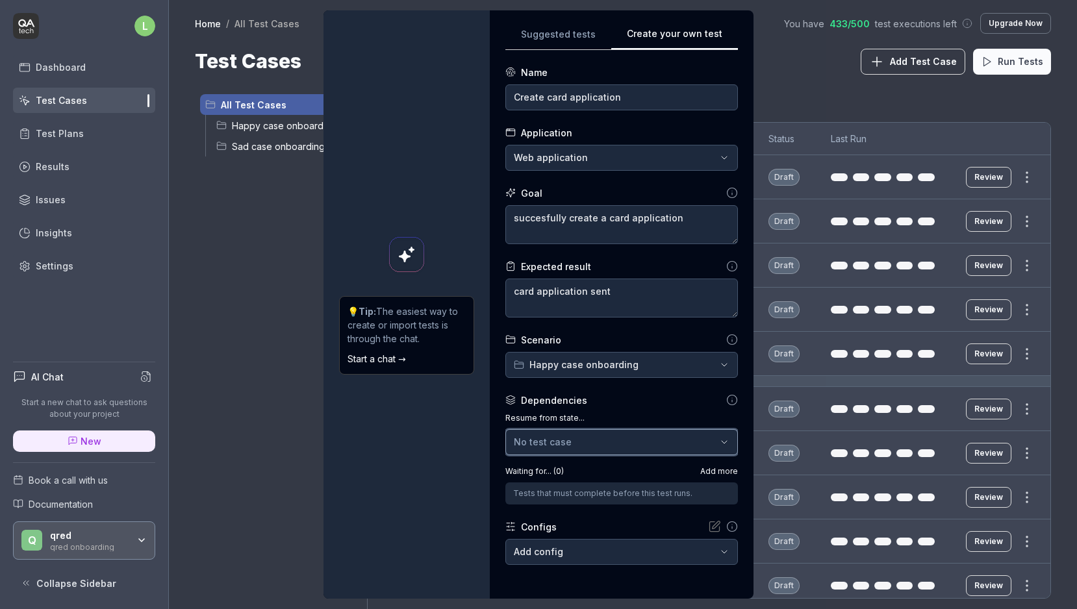
click at [600, 438] on div "No test case" at bounding box center [615, 442] width 203 height 14
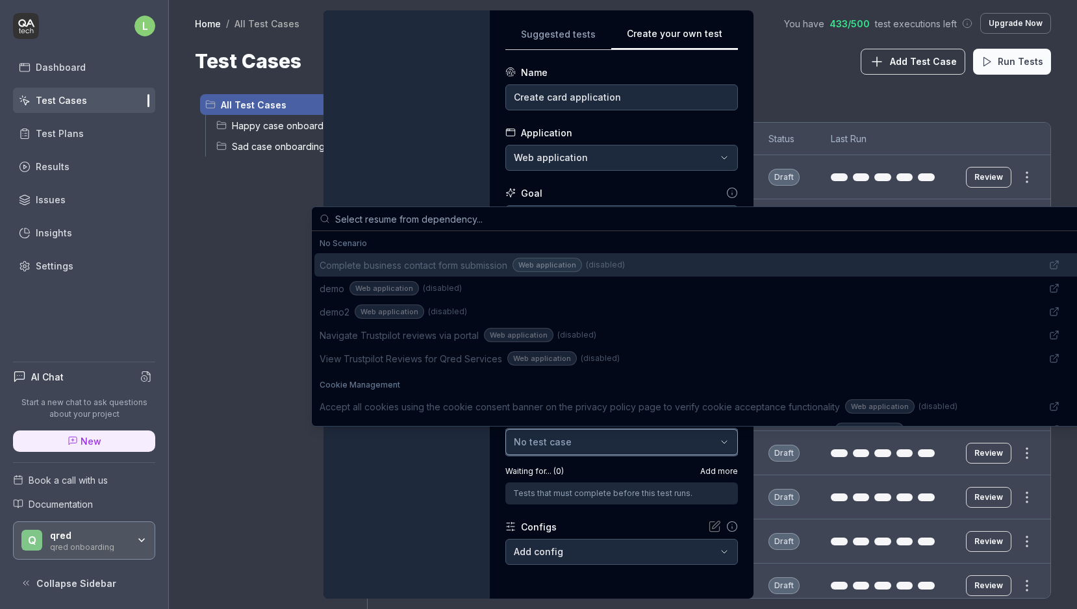
click at [600, 438] on div "No test case" at bounding box center [615, 442] width 203 height 14
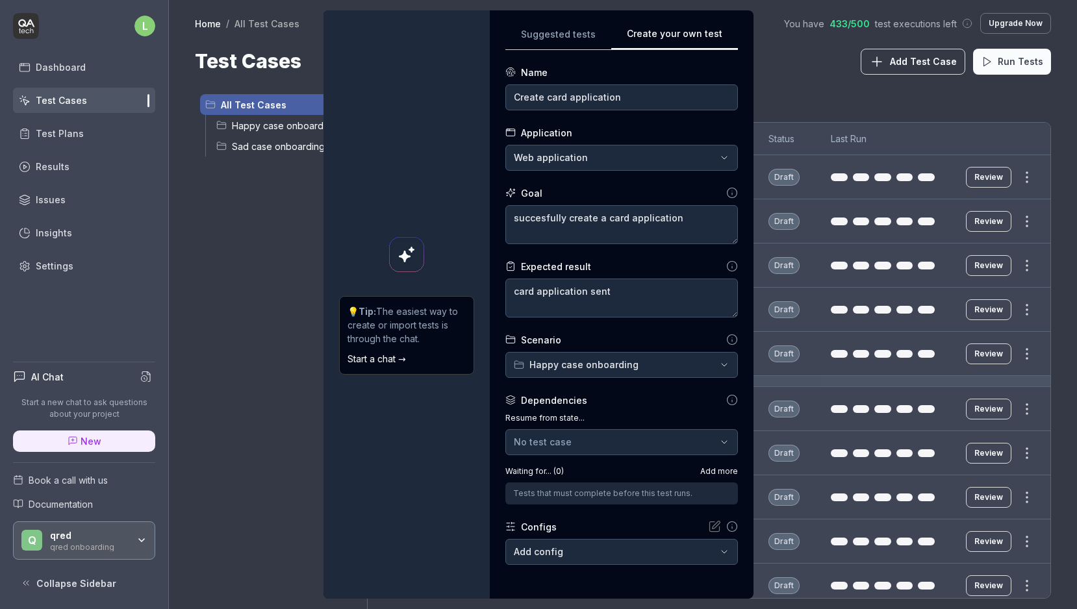
click at [594, 480] on div "Waiting for... ( 0 ) Add more Tests that must complete before this test runs." at bounding box center [621, 485] width 232 height 39
click at [593, 495] on div "Tests that must complete before this test runs." at bounding box center [621, 494] width 217 height 12
click at [586, 551] on body "Payment Past Due Your invoice is past due. Please update your payment method to…" at bounding box center [538, 262] width 1077 height 694
click at [587, 497] on div "**********" at bounding box center [538, 304] width 1077 height 609
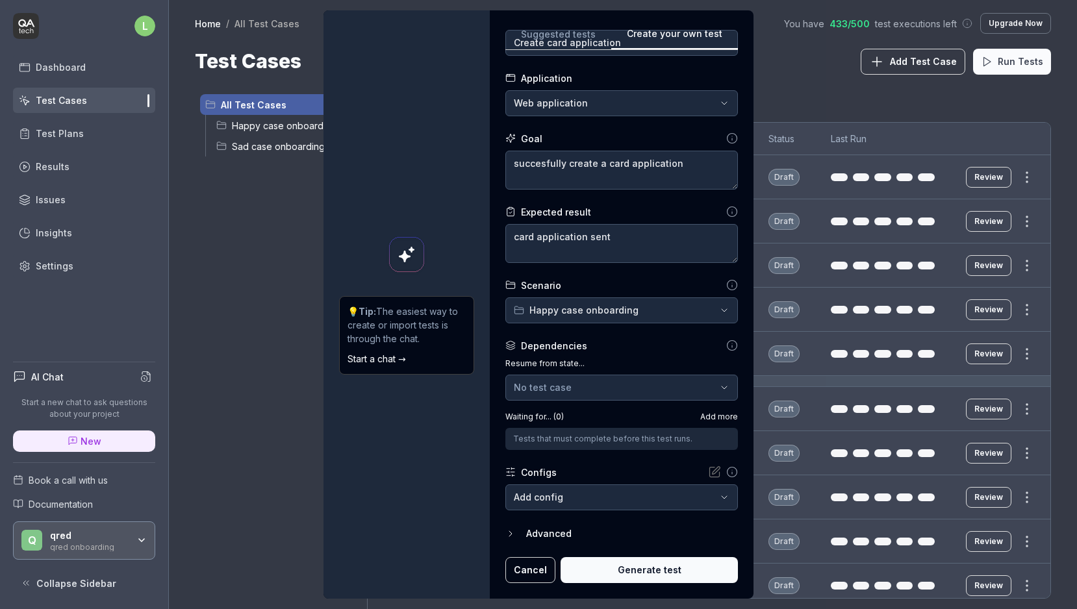
click at [555, 538] on div "Advanced" at bounding box center [632, 534] width 212 height 16
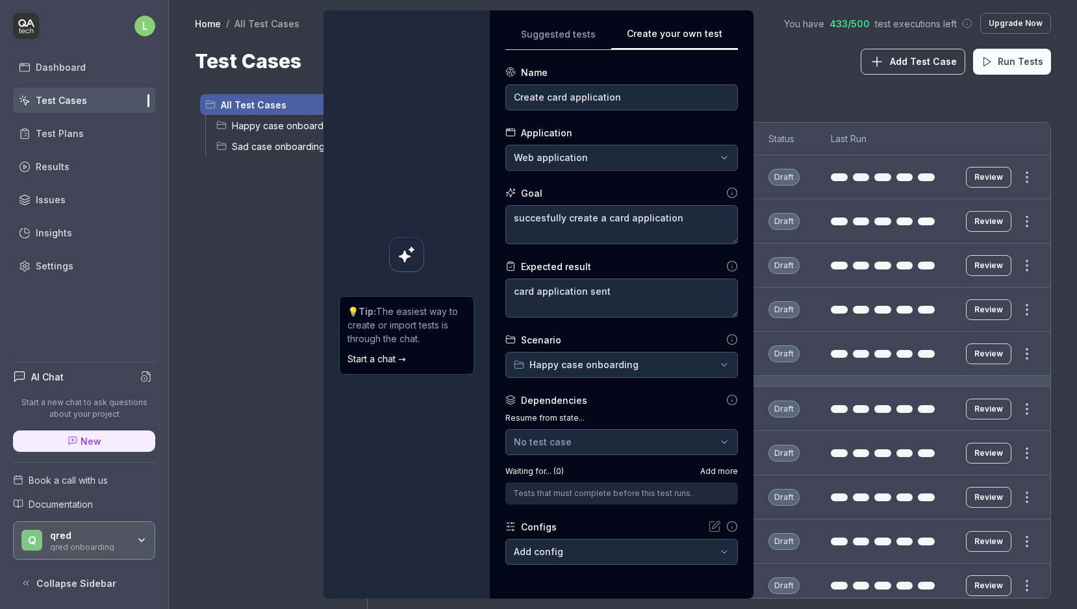
scroll to position [115, 0]
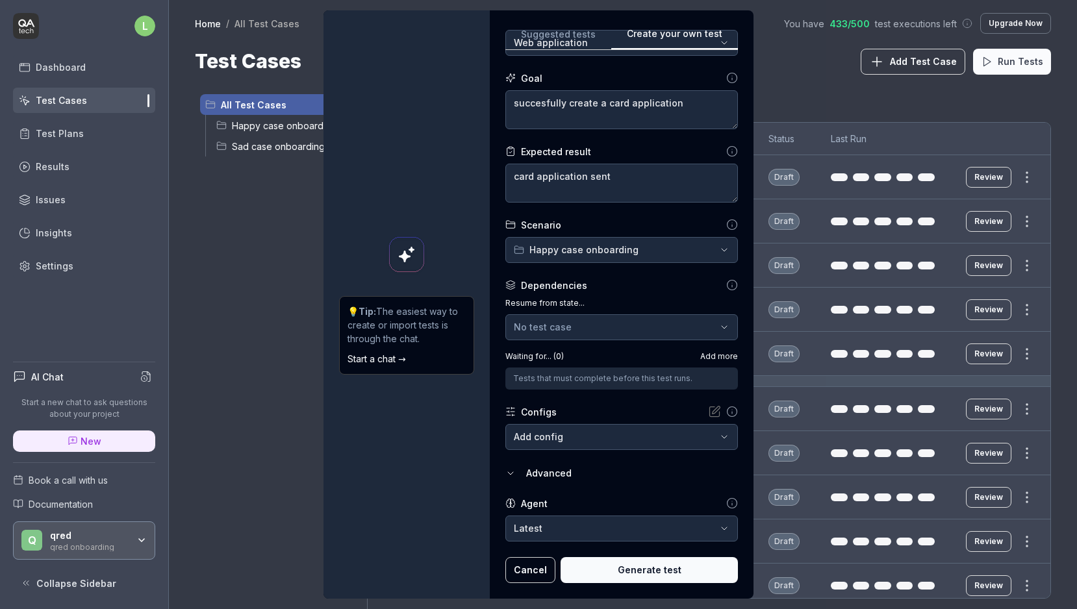
click at [402, 347] on div "💡 Tip: The easiest way to create or import tests is through the chat. Start a c…" at bounding box center [406, 335] width 135 height 79
click at [401, 356] on link "Start a chat →" at bounding box center [376, 358] width 58 height 11
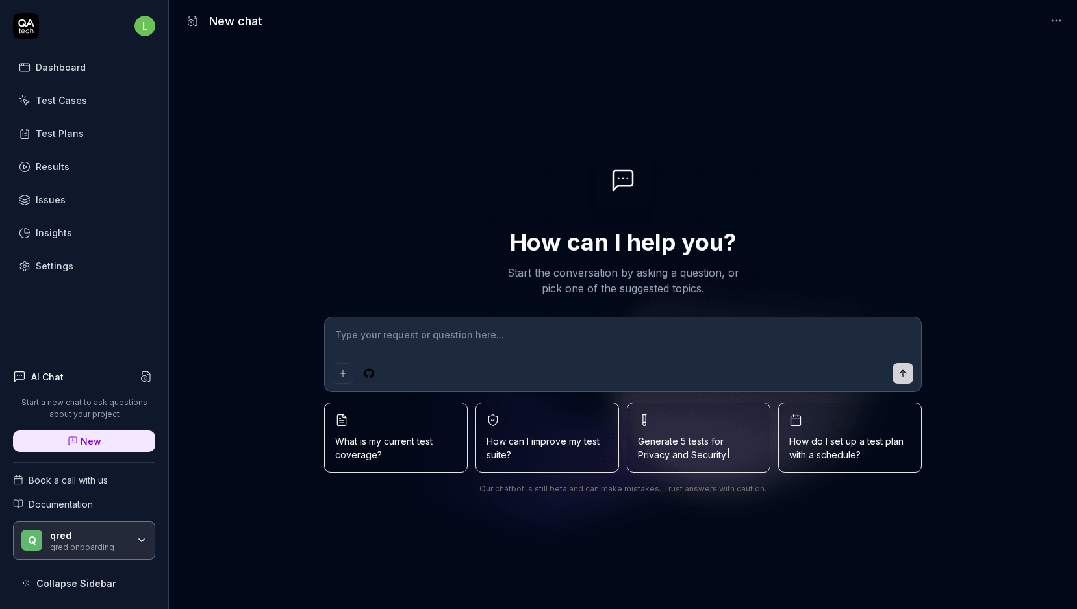
click at [697, 184] on img at bounding box center [622, 248] width 467 height 260
click at [386, 347] on textarea at bounding box center [622, 341] width 580 height 32
type textarea "*"
type textarea "I"
type textarea "*"
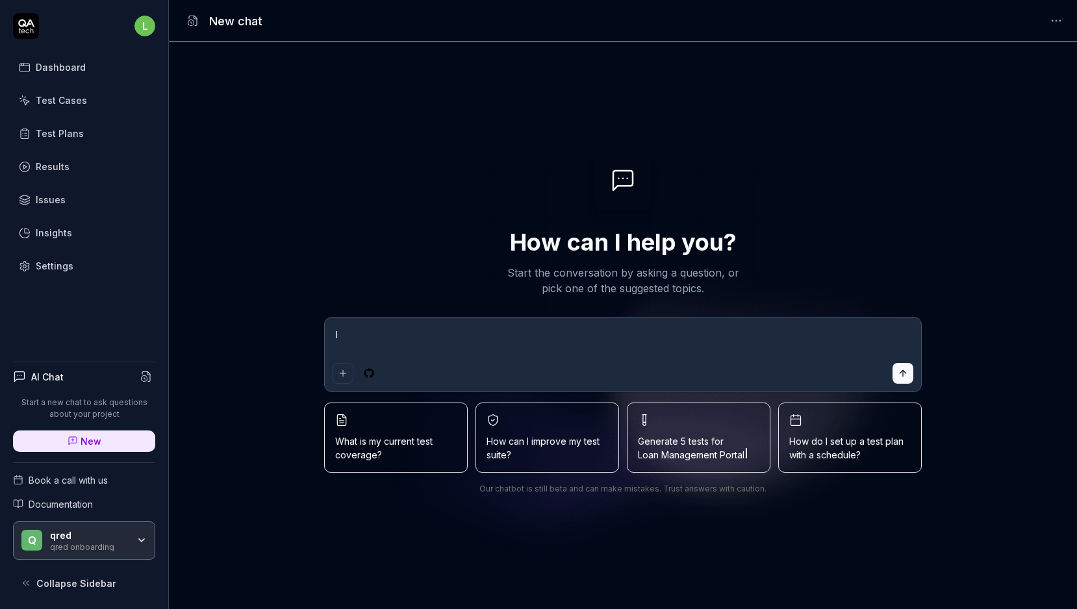
type textarea "I w"
type textarea "*"
type textarea "I wa"
type textarea "*"
type textarea "I wan"
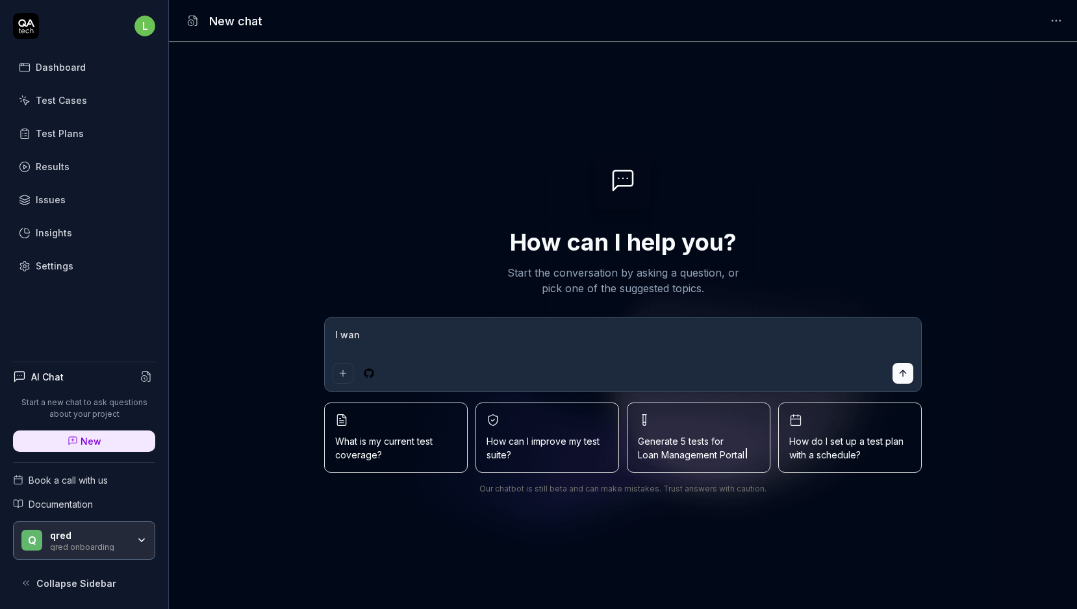
type textarea "*"
type textarea "I want"
type textarea "*"
type textarea "I want t"
type textarea "*"
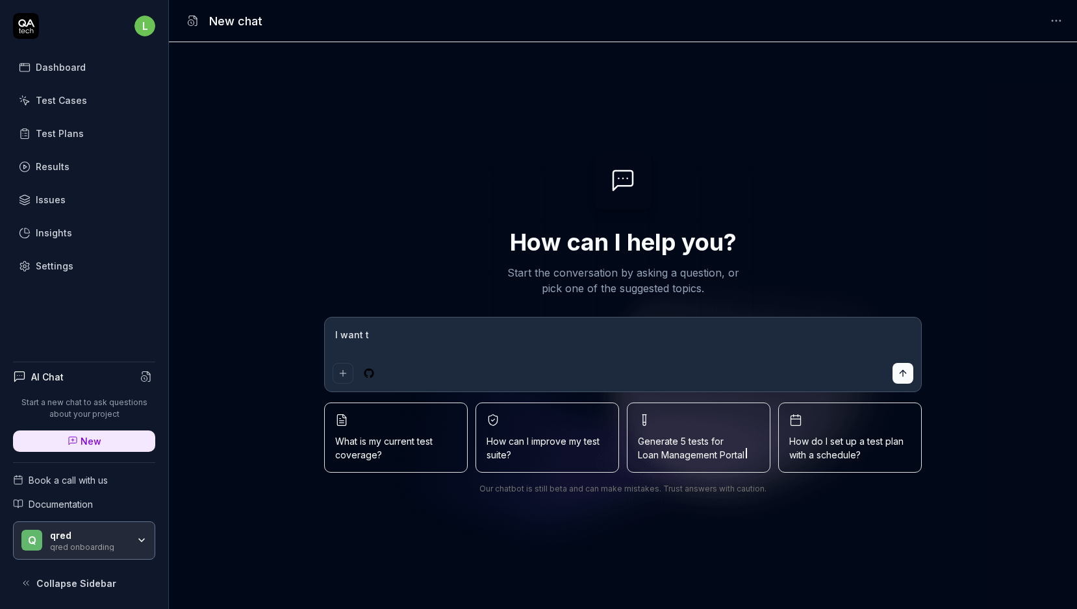
type textarea "I want to"
type textarea "*"
type textarea "I want to"
type textarea "*"
type textarea "I want to c"
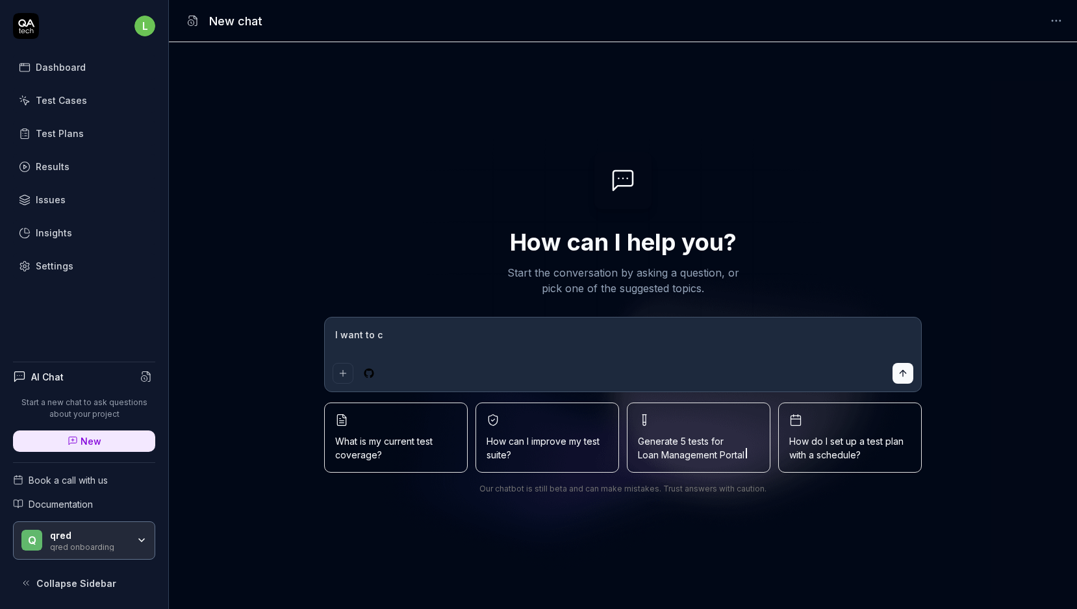
type textarea "*"
type textarea "I want to cr"
type textarea "*"
type textarea "I want to cre"
type textarea "*"
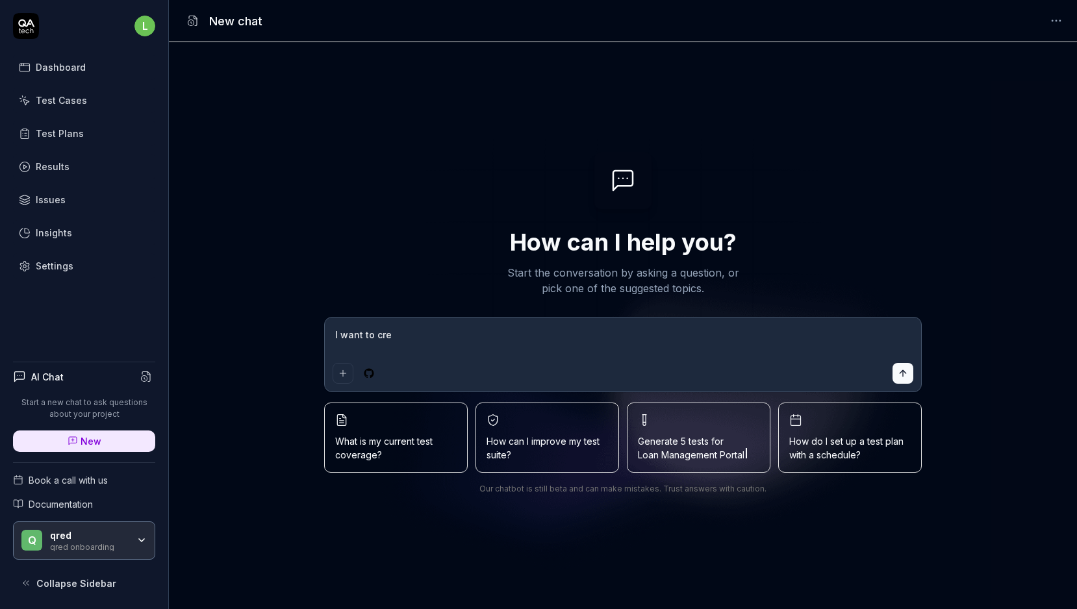
type textarea "I want to crea"
type textarea "*"
type textarea "I want to create"
type textarea "*"
type textarea "I want to create"
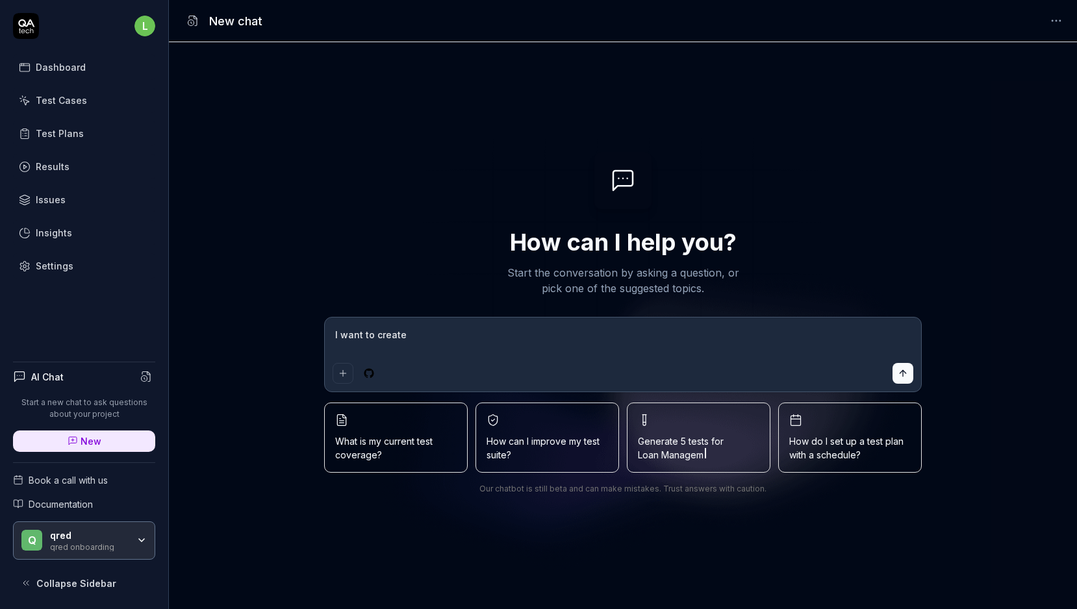
type textarea "*"
type textarea "I want to create a"
type textarea "*"
type textarea "I want to create a t"
type textarea "*"
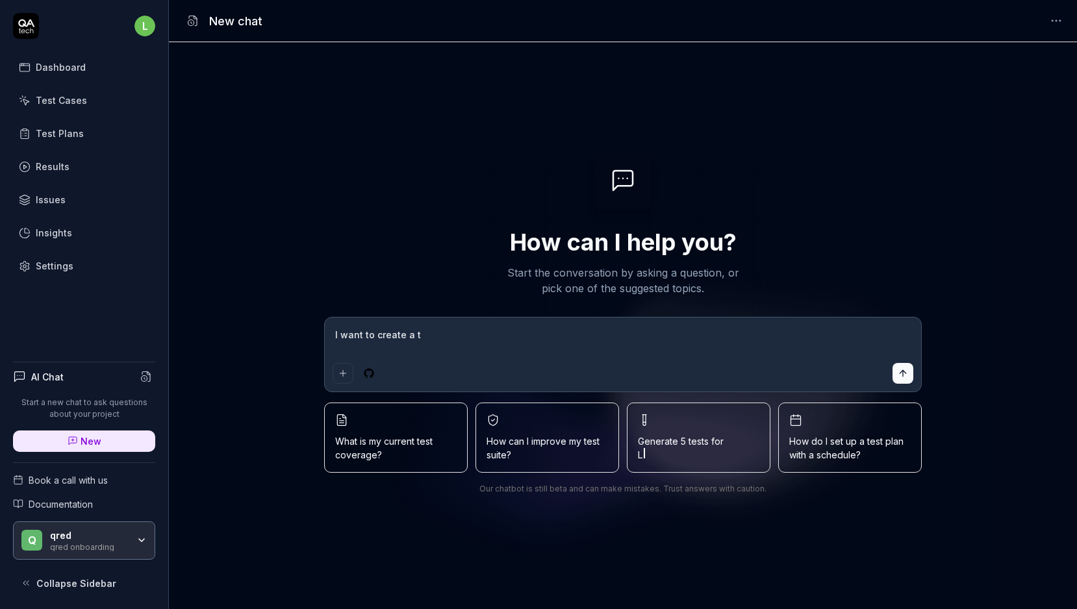
type textarea "I want to create a te"
type textarea "*"
type textarea "I want to create a tes"
type textarea "*"
type textarea "I want to create a test"
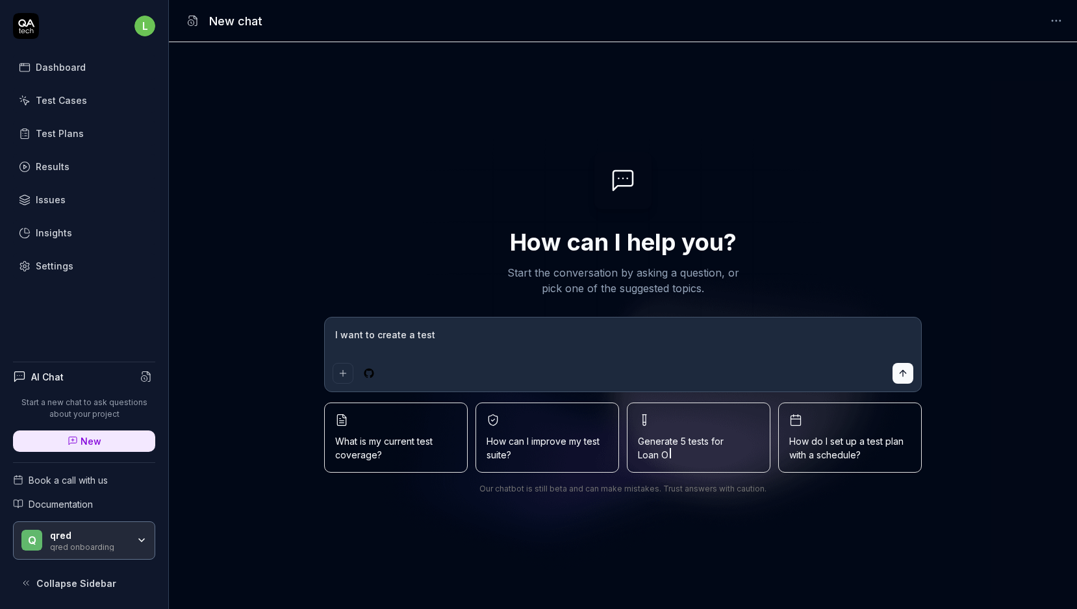
type textarea "*"
type textarea "I want to create a test f"
type textarea "*"
type textarea "I want to create a test fo"
type textarea "*"
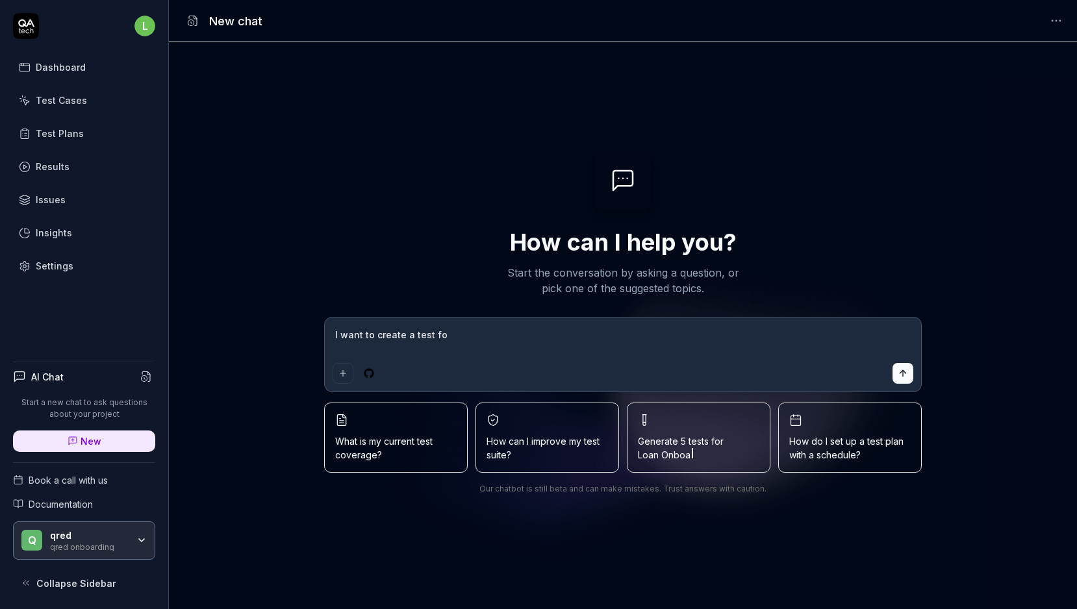
type textarea "I want to create a test for"
type textarea "*"
type textarea "I want to create a test for"
type textarea "*"
type textarea "I want to create a test for C"
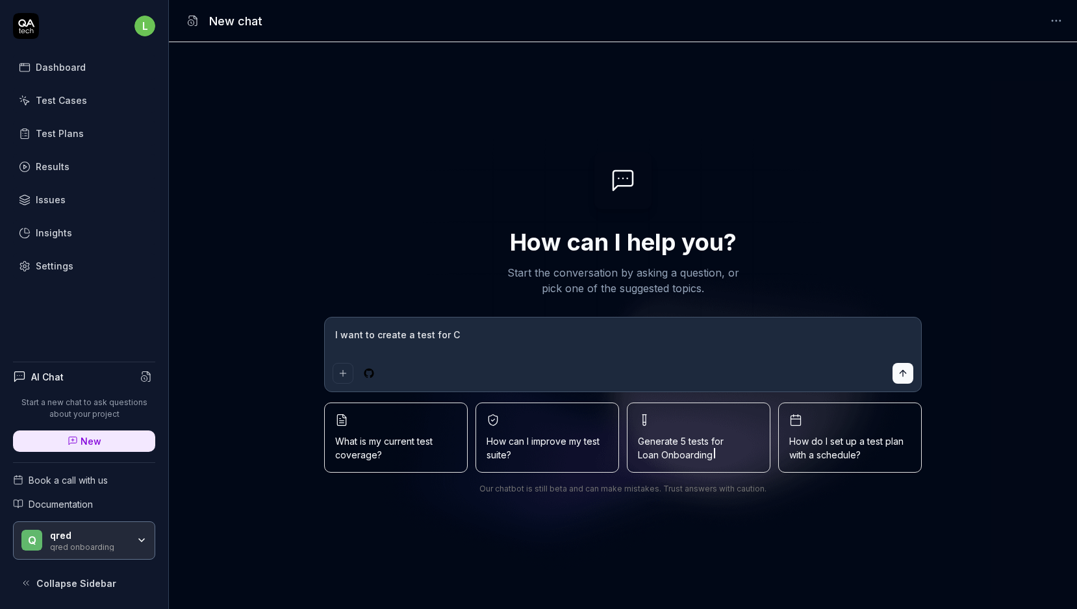
type textarea "*"
type textarea "I want to create a test for Ca"
type textarea "*"
type textarea "I want to create a test for Car"
type textarea "*"
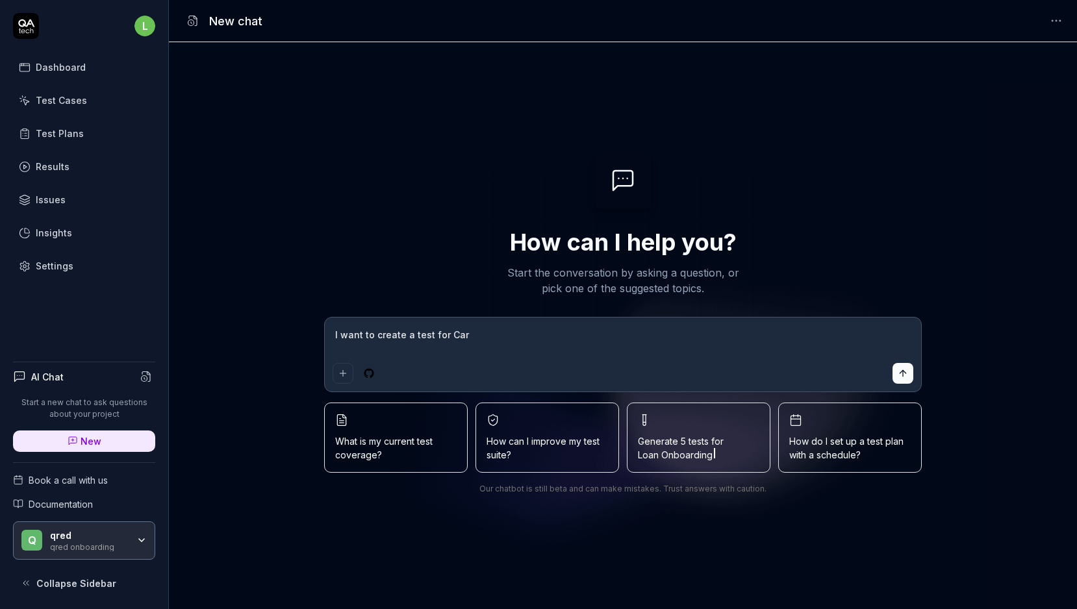
type textarea "I want to create a test for Card"
type textarea "*"
type textarea "I want to create a test for Card"
type textarea "*"
type textarea "I want to create a test for Card O"
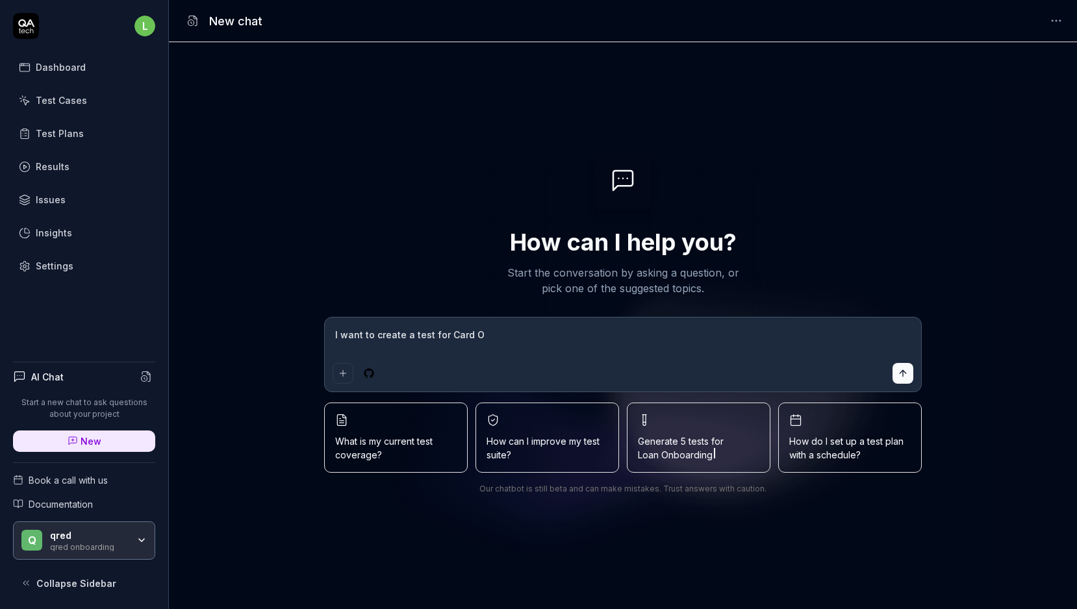
type textarea "*"
type textarea "I want to create a test for Card On"
type textarea "*"
type textarea "I want to create a test for Card Onb"
type textarea "*"
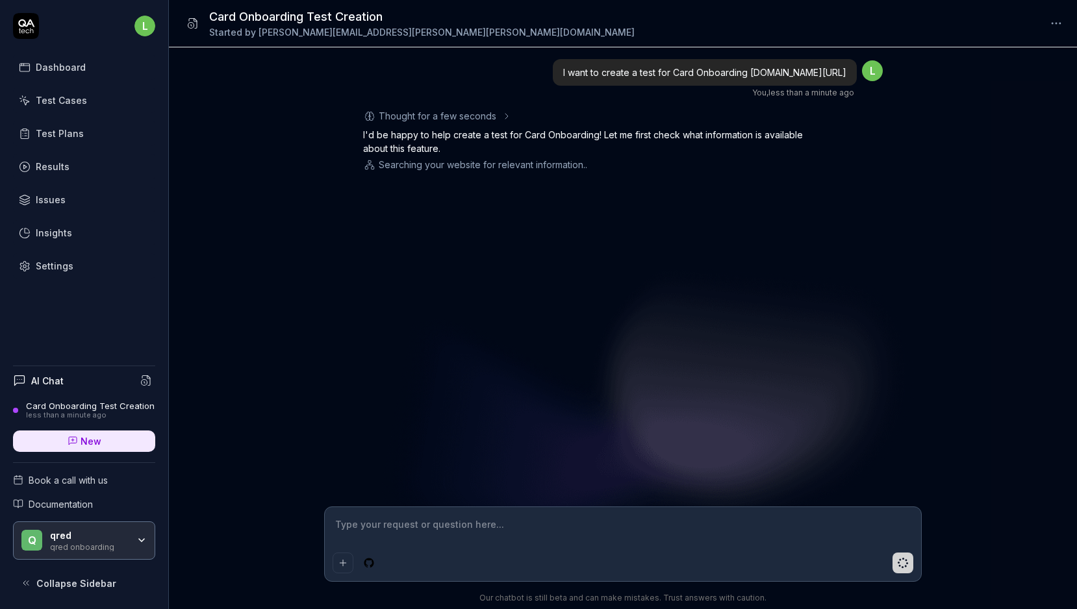
click at [218, 334] on div "I want to create a test for Card Onboarding [DOMAIN_NAME][URL] You , less than …" at bounding box center [623, 276] width 908 height 459
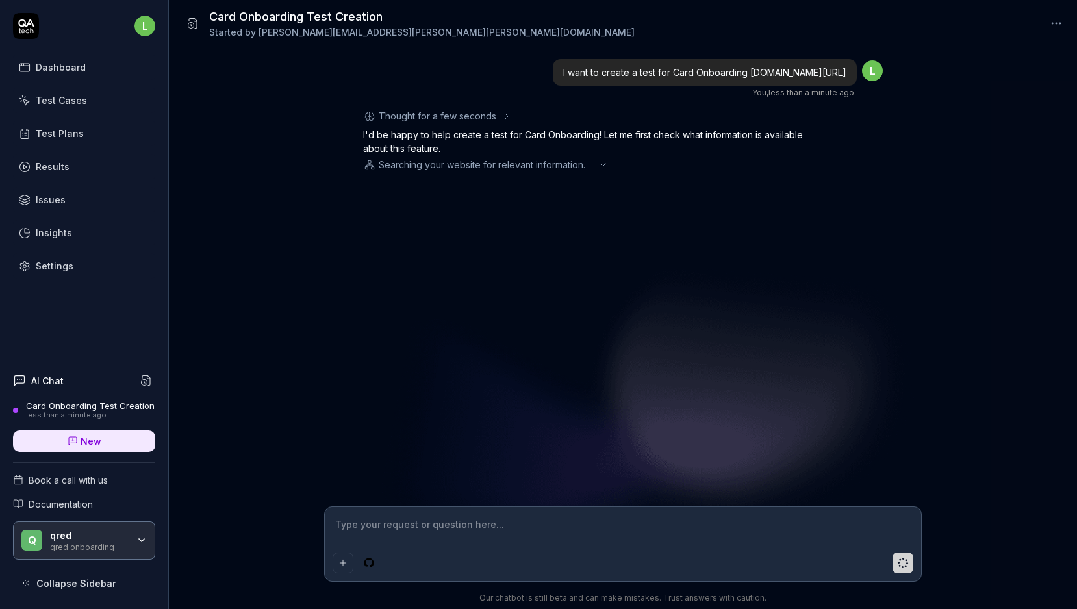
click at [218, 334] on div "I want to create a test for Card Onboarding [DOMAIN_NAME][URL] You , less than …" at bounding box center [623, 276] width 908 height 459
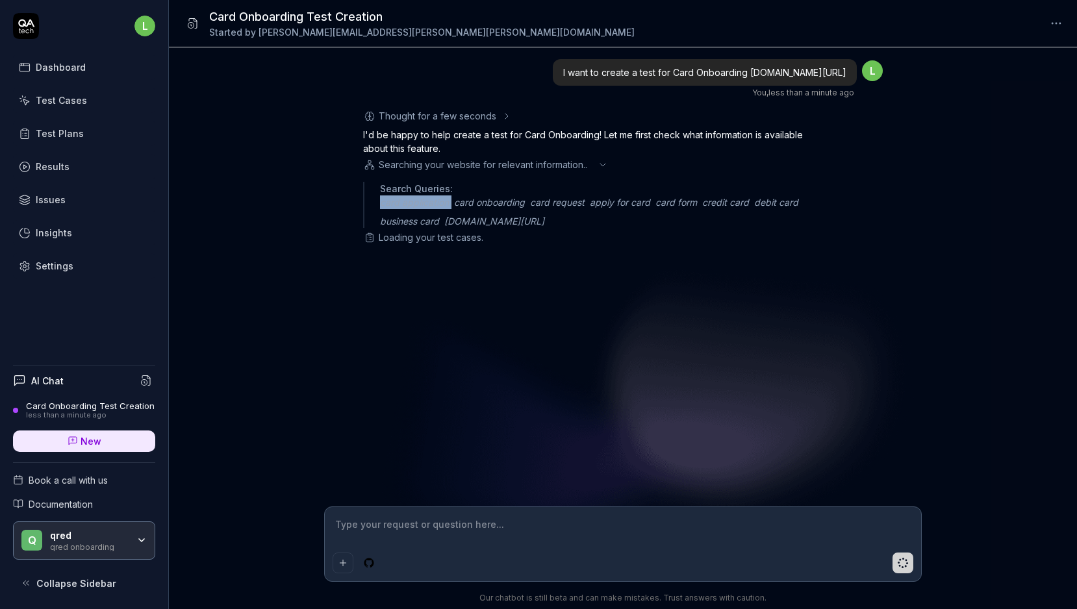
click at [218, 334] on div "I want to create a test for Card Onboarding [DOMAIN_NAME][URL] You , less than …" at bounding box center [623, 276] width 908 height 459
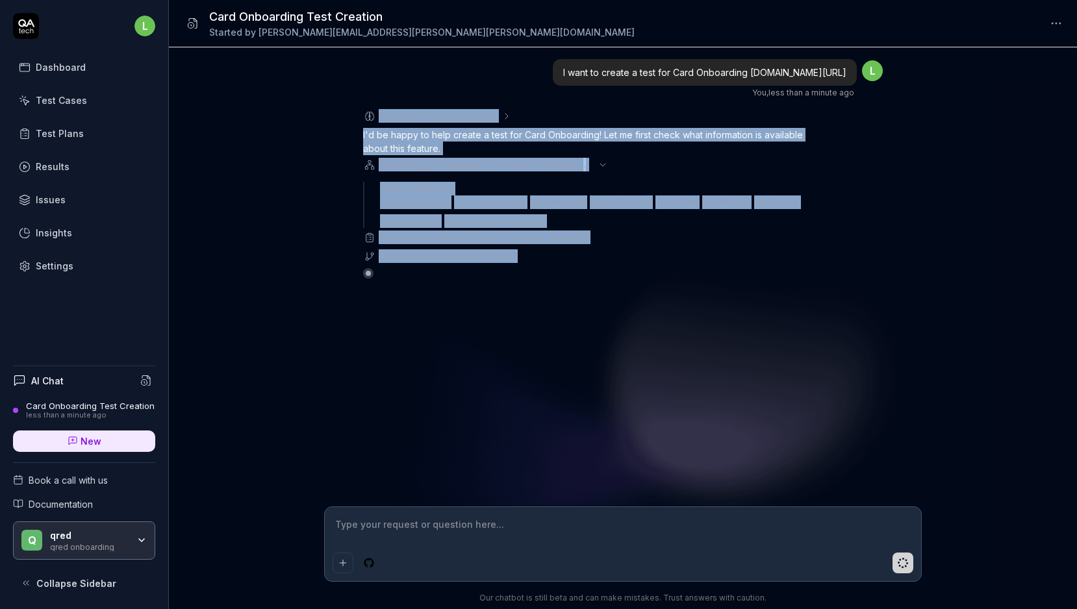
click at [218, 334] on div "I want to create a test for Card Onboarding [DOMAIN_NAME][URL] You , less than …" at bounding box center [623, 276] width 908 height 459
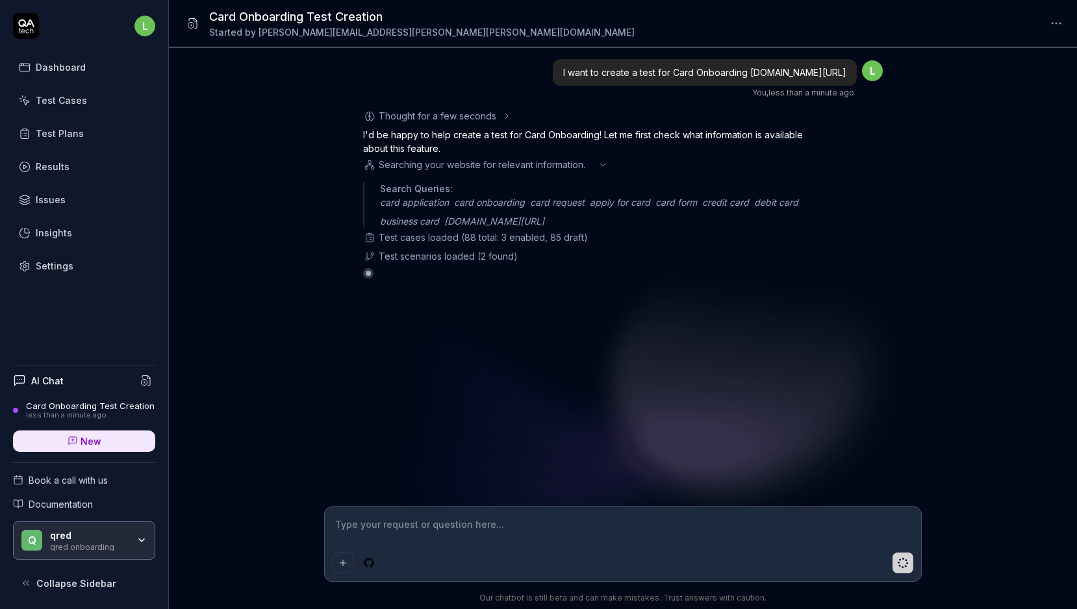
click at [218, 334] on div "I want to create a test for Card Onboarding [DOMAIN_NAME][URL] You , less than …" at bounding box center [623, 276] width 908 height 459
click at [218, 335] on div "I want to create a test for Card Onboarding [DOMAIN_NAME][URL] You , less than …" at bounding box center [623, 276] width 908 height 459
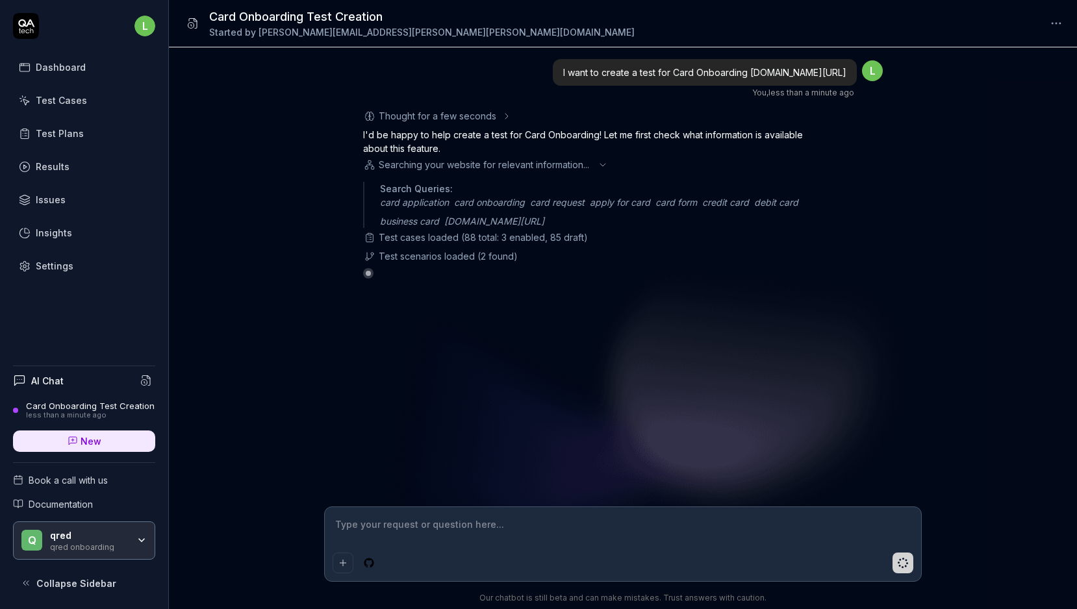
click at [218, 335] on div "I want to create a test for Card Onboarding [DOMAIN_NAME][URL] You , less than …" at bounding box center [623, 276] width 908 height 459
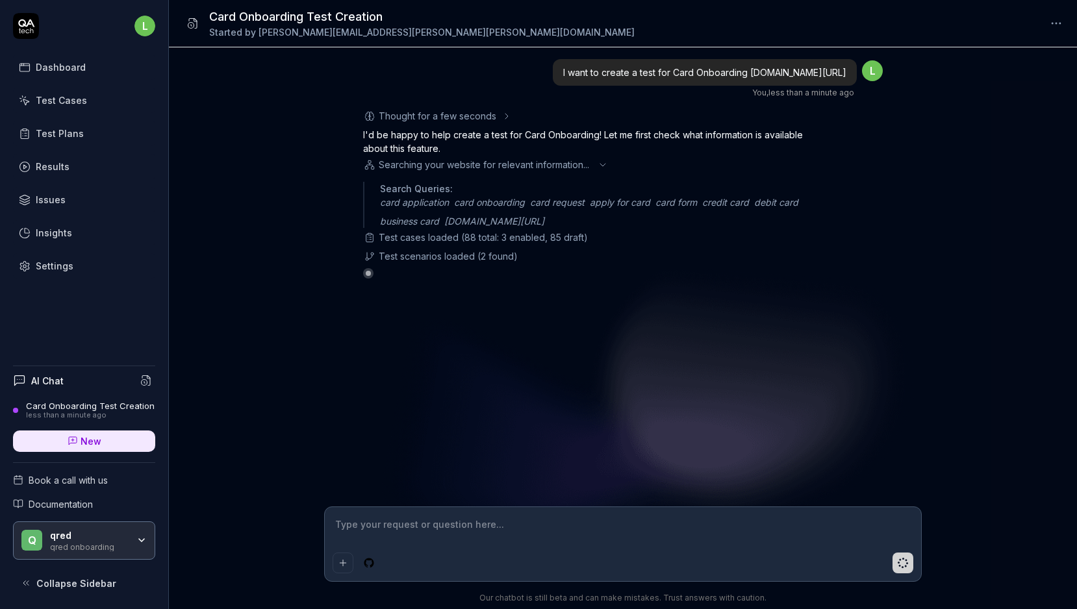
click at [218, 335] on div "I want to create a test for Card Onboarding [DOMAIN_NAME][URL] You , less than …" at bounding box center [623, 276] width 908 height 459
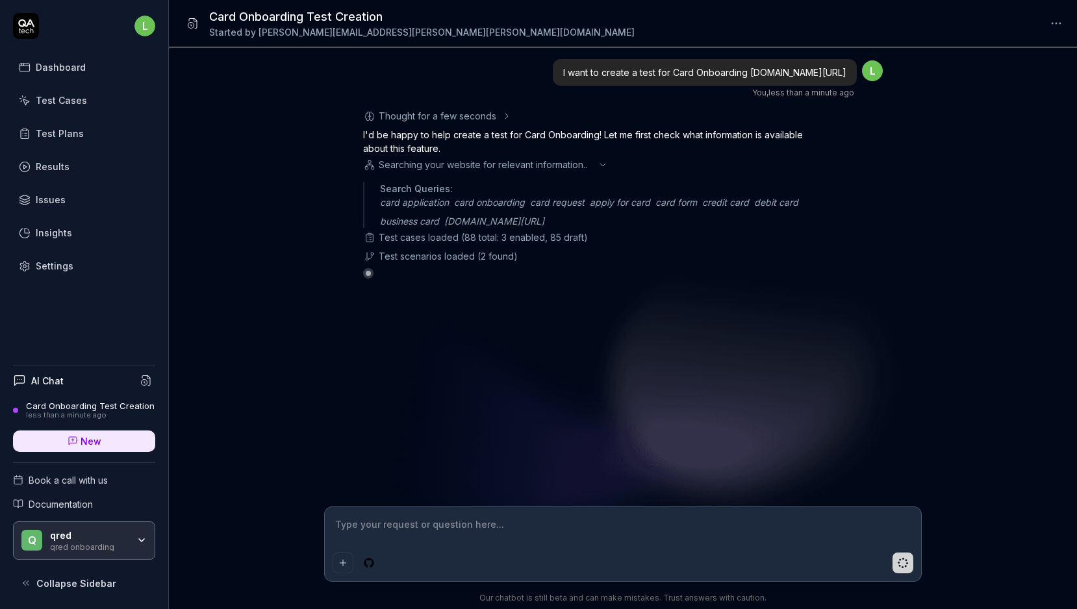
click at [218, 335] on div "I want to create a test for Card Onboarding [DOMAIN_NAME][URL] You , less than …" at bounding box center [623, 276] width 908 height 459
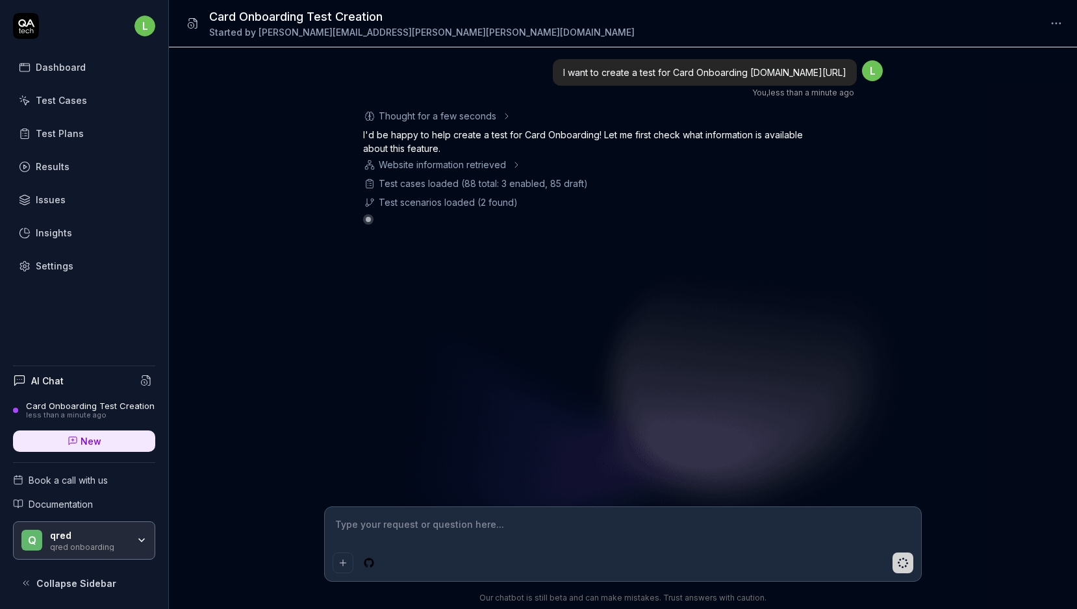
click at [218, 335] on div "I want to create a test for Card Onboarding [DOMAIN_NAME][URL] You , less than …" at bounding box center [623, 276] width 908 height 459
click at [209, 319] on div at bounding box center [209, 319] width 0 height 0
click at [218, 335] on div "I want to create a test for Card Onboarding [DOMAIN_NAME][URL] You , less than …" at bounding box center [623, 276] width 908 height 459
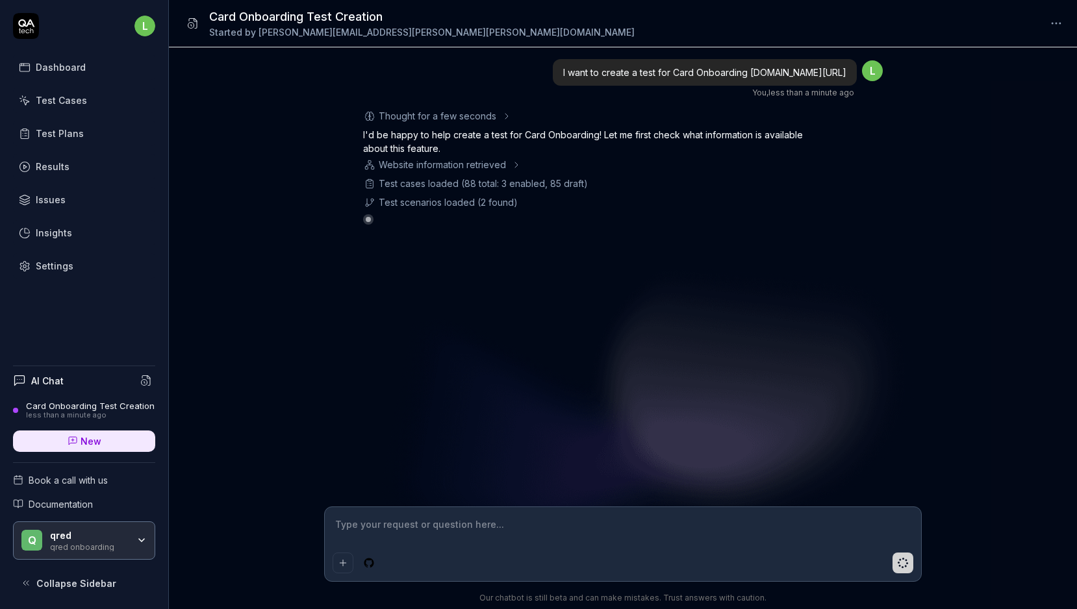
click at [788, 288] on div "I want to create a test for Card Onboarding [DOMAIN_NAME][URL] You , less than …" at bounding box center [623, 276] width 908 height 459
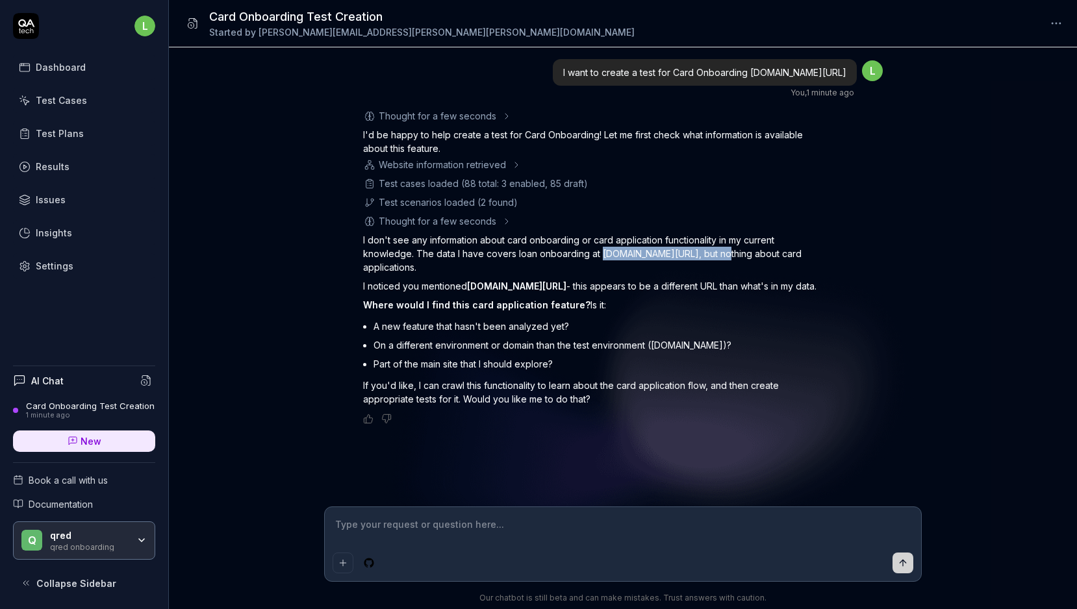
drag, startPoint x: 599, startPoint y: 251, endPoint x: 714, endPoint y: 254, distance: 115.0
click at [714, 254] on p "I don't see any information about card onboarding or card application functiona…" at bounding box center [590, 253] width 455 height 41
click at [512, 537] on textarea at bounding box center [622, 531] width 580 height 32
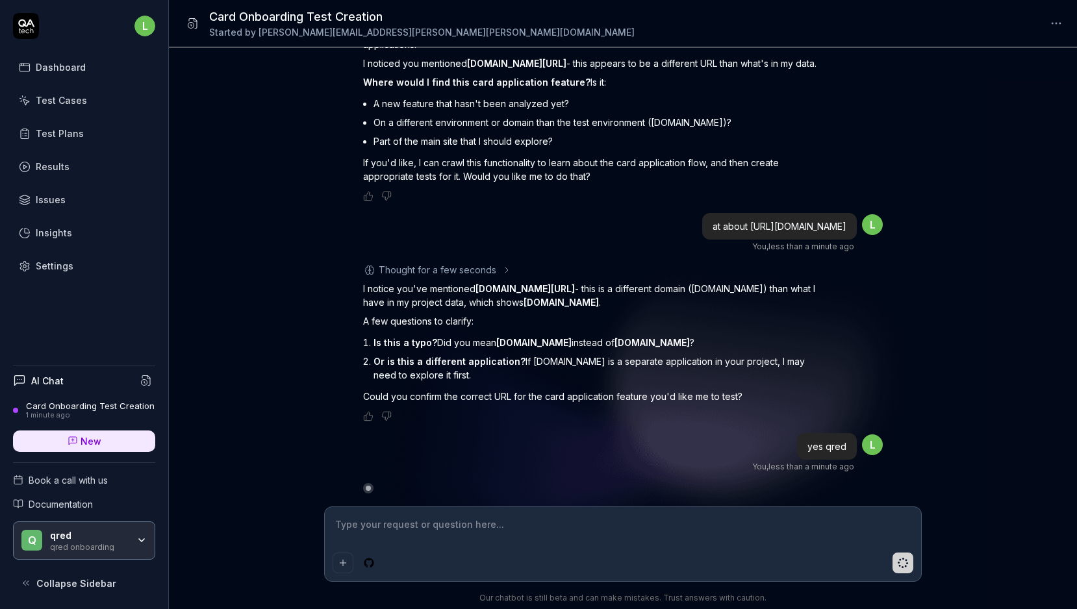
scroll to position [253, 0]
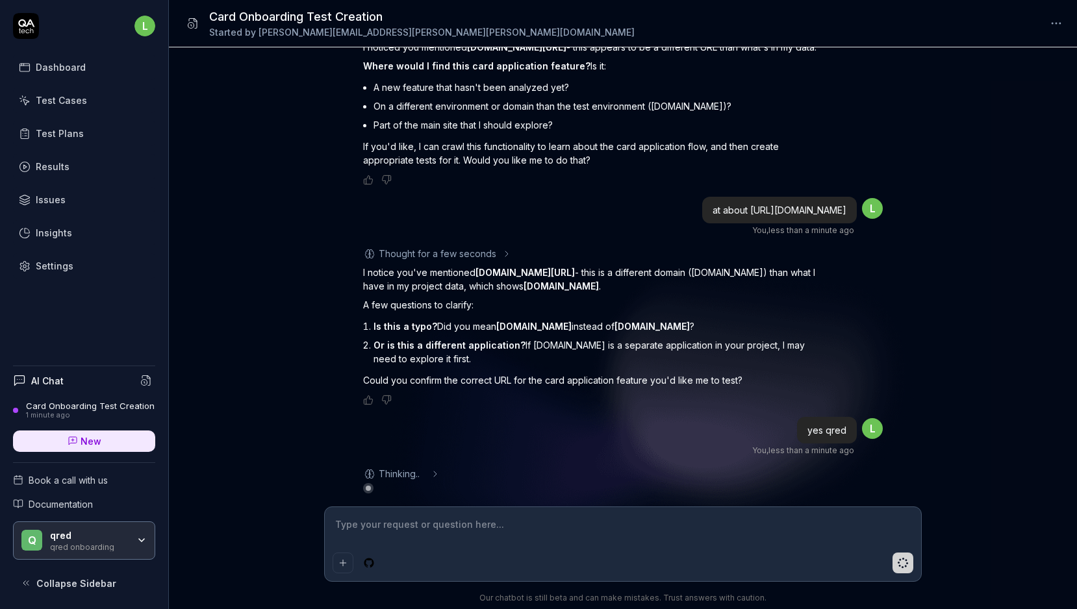
click at [482, 525] on textarea at bounding box center [622, 531] width 580 height 32
click at [419, 477] on span ". .." at bounding box center [420, 474] width 9 height 14
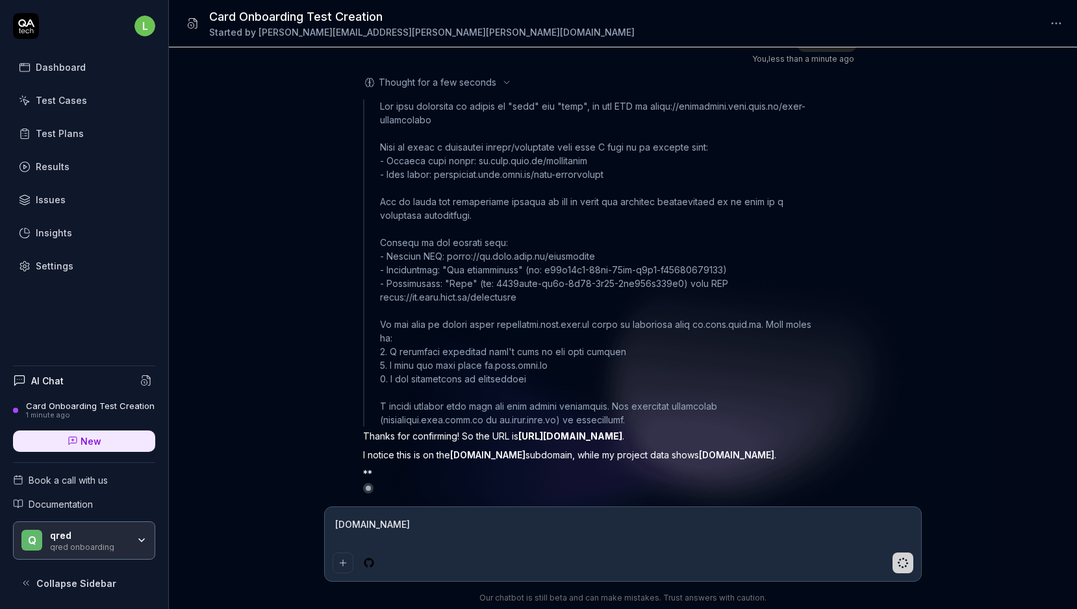
click at [676, 542] on textarea "[DOMAIN_NAME]" at bounding box center [622, 531] width 580 height 32
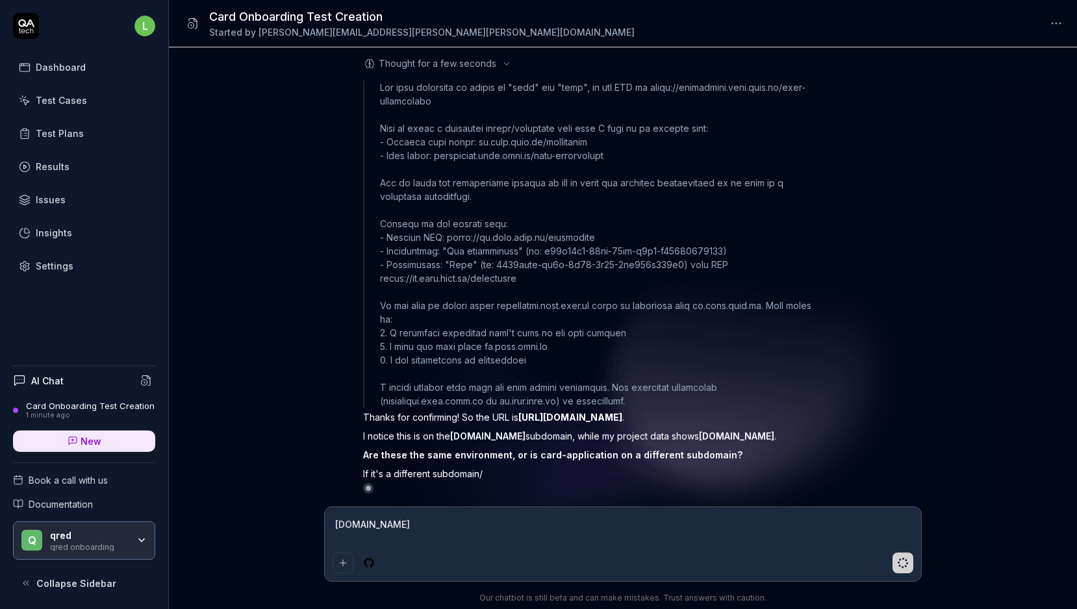
click at [660, 536] on textarea "[DOMAIN_NAME]" at bounding box center [622, 531] width 580 height 32
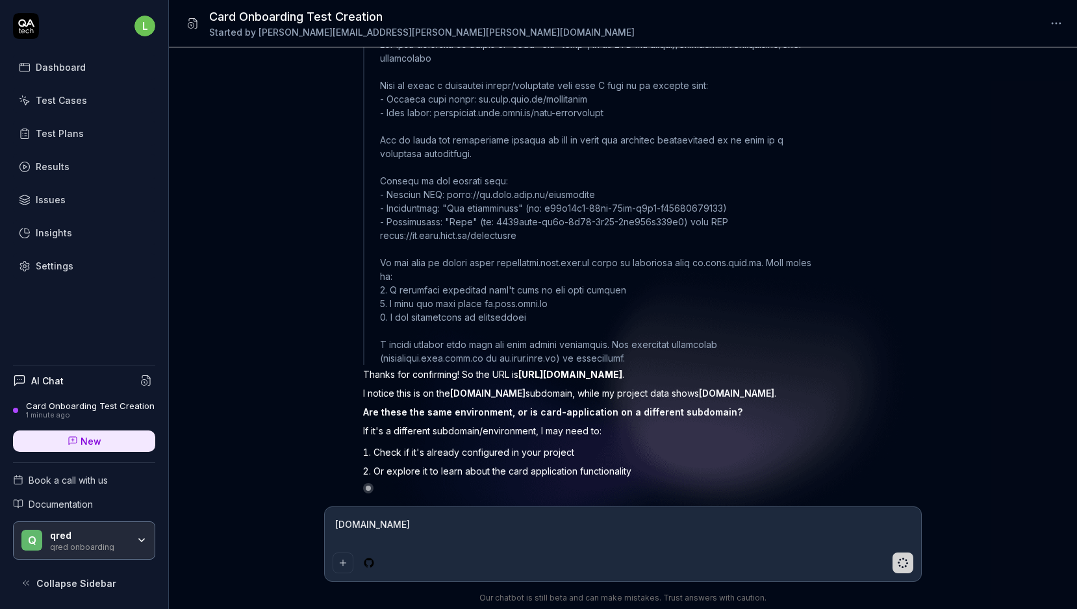
click at [660, 536] on textarea "[DOMAIN_NAME]" at bounding box center [622, 531] width 580 height 32
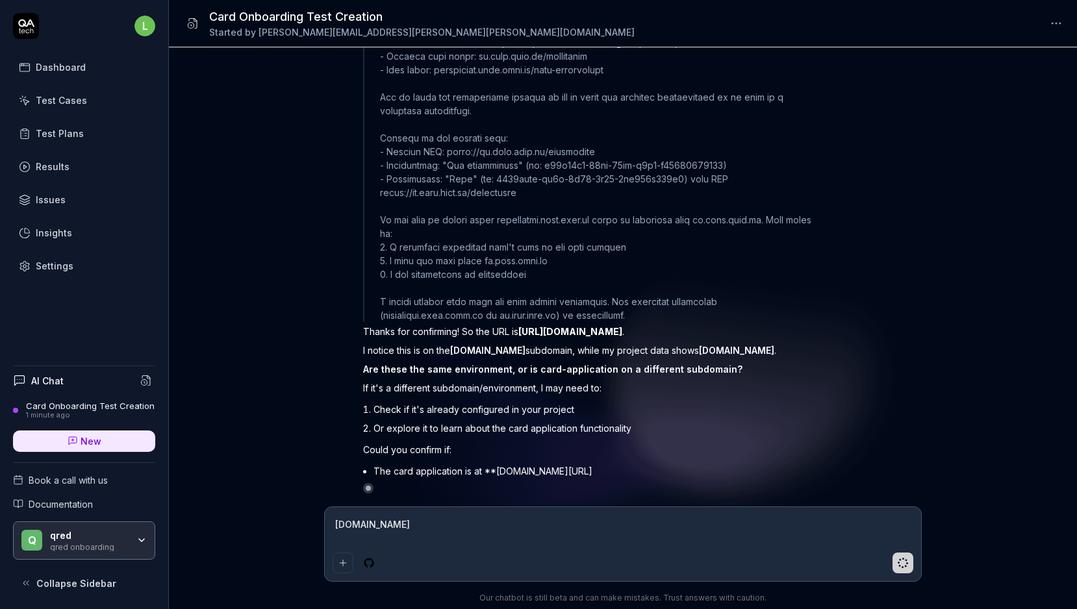
click at [660, 536] on textarea "[DOMAIN_NAME]" at bounding box center [622, 531] width 580 height 32
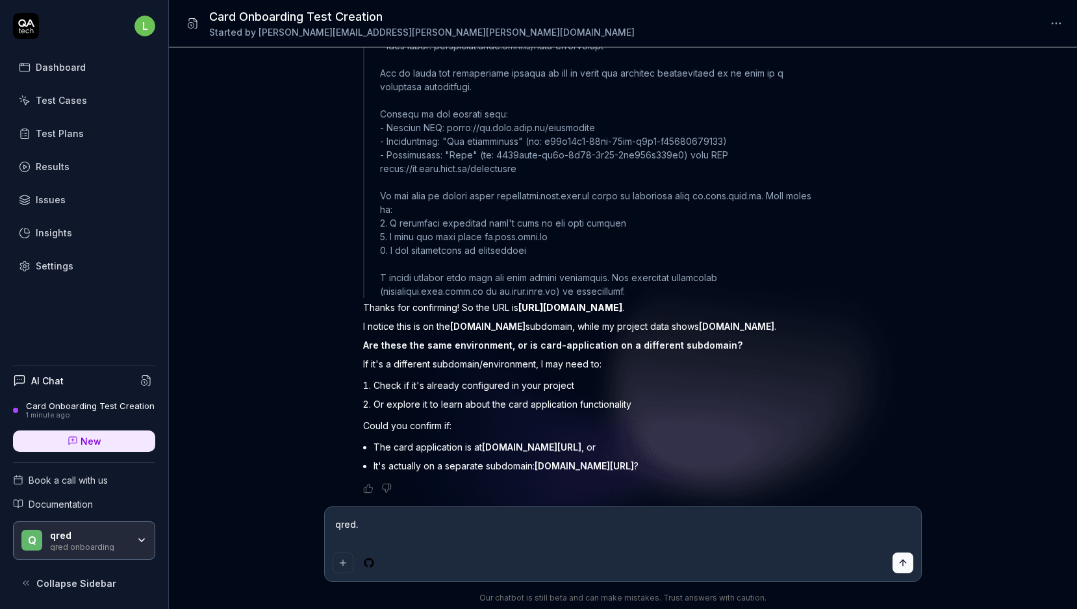
scroll to position [773, 0]
click at [106, 534] on div "qred" at bounding box center [89, 536] width 78 height 12
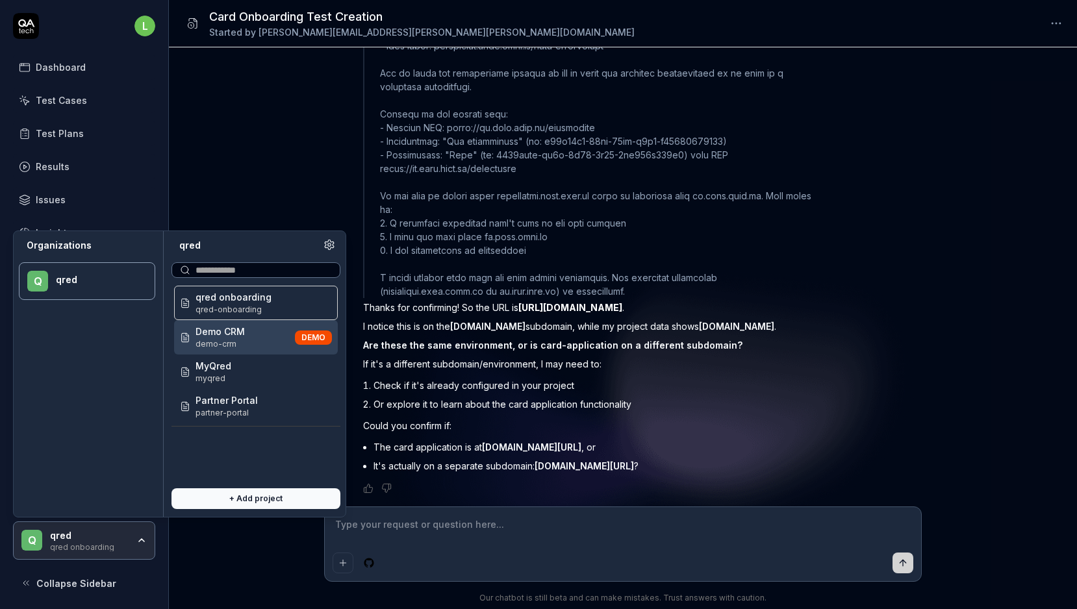
click at [505, 407] on li "Or explore it to learn about the card application functionality" at bounding box center [595, 404] width 444 height 19
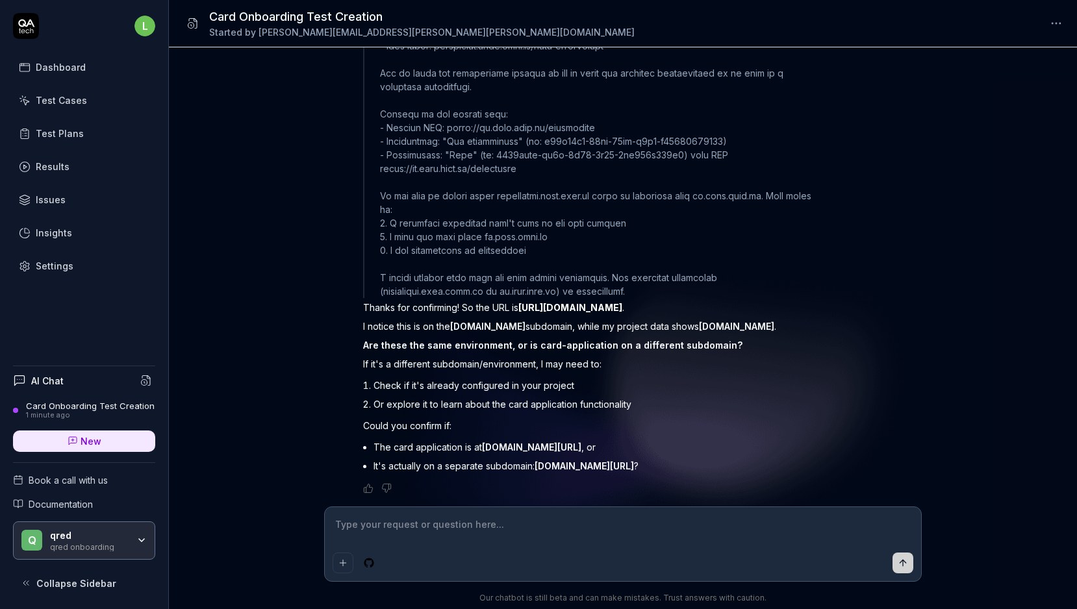
click at [66, 107] on link "Test Cases" at bounding box center [84, 100] width 142 height 25
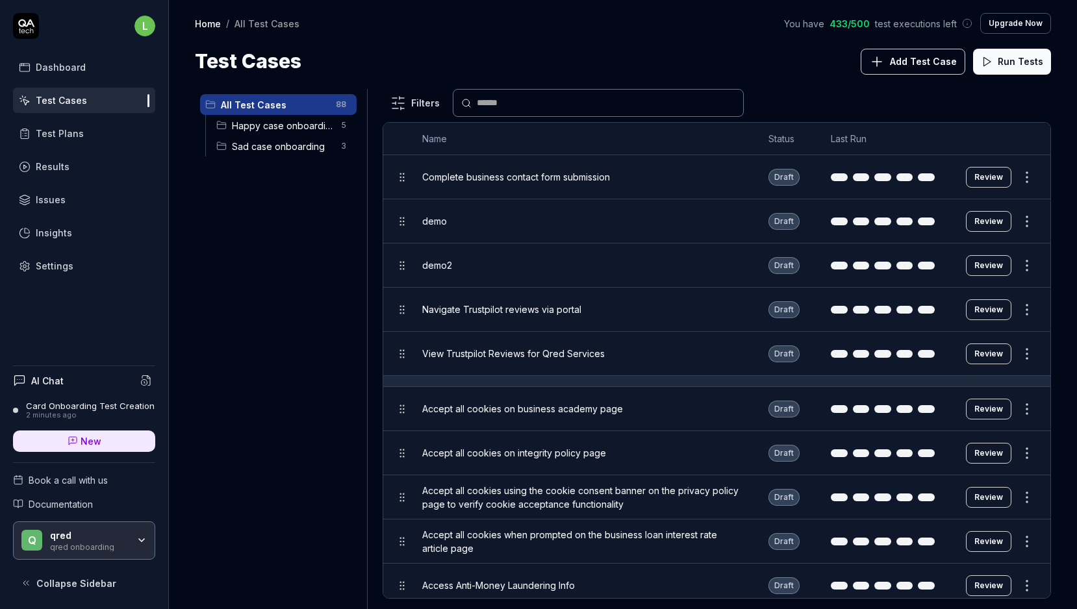
click at [443, 216] on span "demo" at bounding box center [434, 221] width 25 height 14
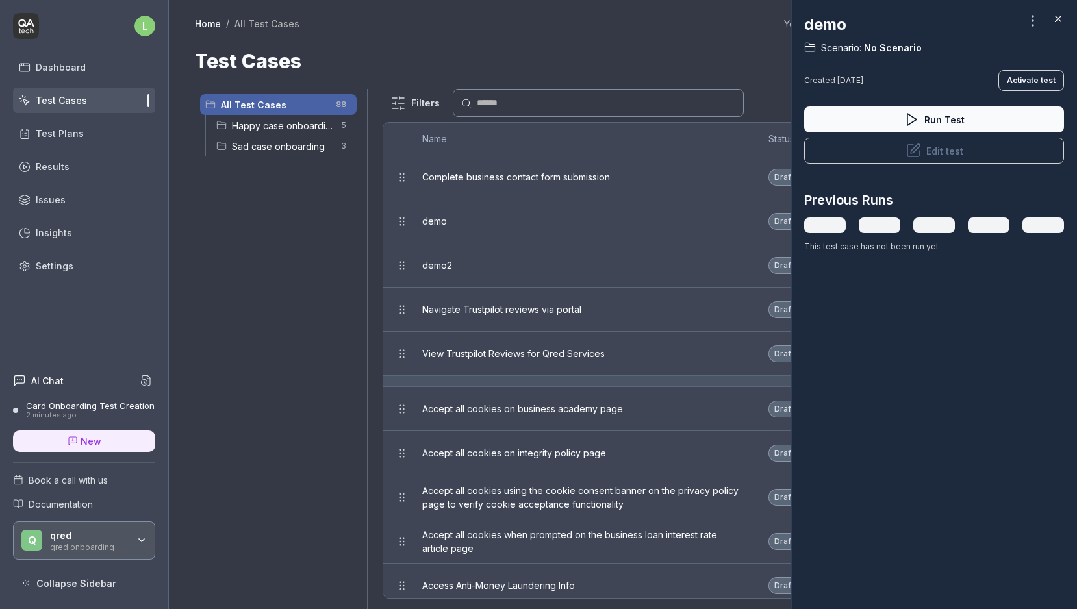
click at [543, 200] on div at bounding box center [538, 304] width 1077 height 609
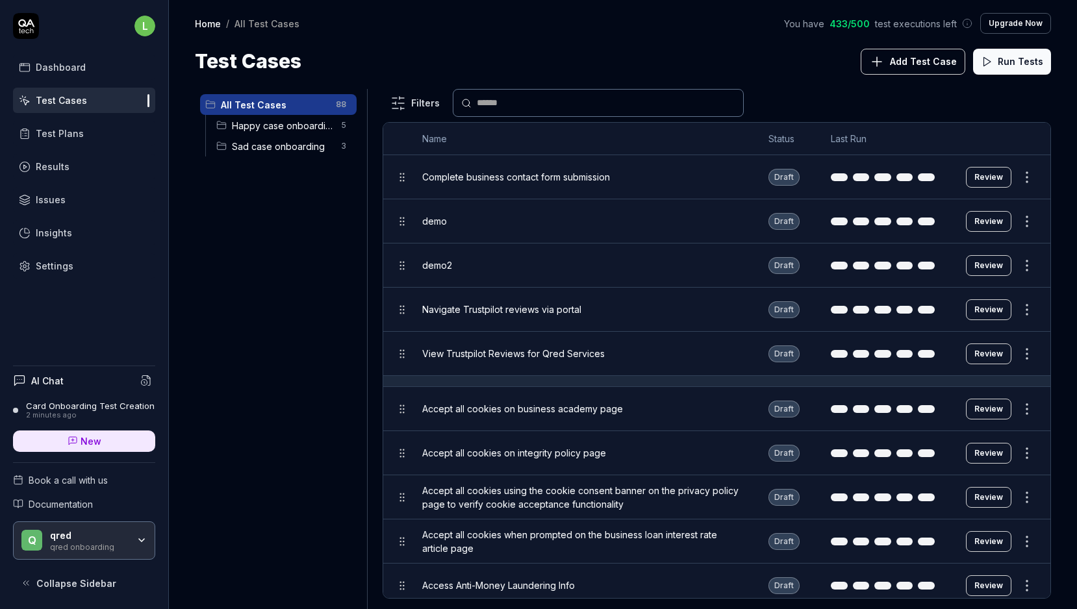
click at [473, 181] on span "Complete business contact form submission" at bounding box center [516, 177] width 188 height 14
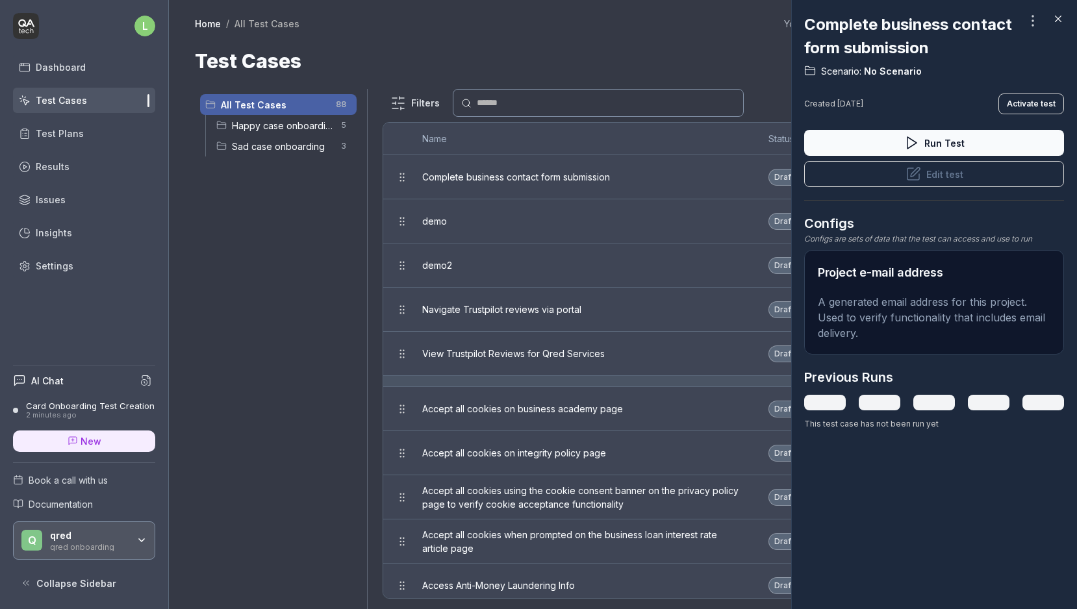
click at [577, 212] on div at bounding box center [538, 304] width 1077 height 609
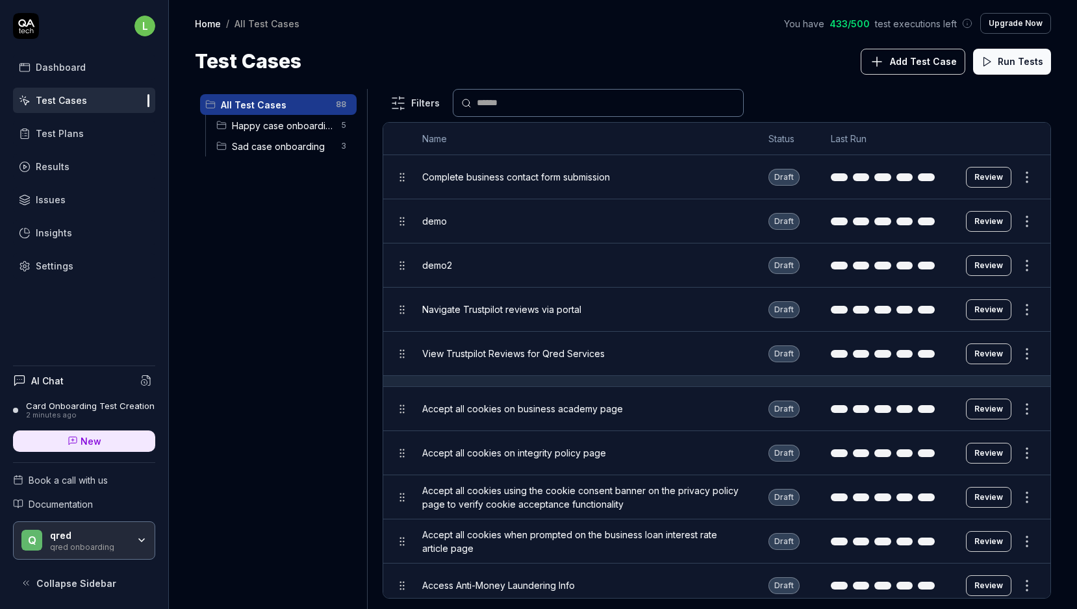
click at [273, 125] on span "Happy case onboarding" at bounding box center [282, 126] width 101 height 14
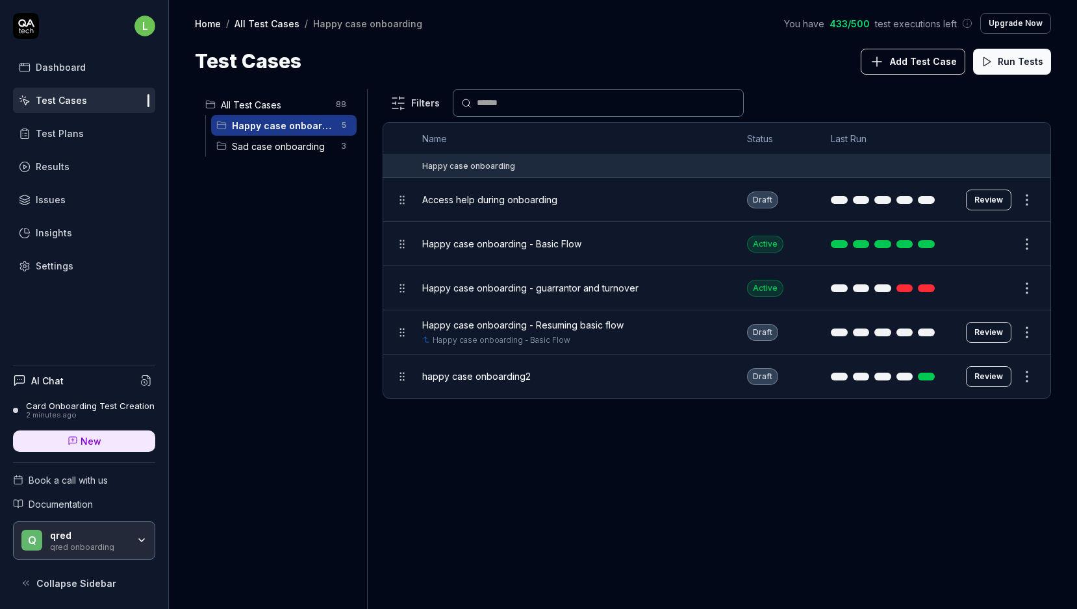
click at [927, 55] on span "Add Test Case" at bounding box center [923, 62] width 67 height 14
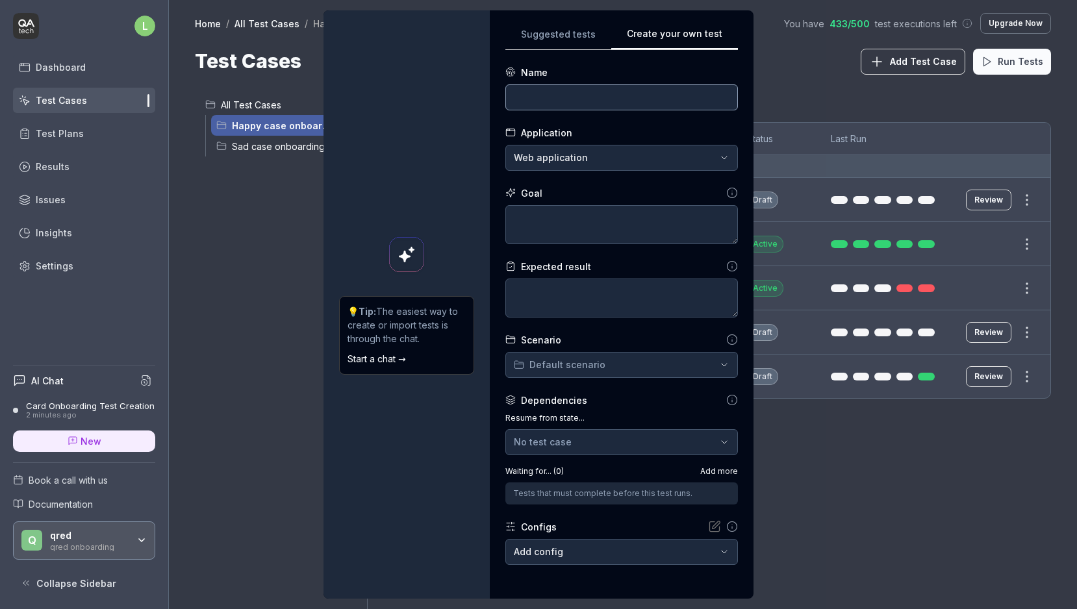
click at [621, 101] on input at bounding box center [621, 97] width 232 height 26
click at [571, 216] on textarea at bounding box center [621, 224] width 232 height 39
click at [605, 210] on textarea "Change the localization l" at bounding box center [621, 224] width 232 height 39
click at [599, 220] on textarea "Change the localization l" at bounding box center [621, 224] width 232 height 39
click at [649, 216] on textarea "Change the localisation l" at bounding box center [621, 224] width 232 height 39
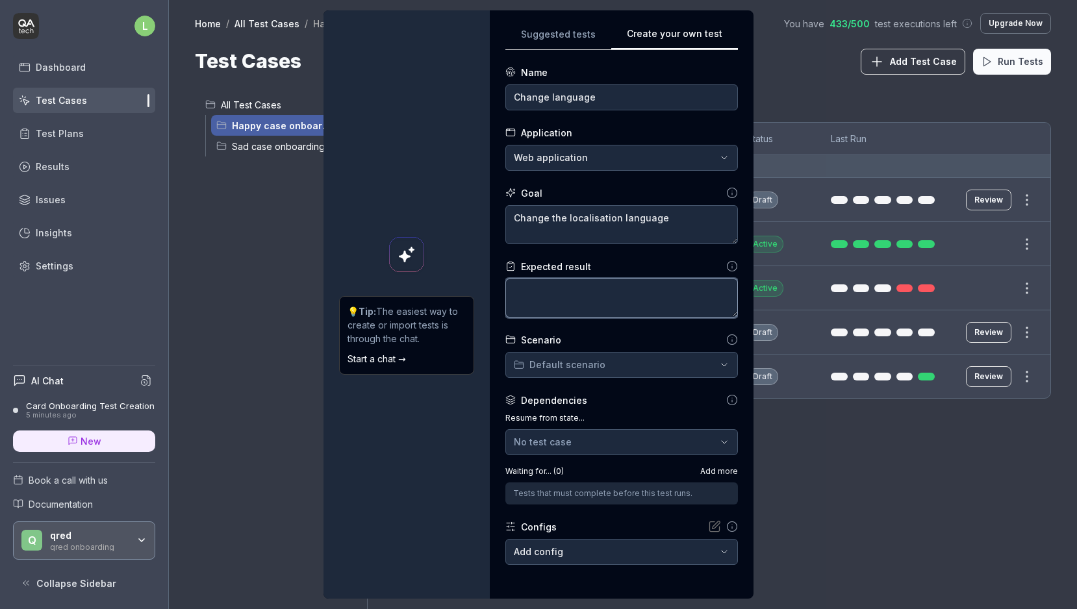
click at [626, 293] on textarea at bounding box center [621, 298] width 232 height 39
click at [614, 293] on textarea at bounding box center [621, 298] width 232 height 39
click at [618, 364] on div "**********" at bounding box center [538, 304] width 1077 height 609
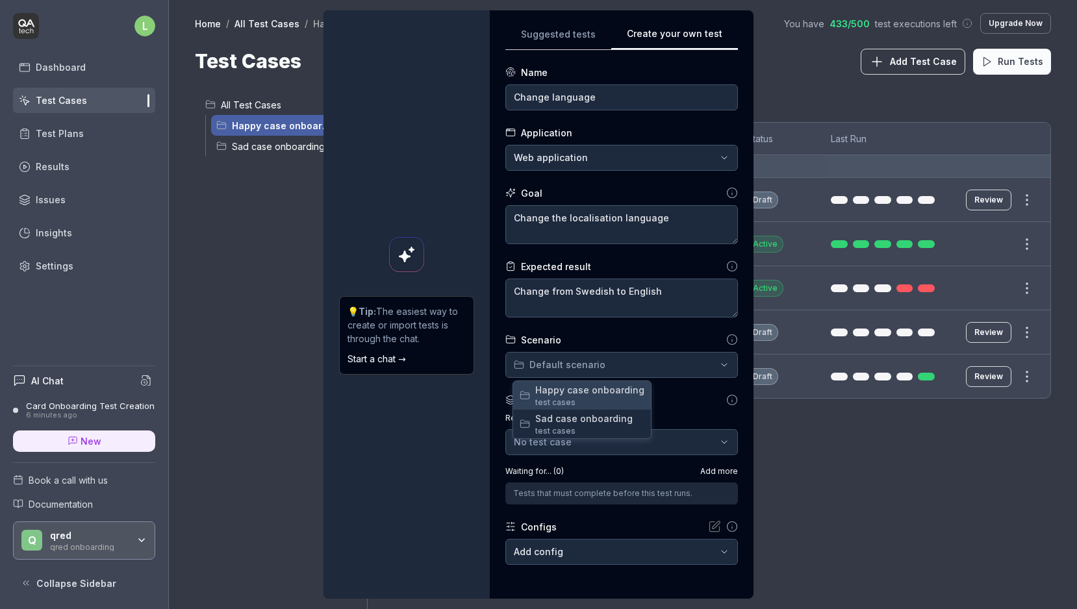
click at [608, 392] on span "Happy case onboarding" at bounding box center [589, 390] width 109 height 14
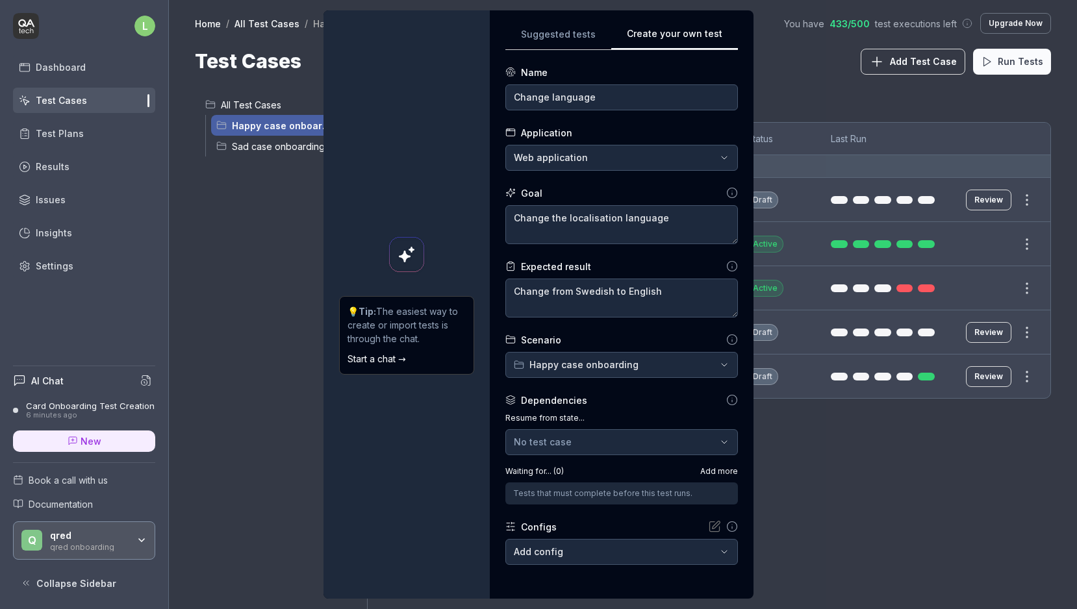
click at [647, 405] on div "Dependencies" at bounding box center [621, 400] width 232 height 14
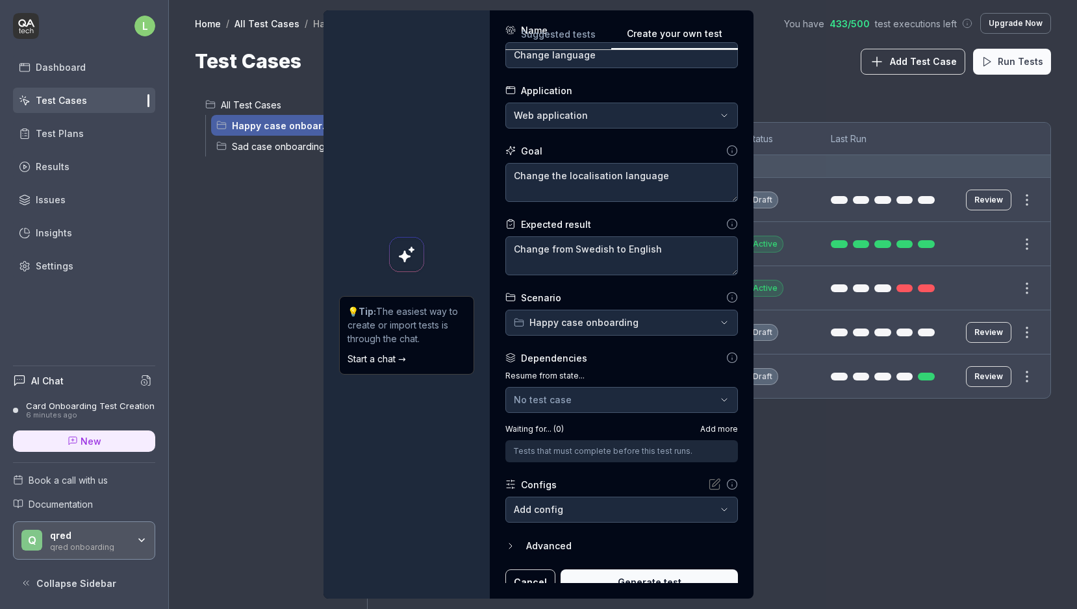
scroll to position [55, 0]
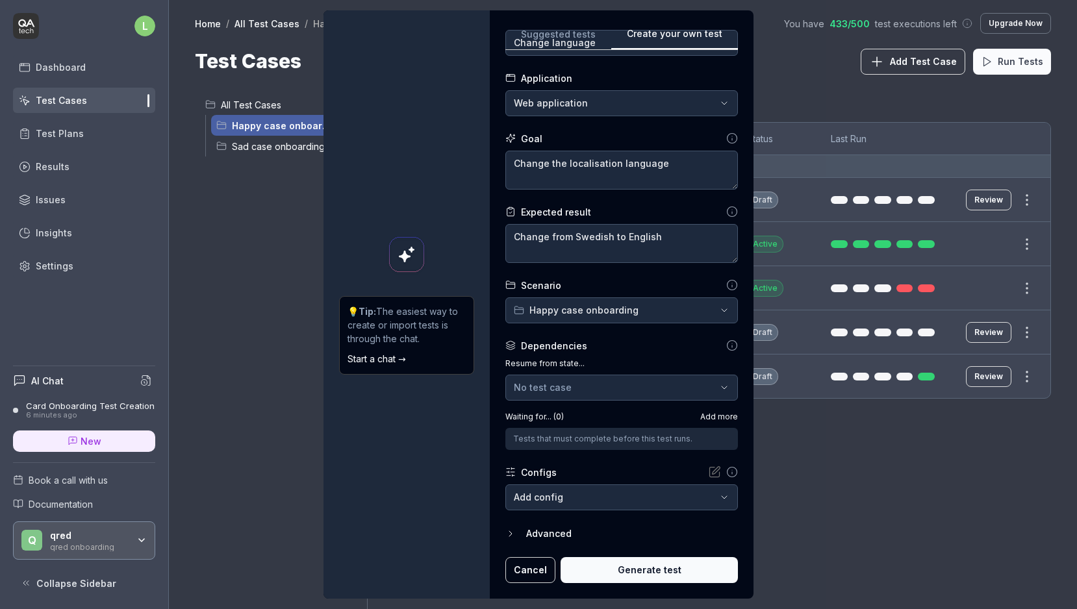
click at [634, 571] on button "Generate test" at bounding box center [648, 570] width 177 height 26
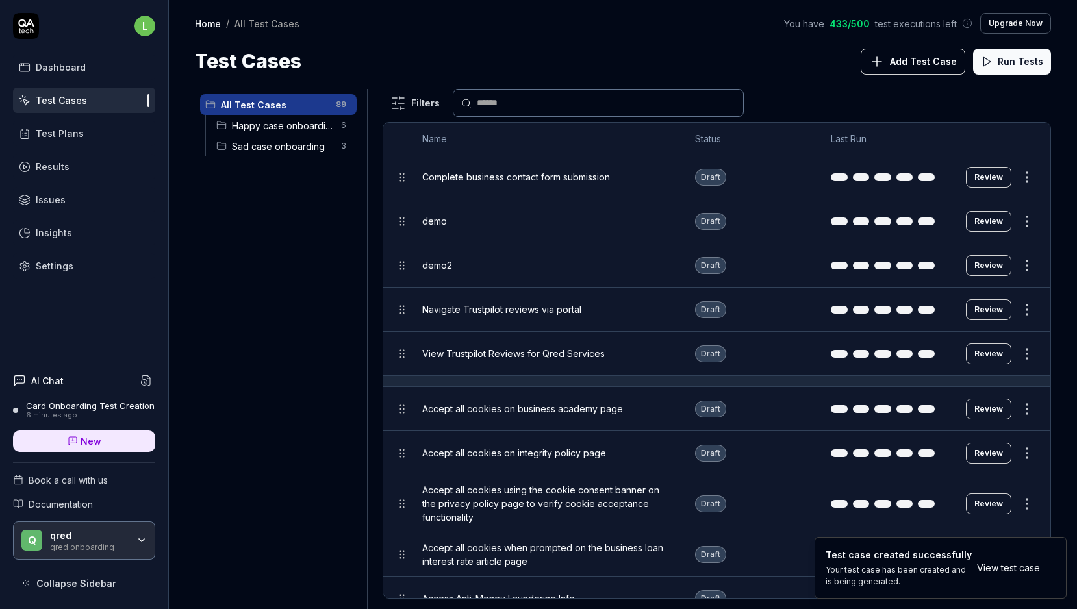
click at [1012, 566] on link "View test case" at bounding box center [1008, 568] width 63 height 14
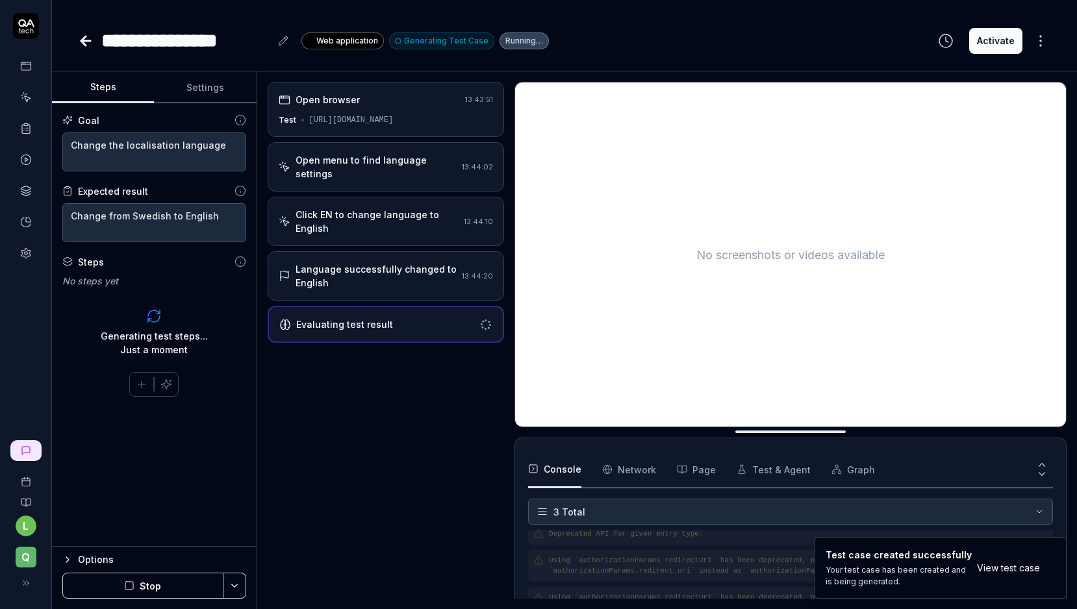
click at [467, 402] on div "Open browser 13:43:51 Test [URL][DOMAIN_NAME] Open menu to find language settin…" at bounding box center [386, 340] width 236 height 517
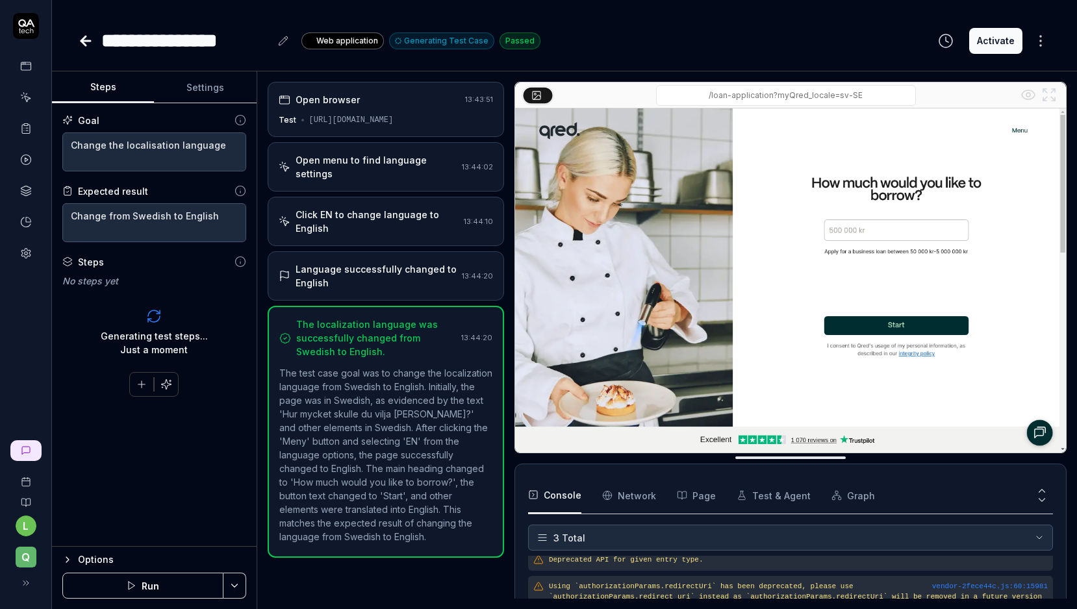
click at [441, 582] on div "Open browser 13:43:51 Test [URL][DOMAIN_NAME] Open menu to find language settin…" at bounding box center [386, 340] width 236 height 517
click at [85, 46] on icon at bounding box center [86, 41] width 16 height 16
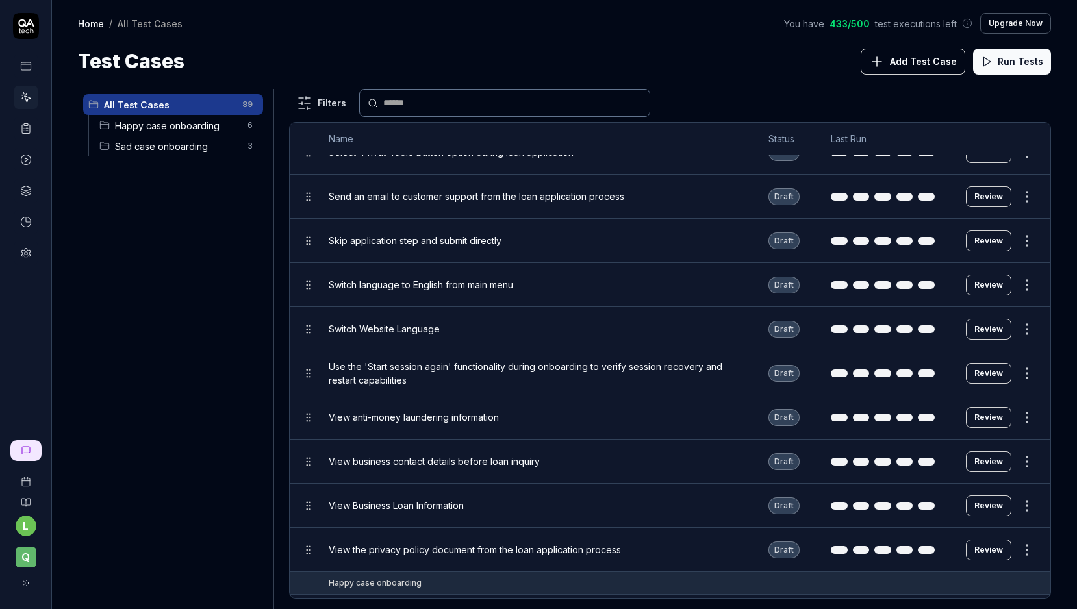
scroll to position [3543, 0]
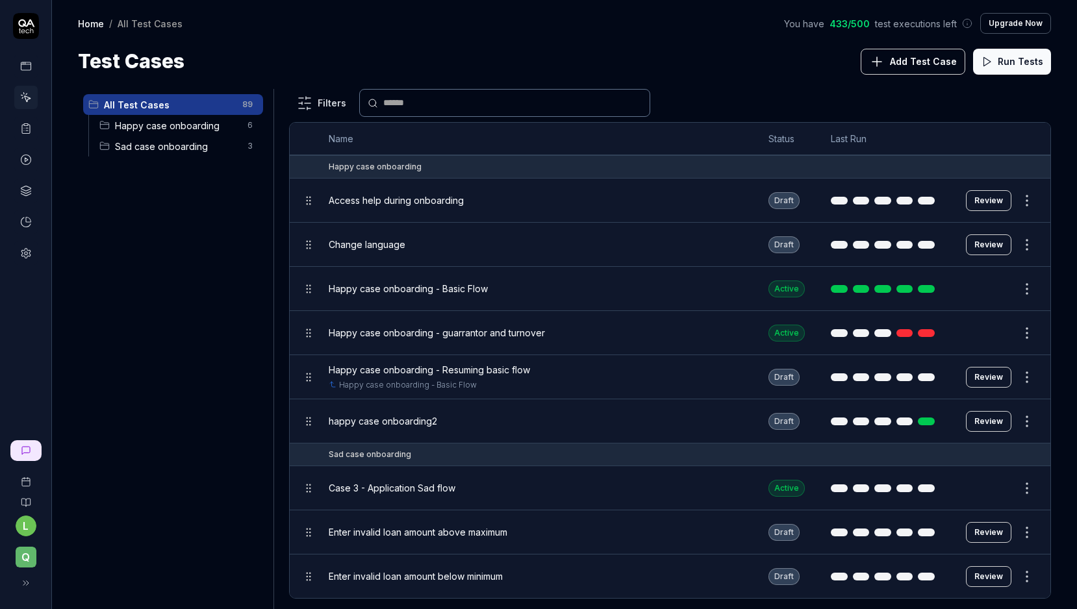
click at [145, 131] on span "Happy case onboarding" at bounding box center [177, 126] width 125 height 14
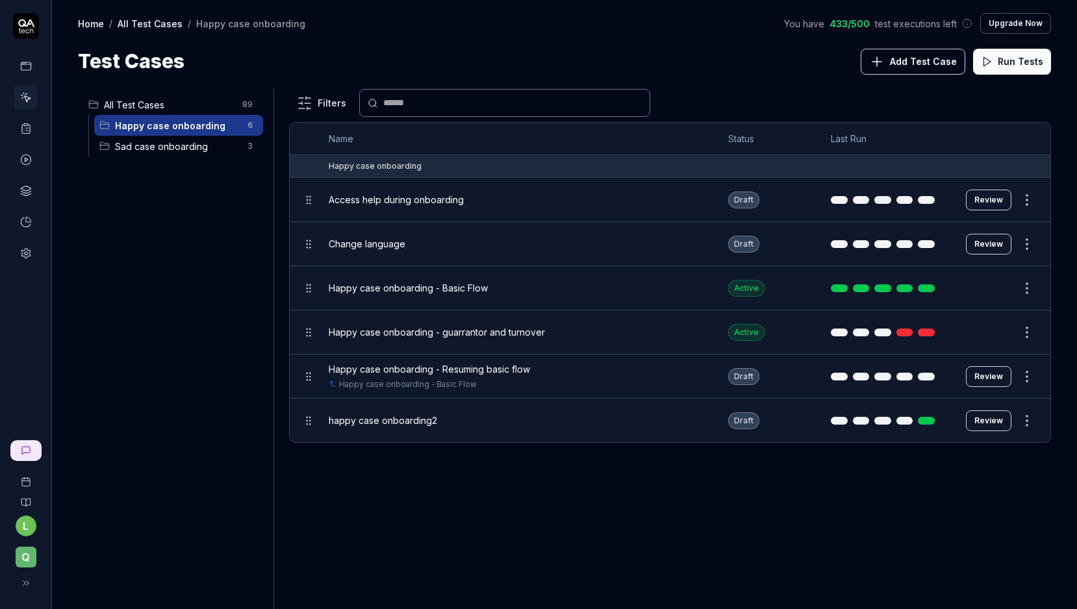
scroll to position [0, 0]
click at [132, 410] on div "All Test Cases 89 Happy case onboarding 6 Sad case onboarding 3" at bounding box center [173, 341] width 190 height 505
click at [214, 399] on div "All Test Cases 89 Happy case onboarding 6 Sad case onboarding 3" at bounding box center [173, 341] width 190 height 505
